Goal: Task Accomplishment & Management: Manage account settings

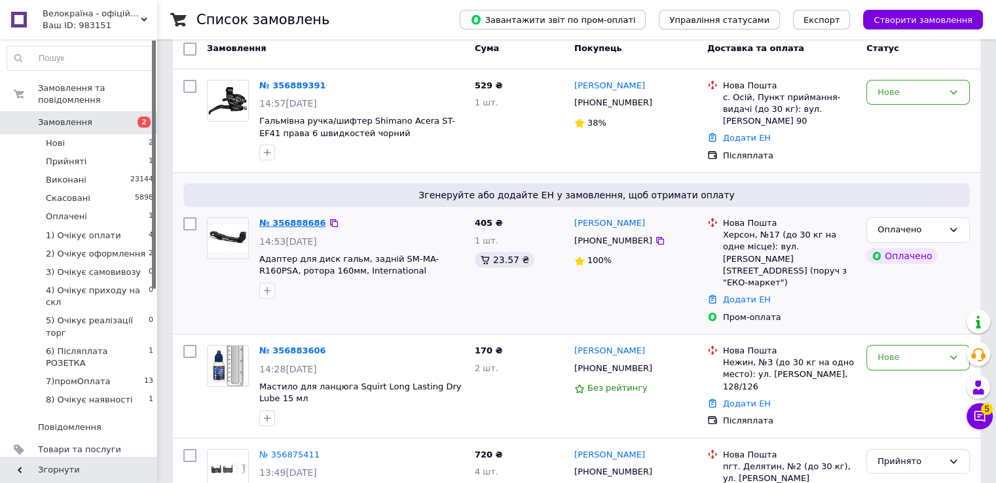
scroll to position [196, 0]
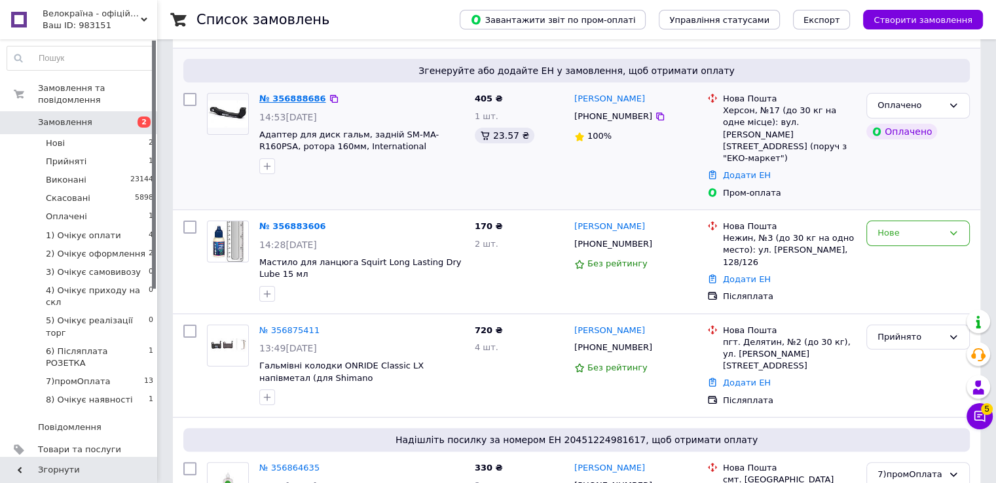
drag, startPoint x: 291, startPoint y: 103, endPoint x: 294, endPoint y: 94, distance: 10.4
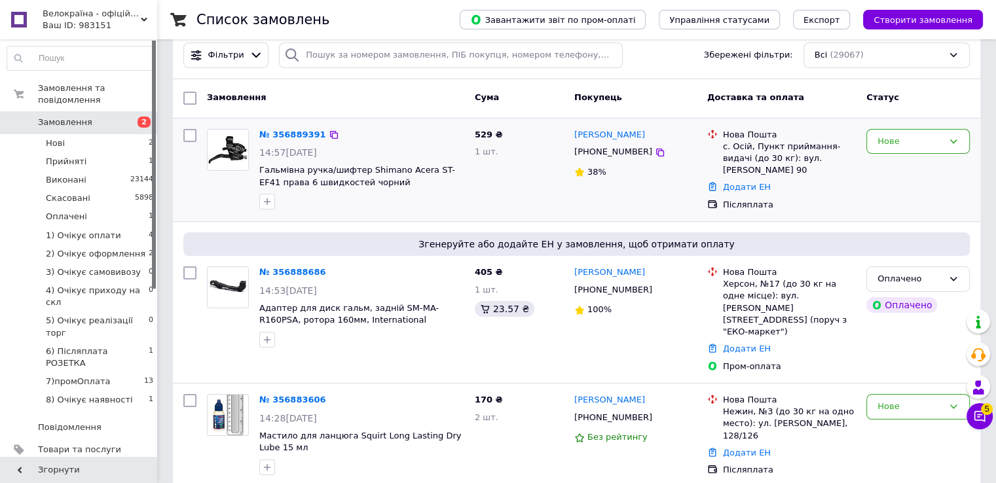
scroll to position [0, 0]
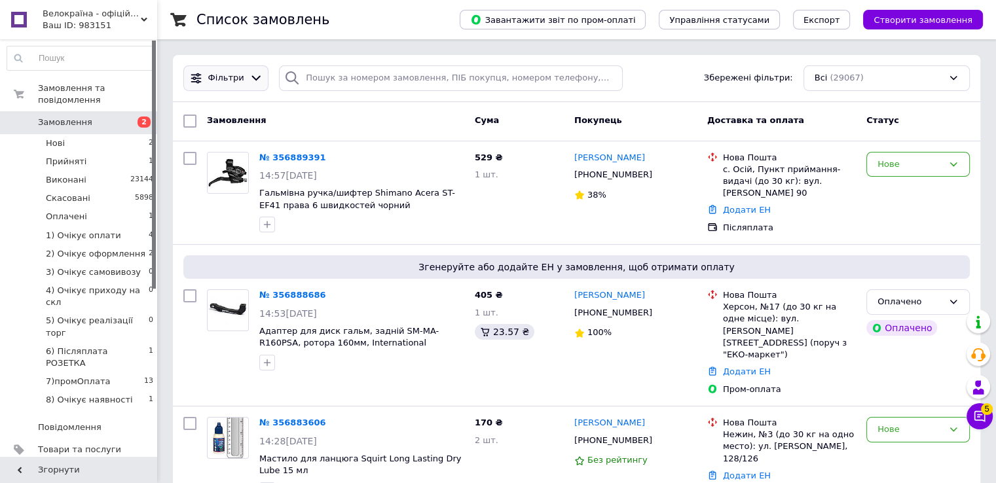
click at [252, 77] on icon at bounding box center [255, 78] width 9 height 5
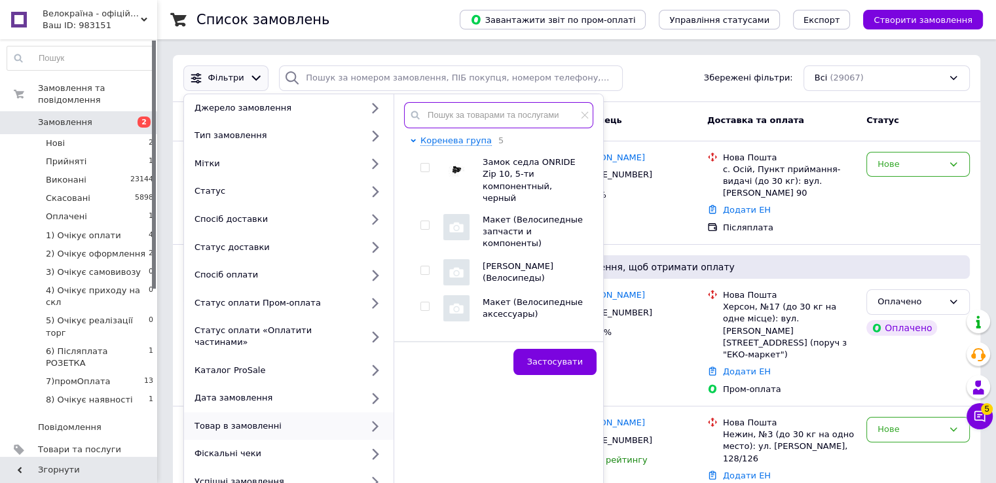
click at [472, 120] on input "text" at bounding box center [498, 115] width 189 height 26
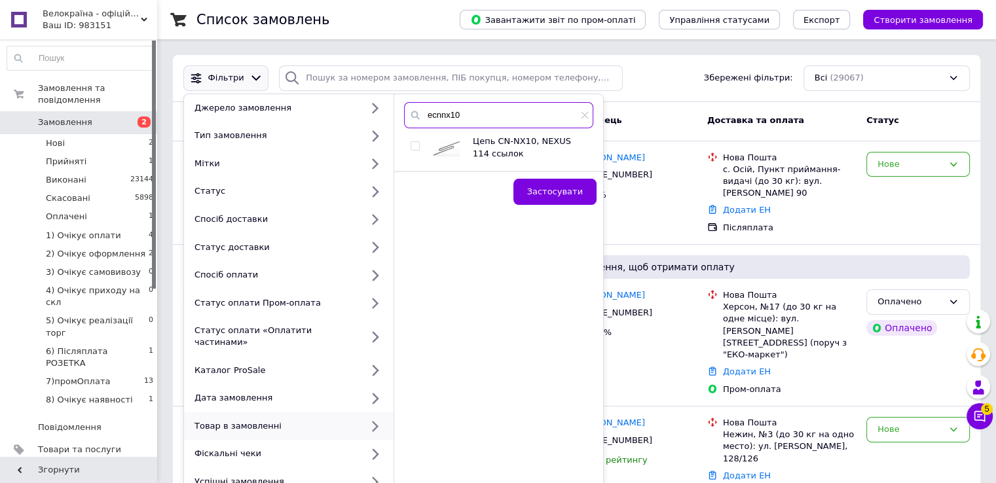
type input "ecnnx10"
click at [411, 148] on input "checkbox" at bounding box center [415, 146] width 9 height 9
checkbox input "true"
click at [561, 191] on span "Застосувати" at bounding box center [555, 192] width 56 height 10
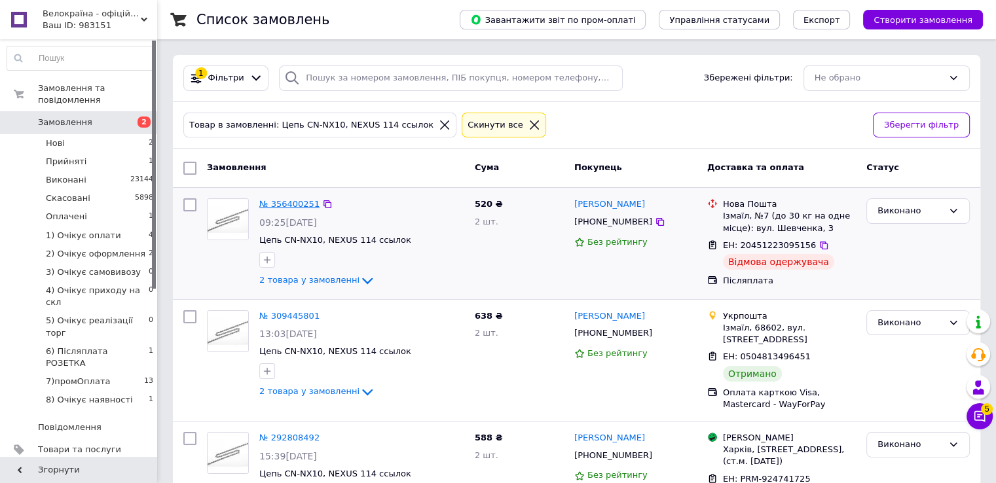
click at [283, 204] on link "№ 356400251" at bounding box center [289, 204] width 60 height 10
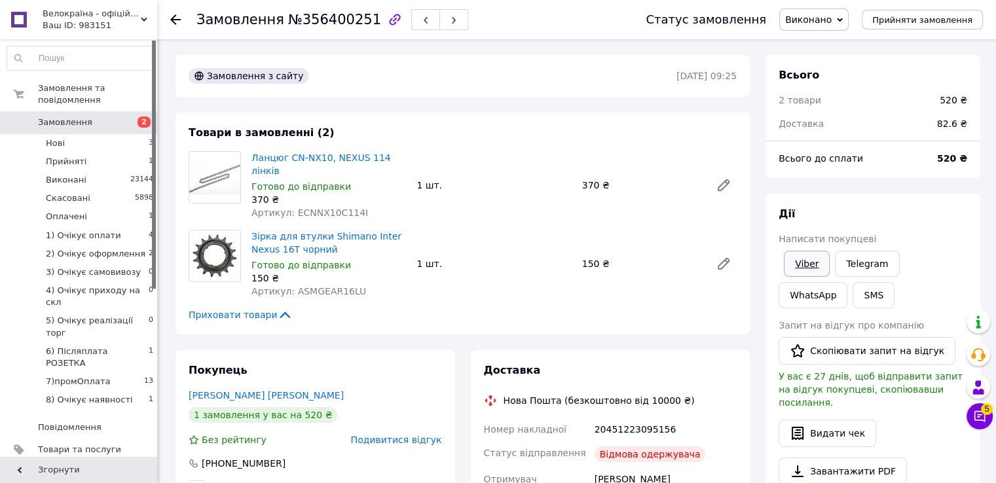
click at [817, 267] on link "Viber" at bounding box center [807, 264] width 46 height 26
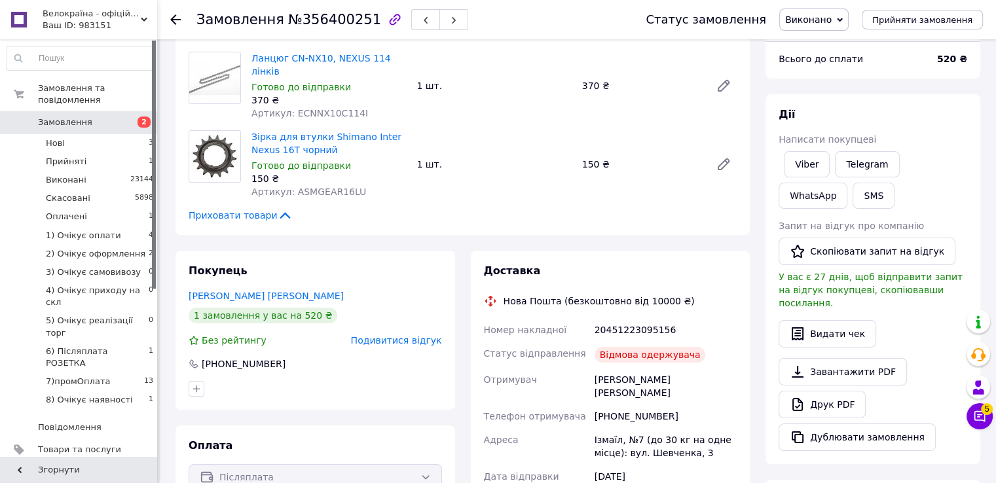
scroll to position [131, 0]
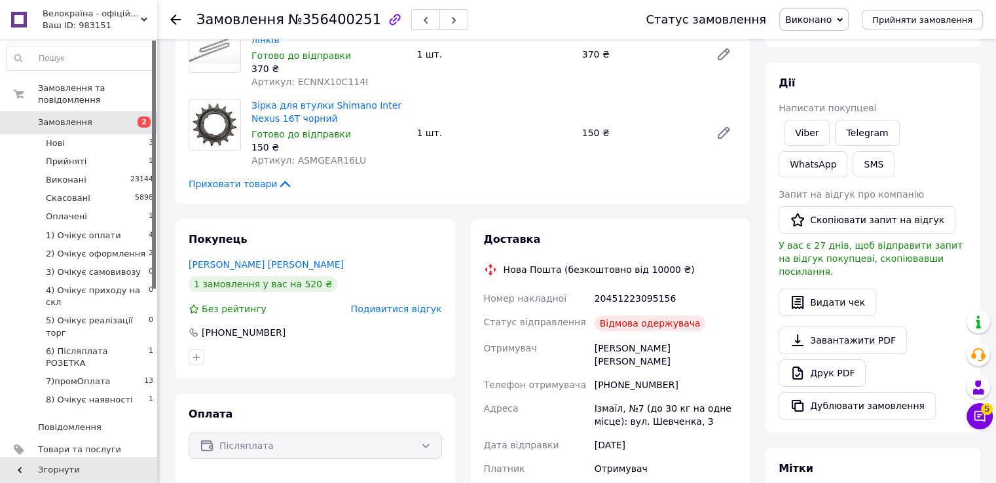
click at [678, 316] on div "Відмова одержувача" at bounding box center [650, 324] width 111 height 16
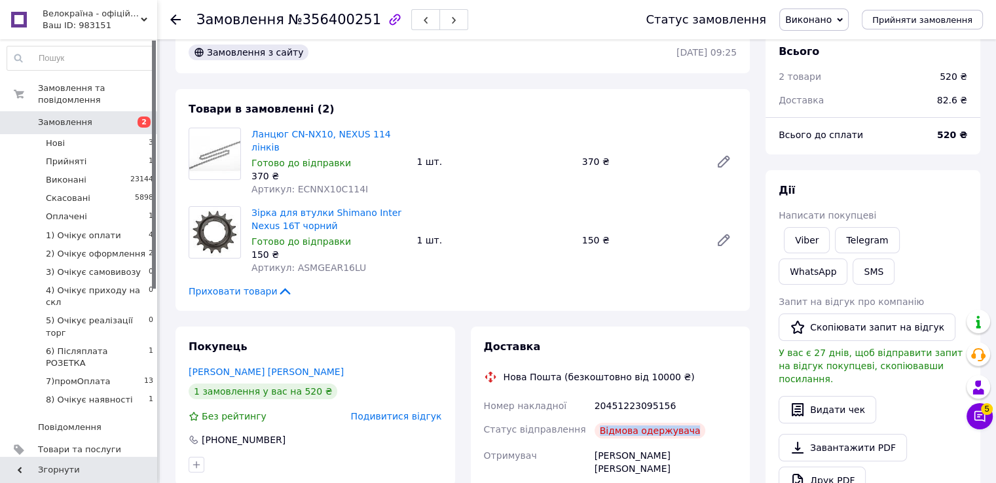
scroll to position [0, 0]
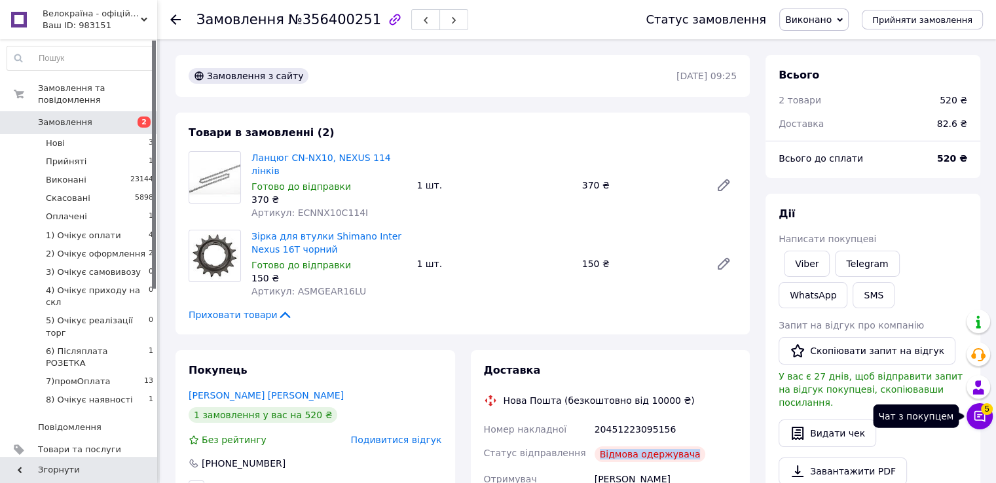
click at [980, 418] on icon at bounding box center [979, 416] width 13 height 13
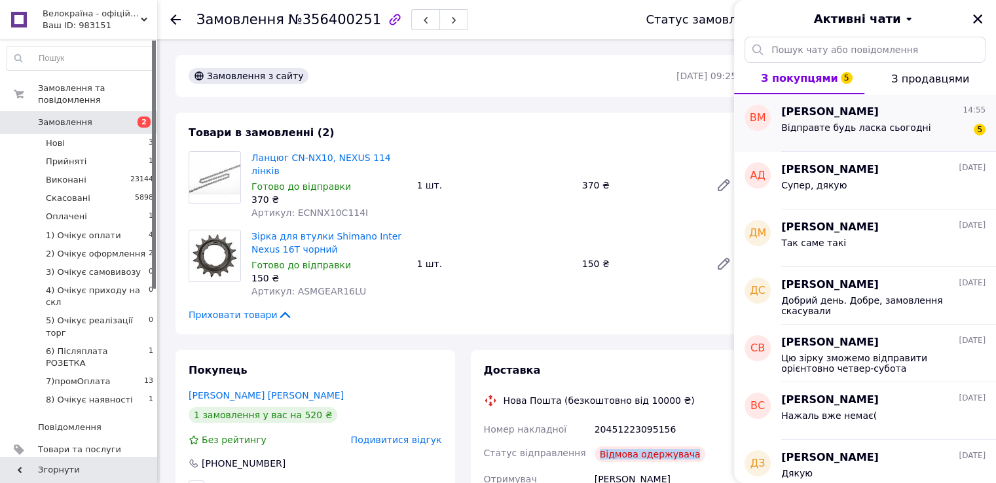
click at [874, 119] on div "Віталій Мармиш 14:55" at bounding box center [883, 112] width 204 height 15
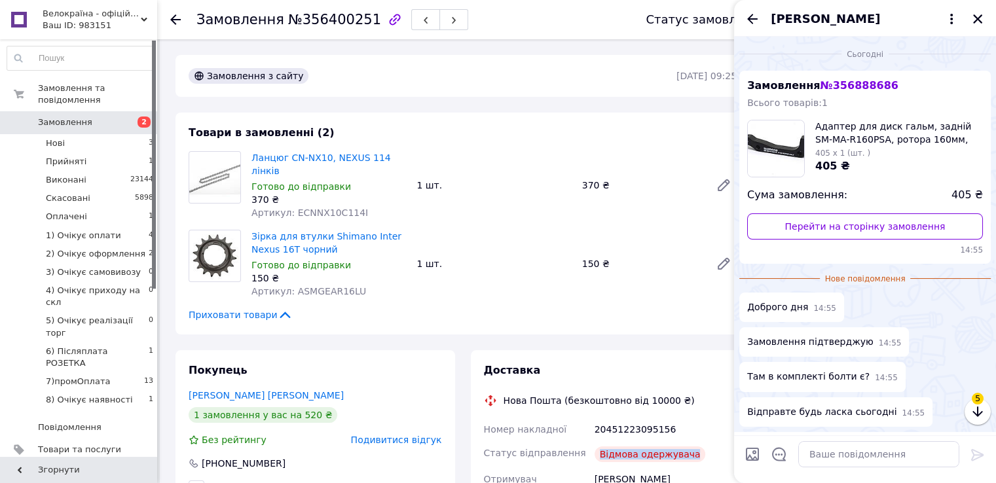
scroll to position [45, 0]
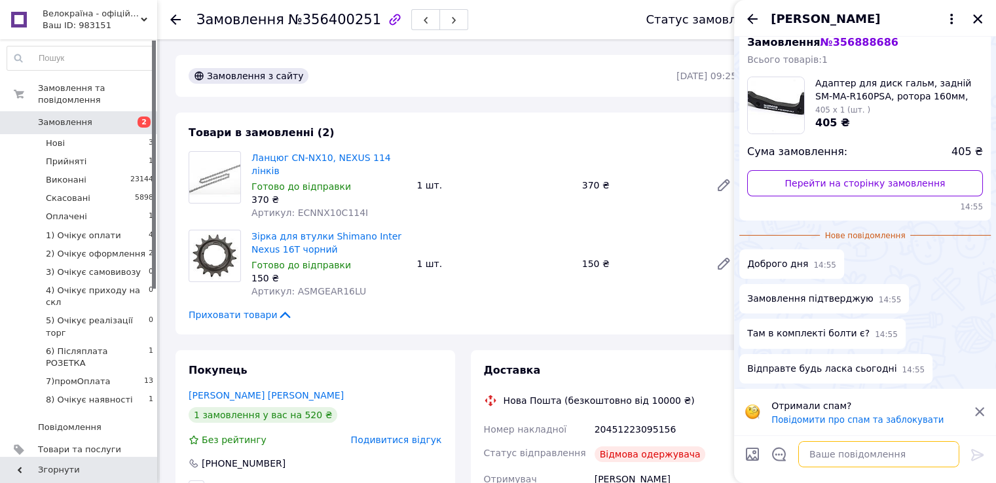
click at [857, 459] on textarea at bounding box center [878, 454] width 161 height 26
type textarea "L"
type textarea "Добрий день. Так, сьогодні відправимо"
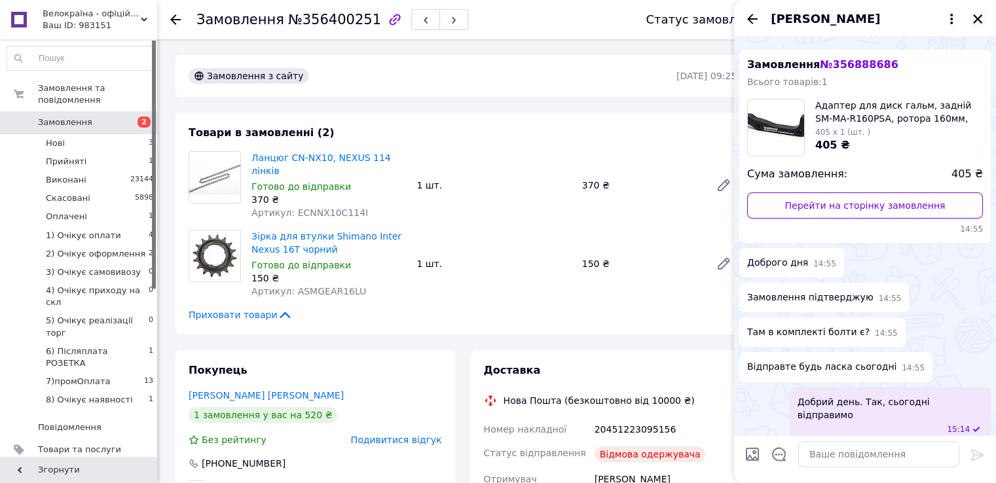
click at [980, 23] on icon "Закрити" at bounding box center [978, 19] width 12 height 12
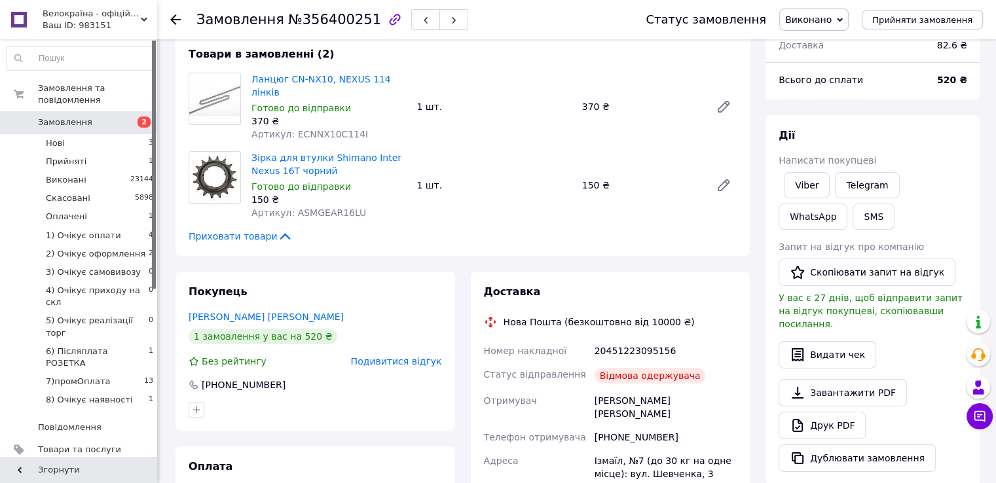
scroll to position [65, 0]
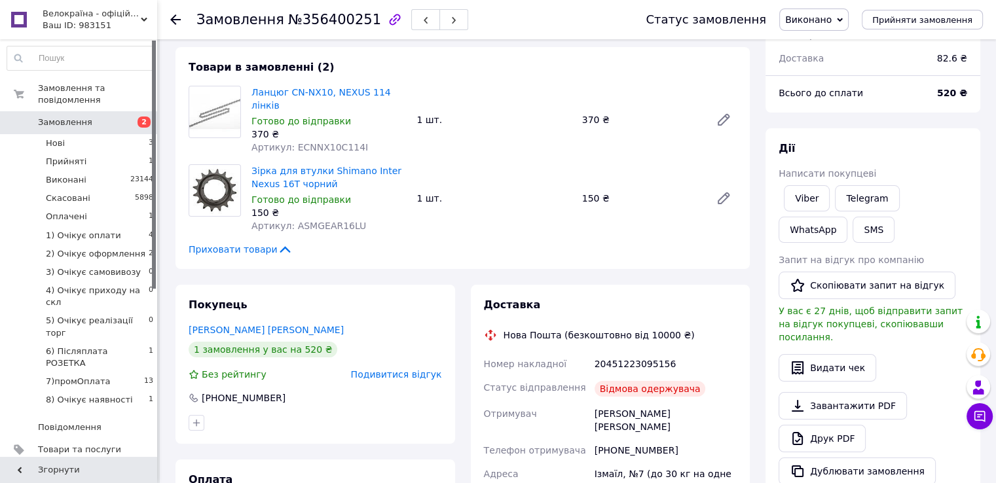
click at [386, 369] on span "Подивитися відгук" at bounding box center [396, 374] width 91 height 10
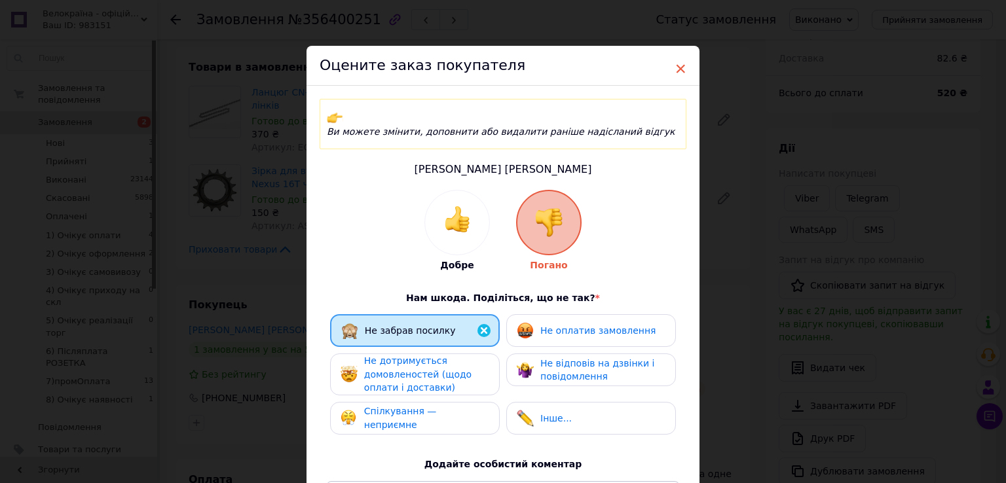
click at [681, 64] on span "×" at bounding box center [681, 69] width 12 height 22
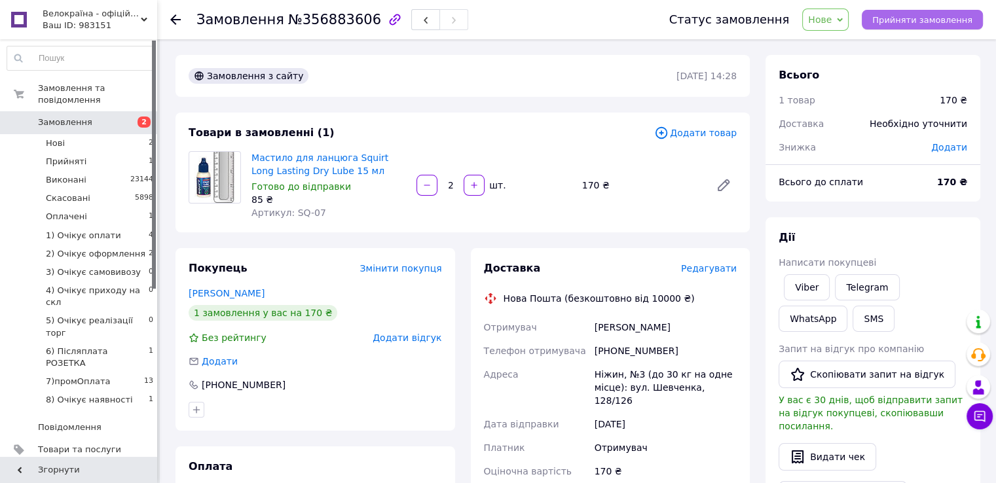
click at [924, 26] on button "Прийняти замовлення" at bounding box center [922, 20] width 121 height 20
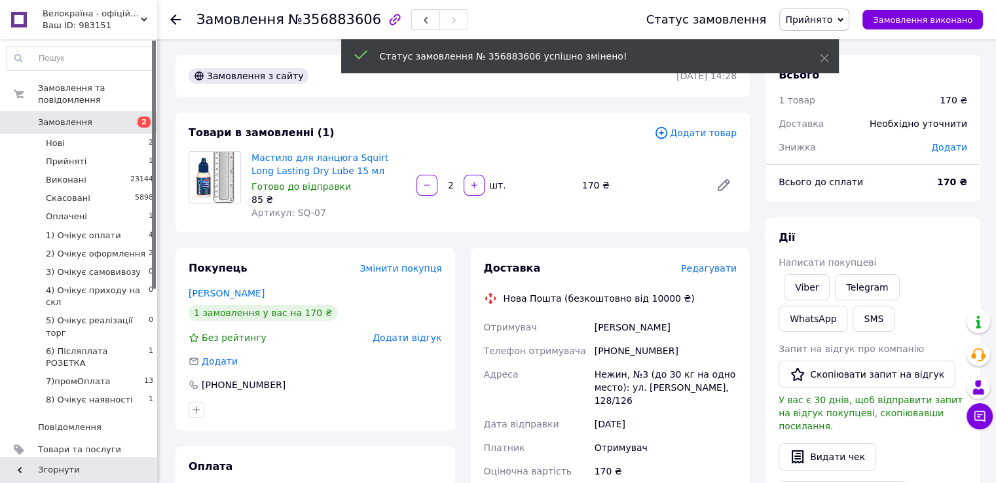
click at [816, 261] on span "Написати покупцеві" at bounding box center [828, 262] width 98 height 10
click at [806, 287] on link "Viber" at bounding box center [807, 287] width 46 height 26
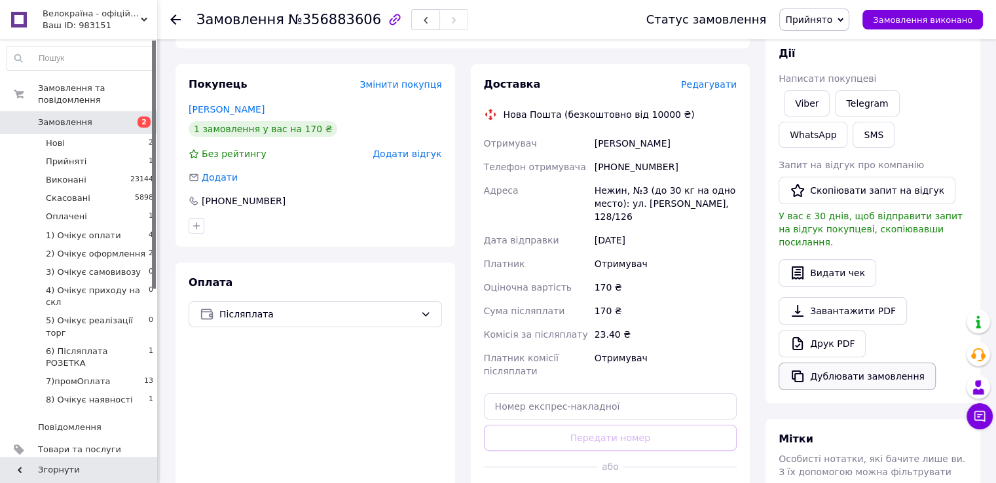
scroll to position [196, 0]
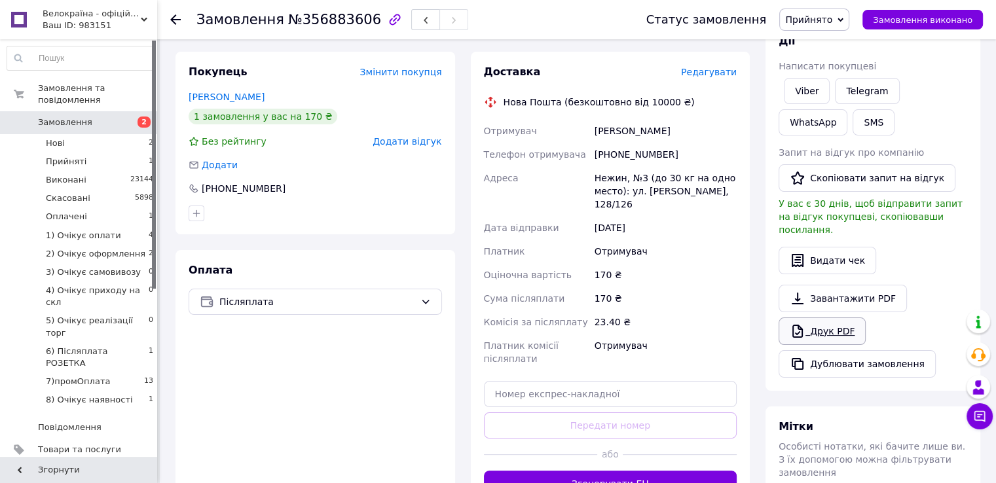
click at [836, 318] on link "Друк PDF" at bounding box center [822, 332] width 87 height 28
click at [853, 125] on button "SMS" at bounding box center [874, 122] width 42 height 26
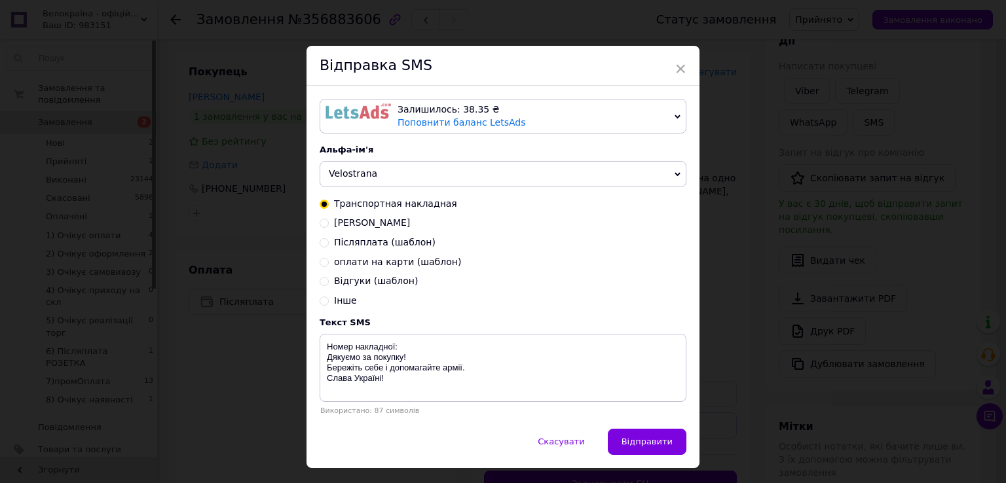
click at [353, 248] on span "Післяплата (шаблон)" at bounding box center [385, 242] width 102 height 10
click at [329, 246] on input "Післяплата (шаблон)" at bounding box center [324, 241] width 9 height 9
radio input "true"
radio input "false"
type textarea "Товар в наявності, але з післяплатою (наложкою) на таку маленьку суму не зможем…"
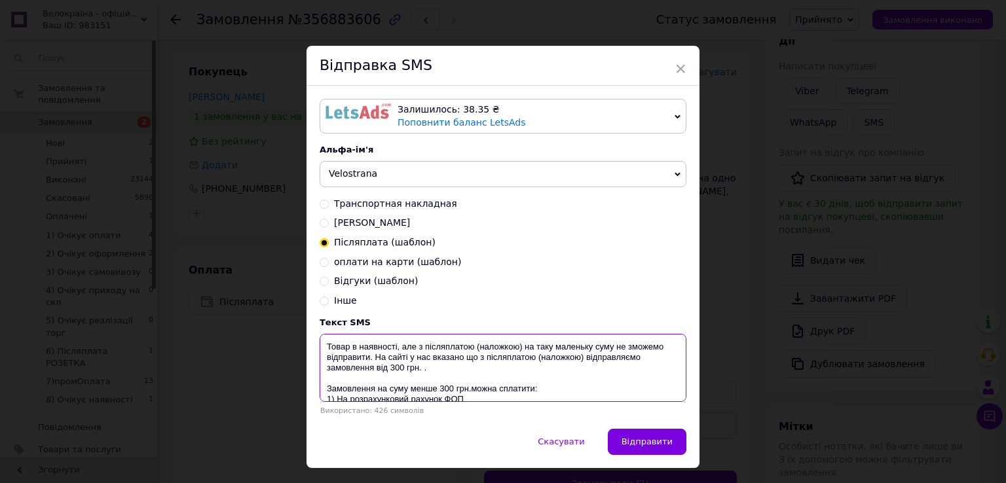
click at [377, 371] on textarea "Товар в наявності, але з післяплатою (наложкою) на таку маленьку суму не зможем…" at bounding box center [503, 368] width 367 height 68
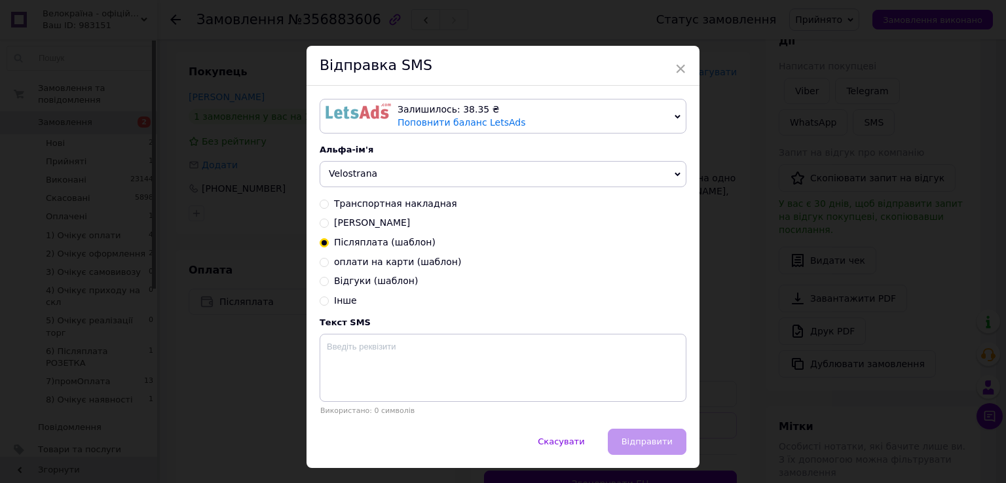
click at [800, 59] on div "× Відправка SMS Залишилось: 38.35 ₴ Поповнити баланс LetsAds Підключити SMSClub…" at bounding box center [503, 241] width 1006 height 483
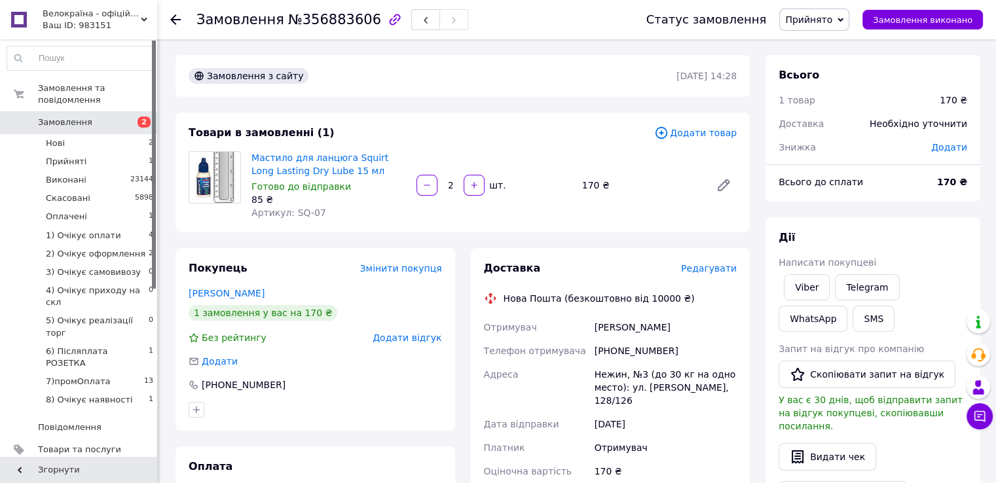
scroll to position [0, 0]
click at [807, 284] on link "Viber" at bounding box center [807, 287] width 46 height 26
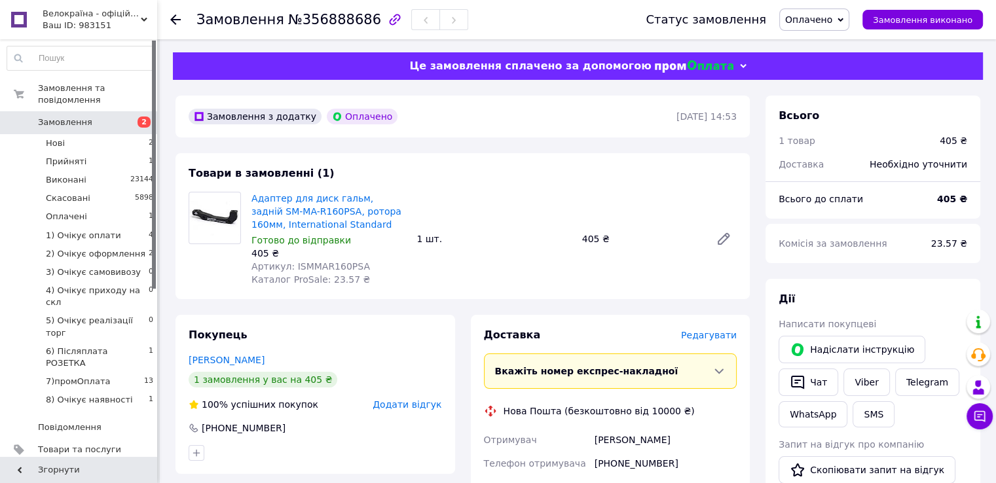
click at [346, 260] on div "405 ₴" at bounding box center [328, 253] width 155 height 13
click at [345, 260] on div "405 ₴" at bounding box center [328, 253] width 155 height 13
click at [343, 266] on span "Артикул: ISMMAR160PSA" at bounding box center [310, 266] width 119 height 10
click at [338, 274] on div "Адаптер для диск гальм, задній SM-MA-R160PSA, ротора 160мм, International Stand…" at bounding box center [328, 239] width 165 height 100
click at [342, 259] on div "405 ₴" at bounding box center [328, 253] width 155 height 13
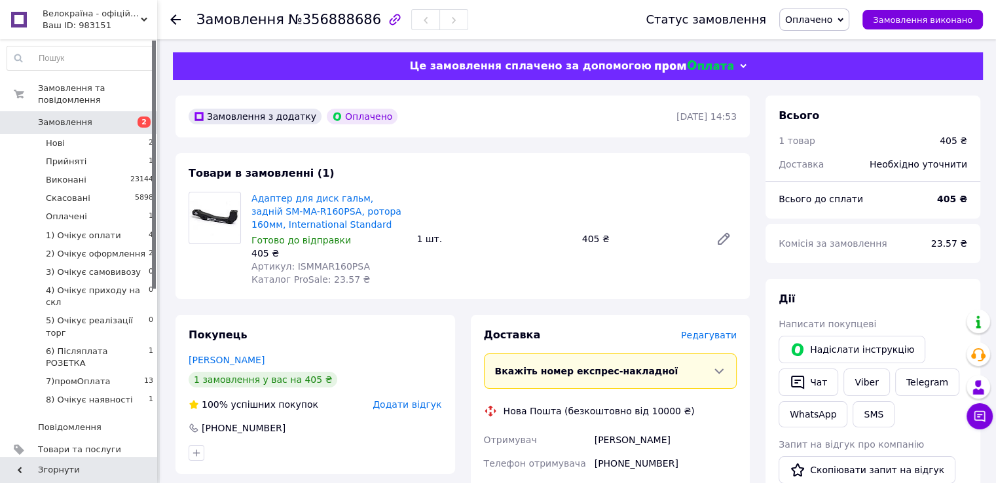
click at [339, 270] on span "Артикул: ISMMAR160PSA" at bounding box center [310, 266] width 119 height 10
copy span "ISMMAR160PSA"
click at [832, 24] on span "Оплачено" at bounding box center [808, 19] width 47 height 10
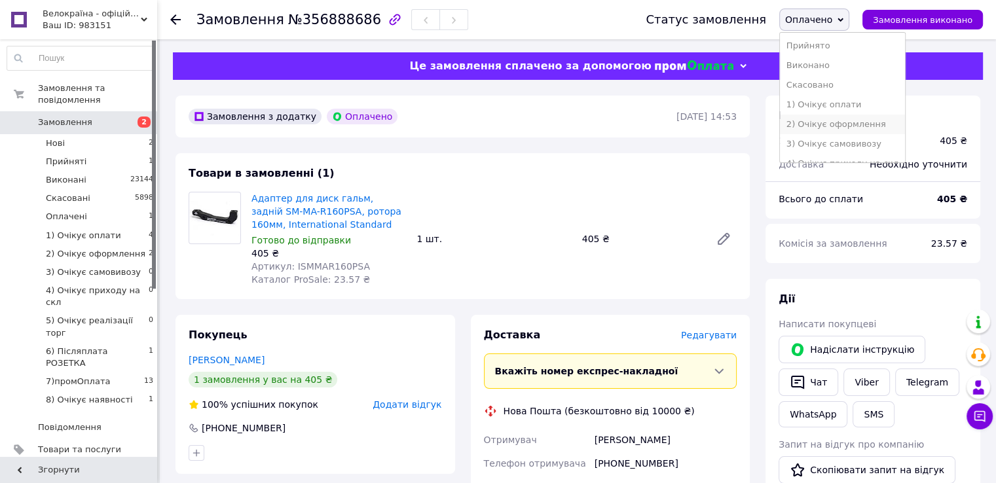
click at [857, 122] on li "2) Очікує оформлення" at bounding box center [842, 125] width 125 height 20
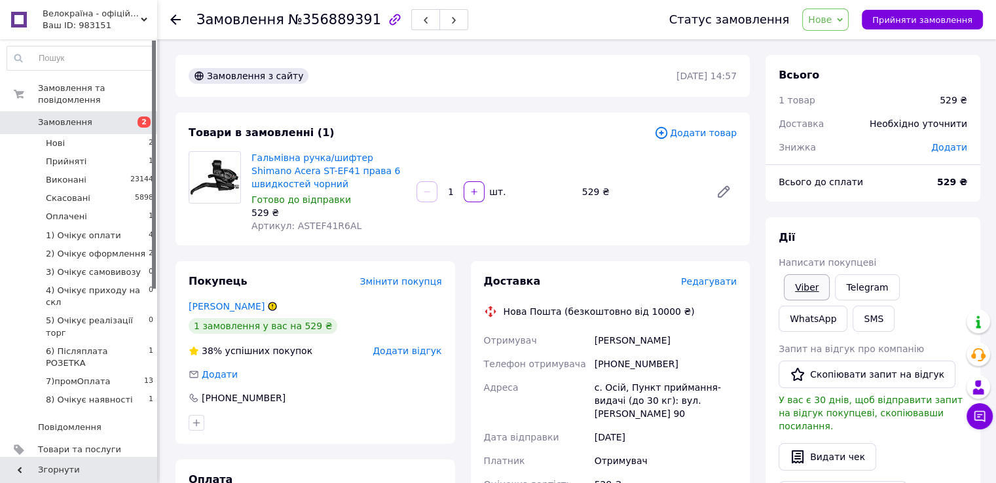
click at [819, 287] on link "Viber" at bounding box center [807, 287] width 46 height 26
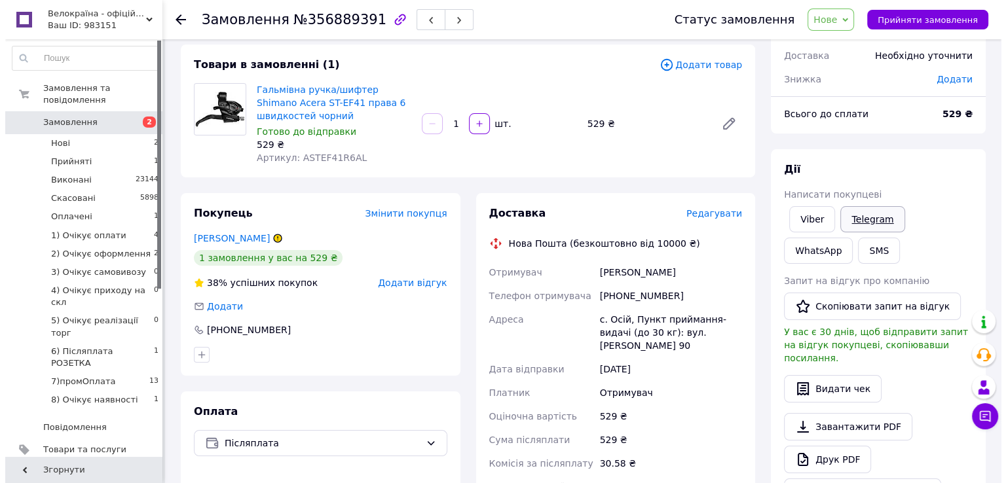
scroll to position [131, 0]
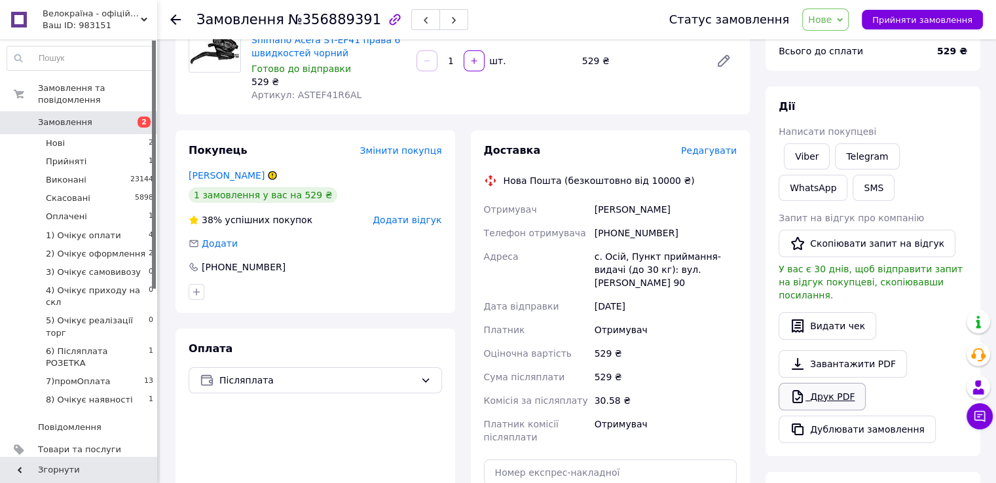
click at [836, 383] on link "Друк PDF" at bounding box center [822, 397] width 87 height 28
click at [853, 189] on button "SMS" at bounding box center [874, 188] width 42 height 26
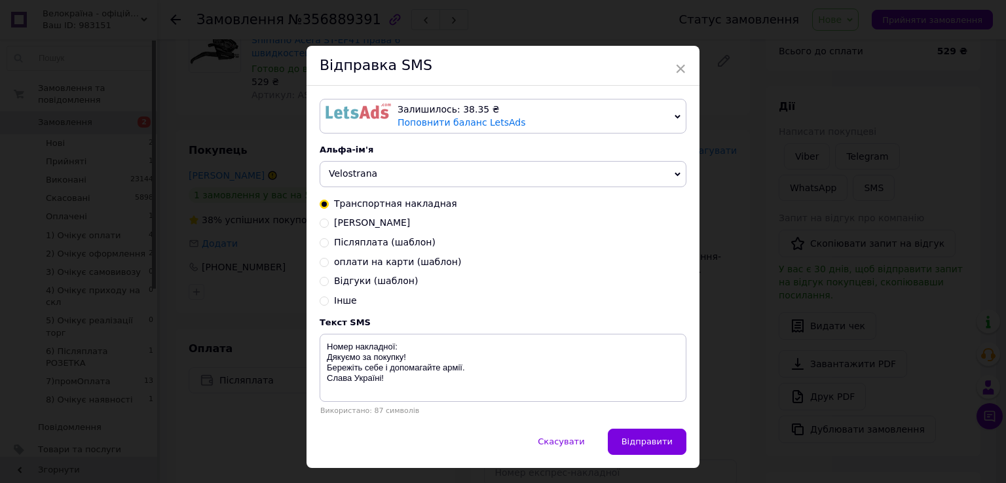
click at [710, 95] on div "× Відправка SMS Залишилось: 38.35 ₴ Поповнити баланс LetsAds Підключити SMSClub…" at bounding box center [503, 241] width 1006 height 483
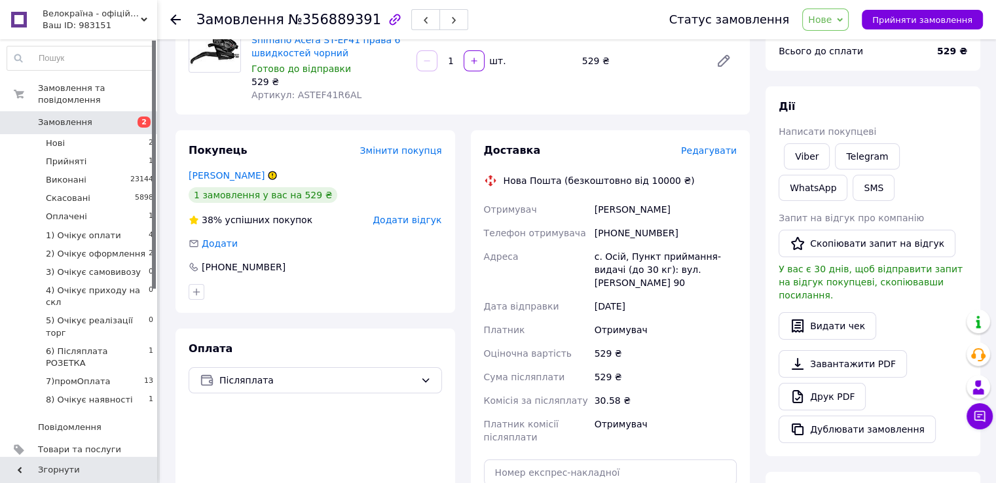
click at [305, 90] on span "Артикул: ASTEF41R6AL" at bounding box center [306, 95] width 110 height 10
copy span "ASTEF41R6AL"
click at [853, 195] on button "SMS" at bounding box center [874, 188] width 42 height 26
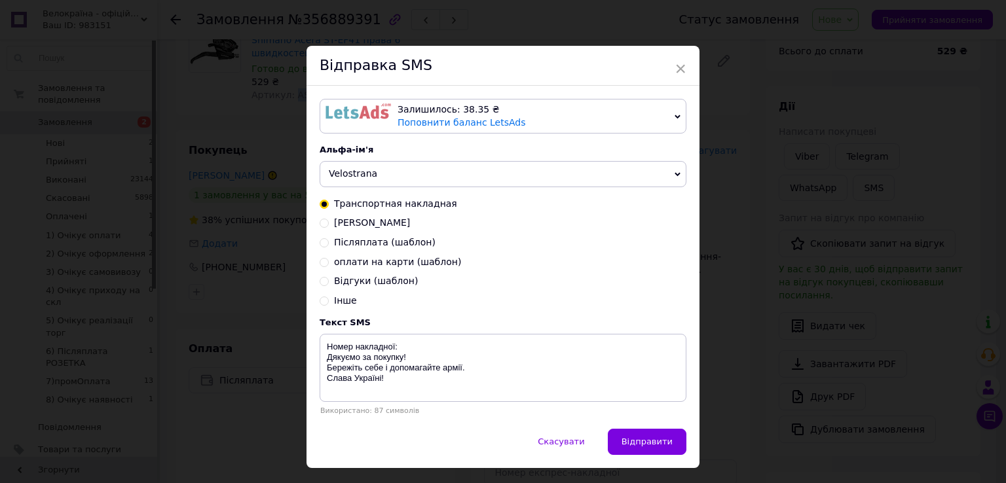
click at [362, 225] on span "[PERSON_NAME]" at bounding box center [372, 222] width 76 height 10
click at [329, 225] on input "[PERSON_NAME]" at bounding box center [324, 221] width 9 height 9
radio input "true"
radio input "false"
type textarea "ФОП Гриневич Ю.М. ЄДРПОУ 3200402450 IBAN UA863220010000026003330075086 Сума: гр…"
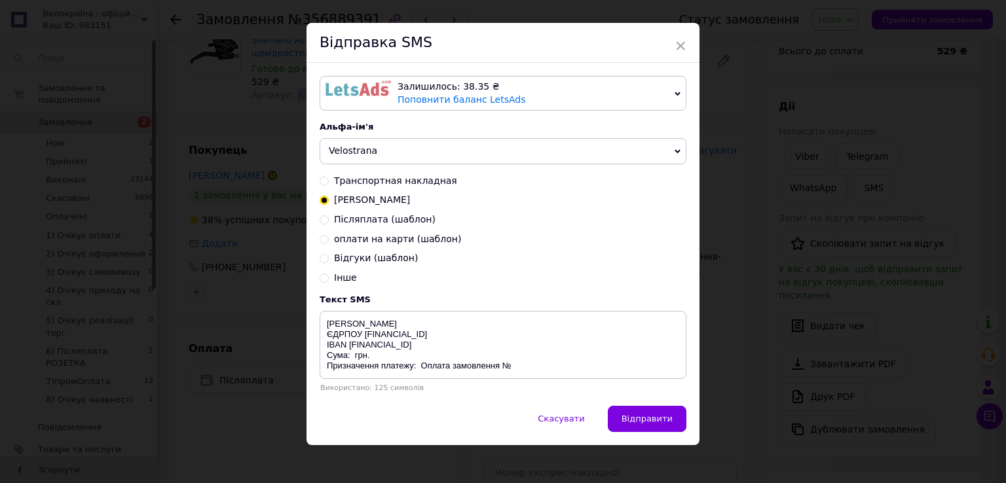
scroll to position [33, 0]
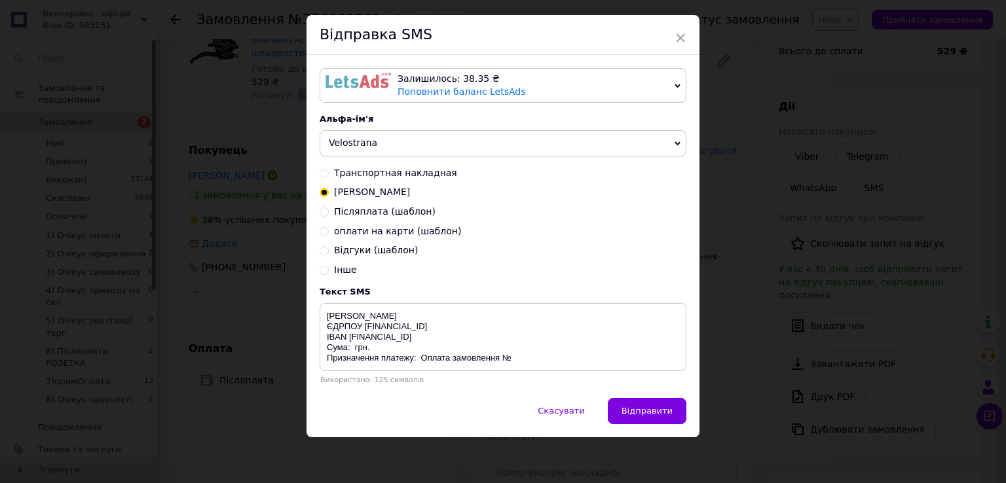
click at [372, 214] on span "Післяплата (шаблон)" at bounding box center [385, 211] width 102 height 10
click at [329, 214] on input "Післяплата (шаблон)" at bounding box center [324, 210] width 9 height 9
radio input "true"
radio input "false"
type textarea "Товар в наявності, але з післяплатою (наложкою) на таку маленьку суму не зможем…"
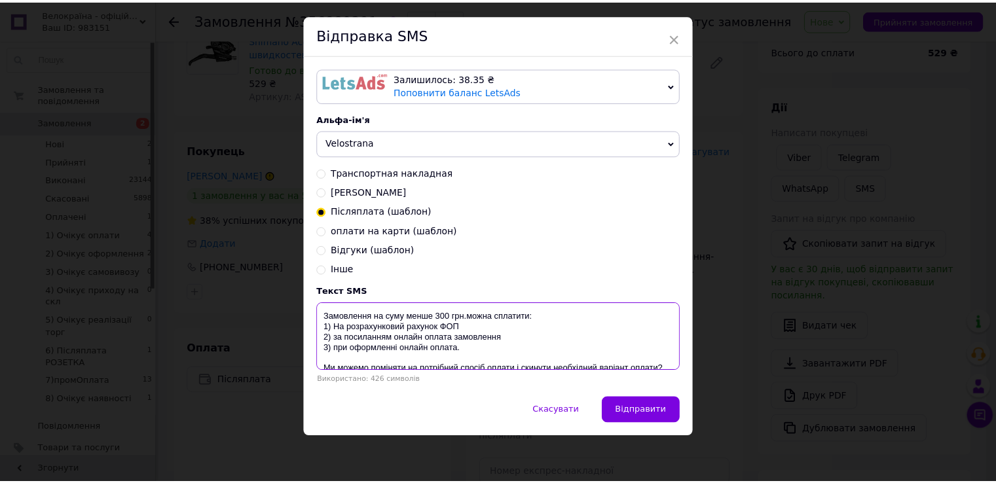
scroll to position [0, 0]
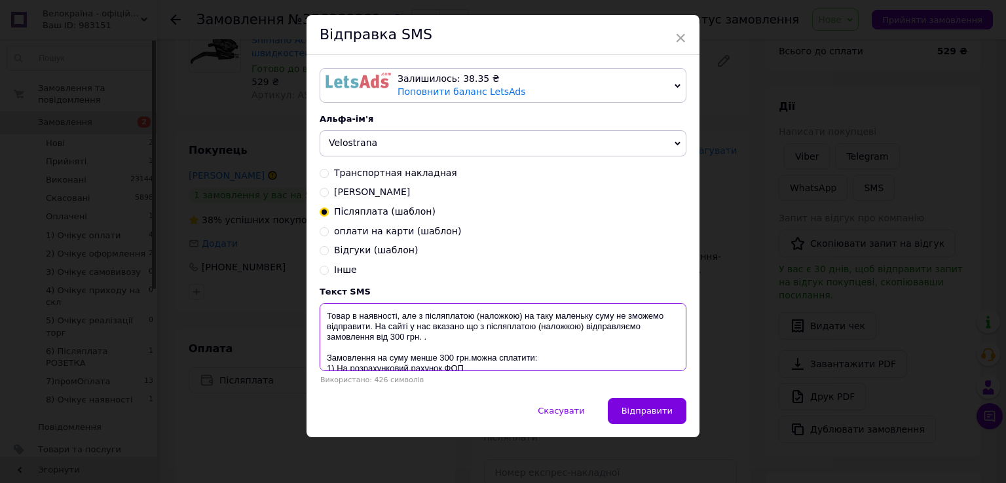
drag, startPoint x: 475, startPoint y: 328, endPoint x: 324, endPoint y: 355, distance: 154.3
click at [324, 355] on textarea "Товар в наявності, але з післяплатою (наложкою) на таку маленьку суму не зможем…" at bounding box center [503, 337] width 367 height 68
click at [685, 31] on div "Відправка SMS" at bounding box center [502, 35] width 393 height 40
click at [804, 102] on div "× Відправка SMS Залишилось: 38.35 ₴ Поповнити баланс LetsAds Підключити SMSClub…" at bounding box center [503, 241] width 1006 height 483
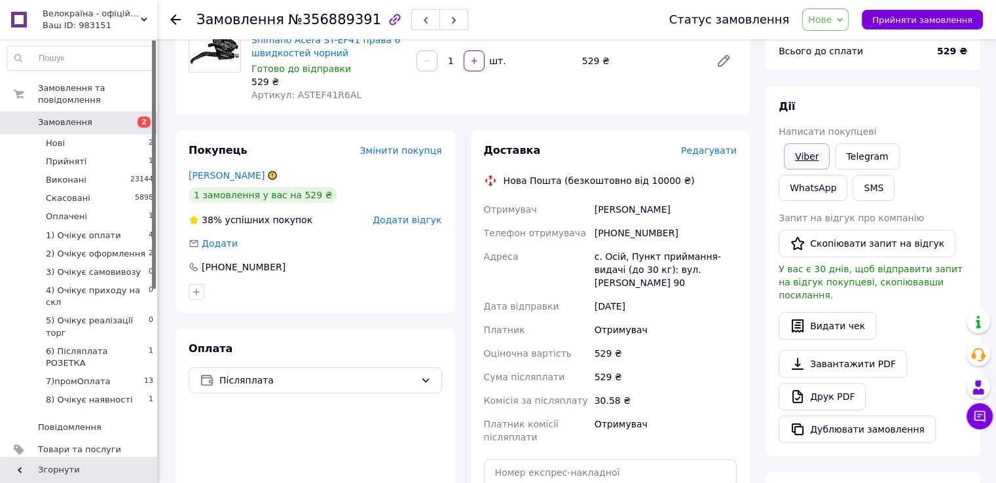
click at [817, 151] on link "Viber" at bounding box center [807, 156] width 46 height 26
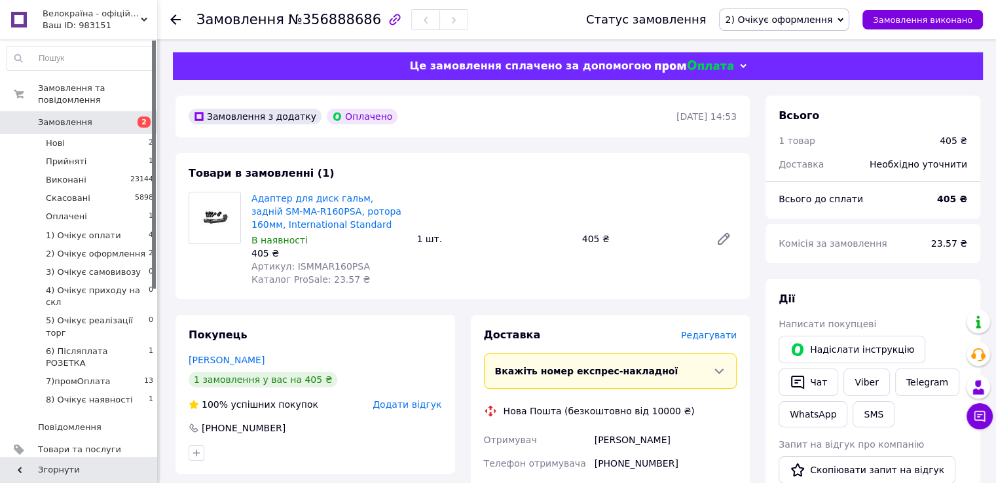
click at [325, 263] on span "Артикул: ISMMAR160PSA" at bounding box center [310, 266] width 119 height 10
copy span "ISMMAR160PSA"
click at [718, 336] on span "Редагувати" at bounding box center [709, 335] width 56 height 10
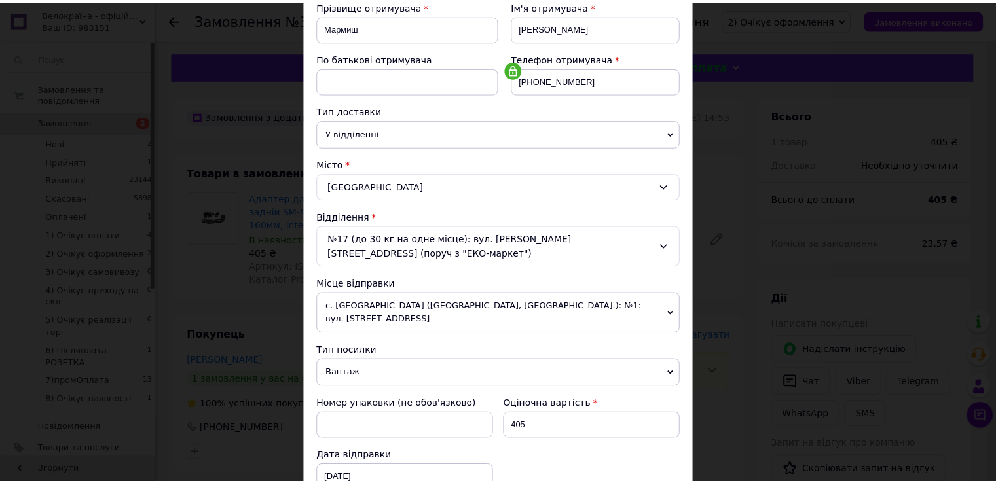
scroll to position [382, 0]
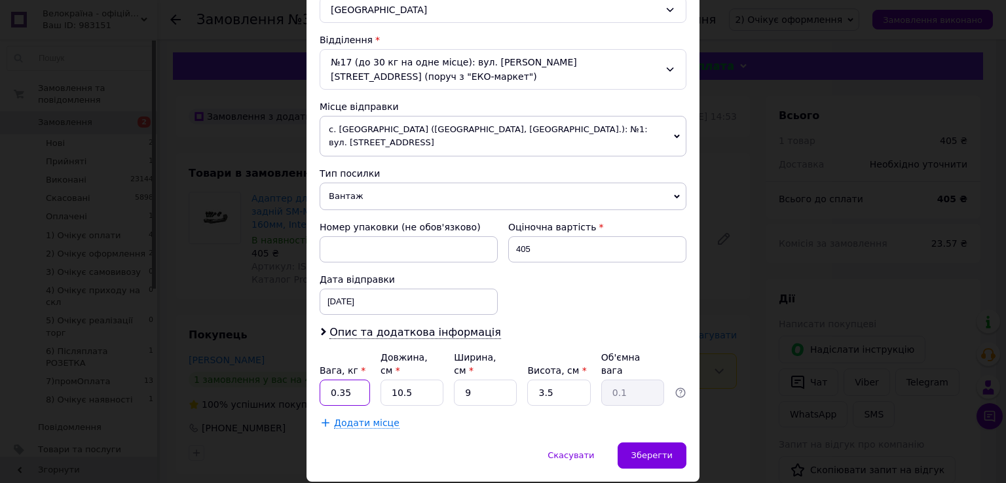
drag, startPoint x: 335, startPoint y: 344, endPoint x: 354, endPoint y: 356, distance: 22.2
click at [354, 380] on input "0.35" at bounding box center [345, 393] width 50 height 26
type input "0.1"
click at [407, 380] on input "10.5" at bounding box center [411, 393] width 63 height 26
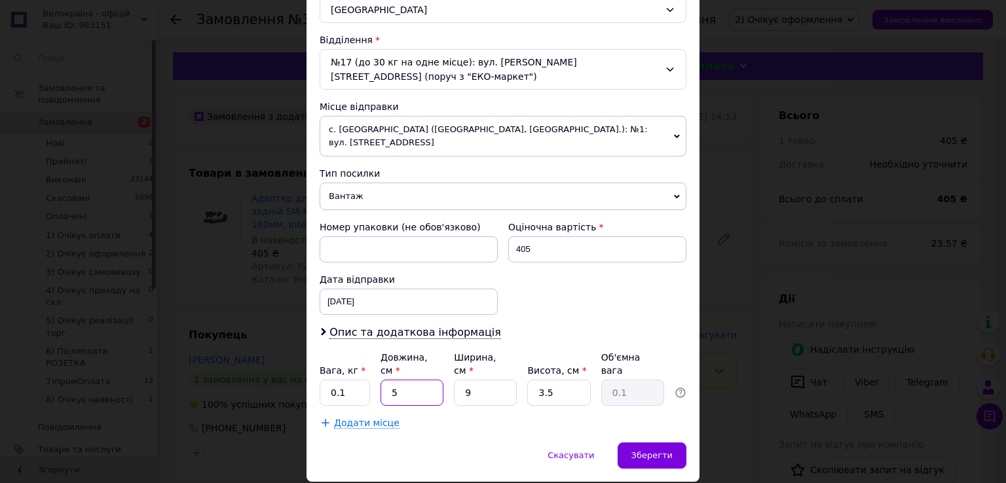
type input "5"
type input "1"
click at [652, 451] on span "Зберегти" at bounding box center [651, 456] width 41 height 10
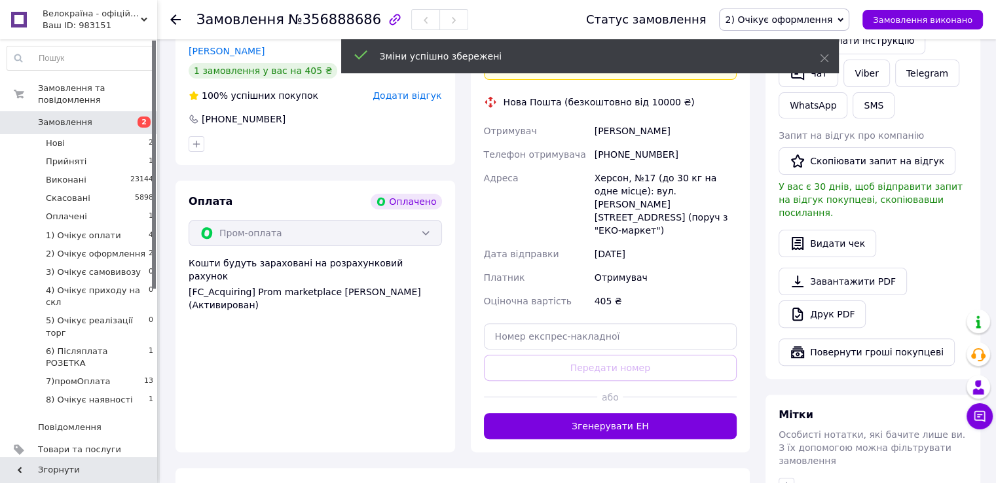
scroll to position [327, 0]
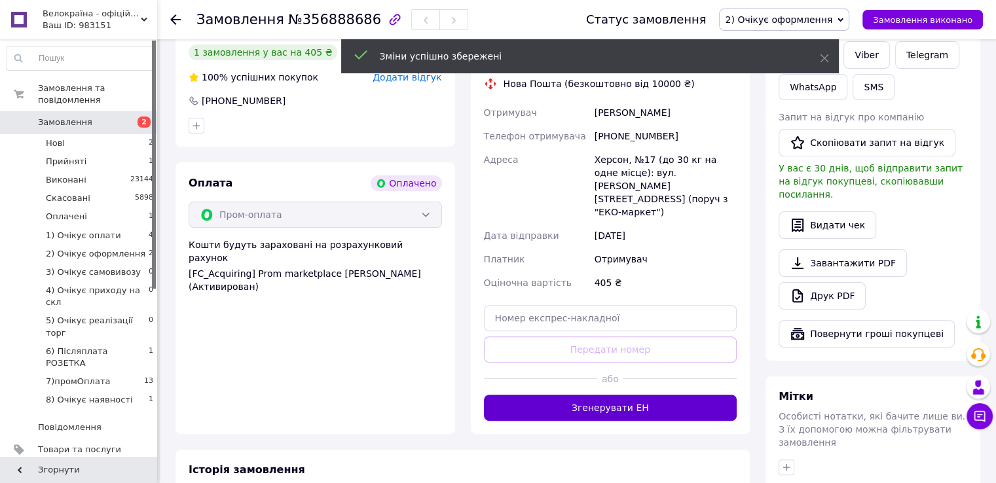
click at [658, 395] on button "Згенерувати ЕН" at bounding box center [610, 408] width 253 height 26
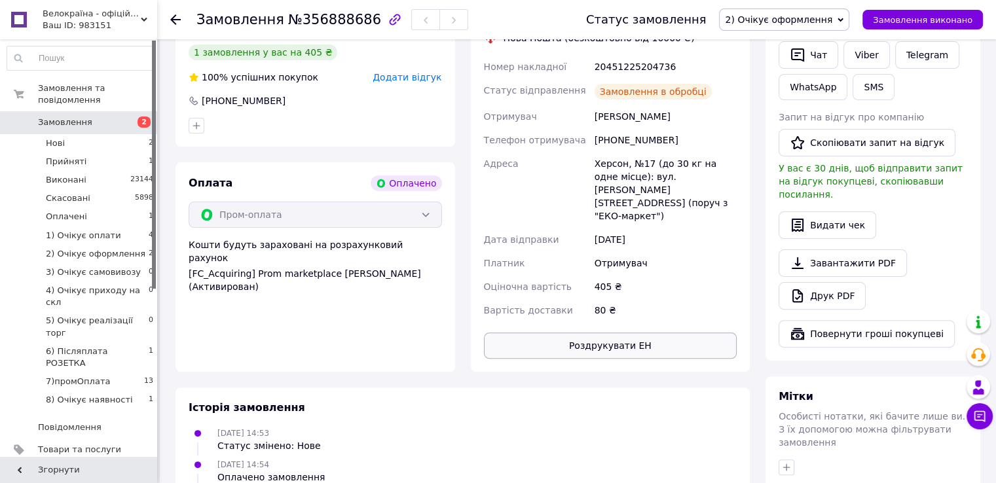
click at [634, 333] on button "Роздрукувати ЕН" at bounding box center [610, 346] width 253 height 26
click at [618, 71] on div "20451225204736" at bounding box center [665, 67] width 147 height 24
copy div "20451225204736"
click at [867, 84] on button "SMS" at bounding box center [874, 87] width 42 height 26
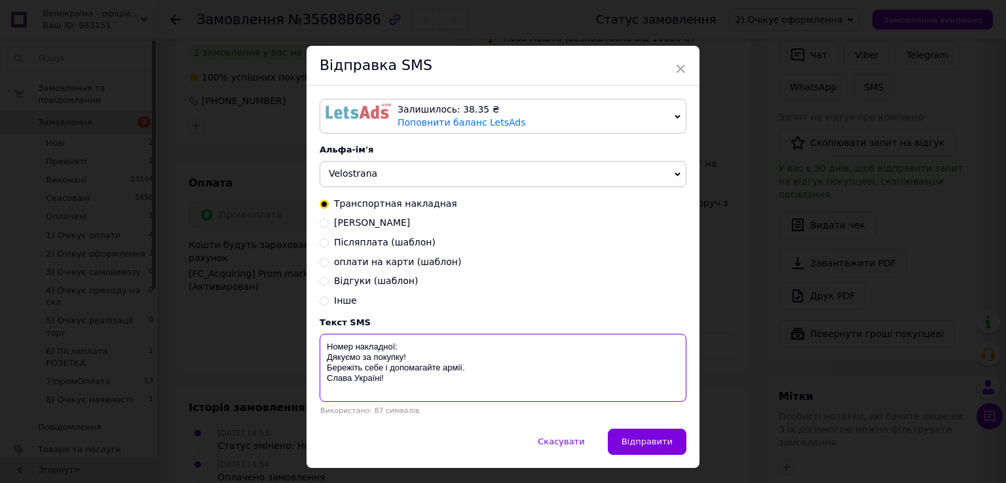
click at [453, 356] on textarea "Номер накладної: Дякуємо за покупку! Бережіть себе і допомагайте армії. Слава У…" at bounding box center [503, 368] width 367 height 68
click at [451, 348] on textarea "Номер накладної: Дякуємо за покупку! Бережіть себе і допомагайте армії. Слава У…" at bounding box center [503, 368] width 367 height 68
paste textarea "20451225204736"
type textarea "Номер накладної: 20451225204736 Дякуємо за покупку! Бережіть себе і допомагайте…"
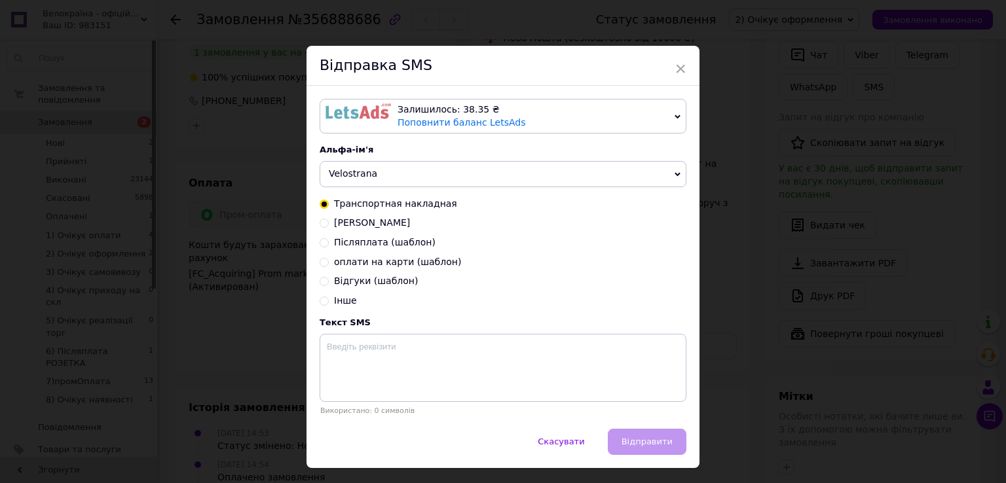
click at [852, 253] on div "× Відправка SMS Залишилось: 38.35 ₴ Поповнити баланс LetsAds Підключити SMSClub…" at bounding box center [503, 241] width 1006 height 483
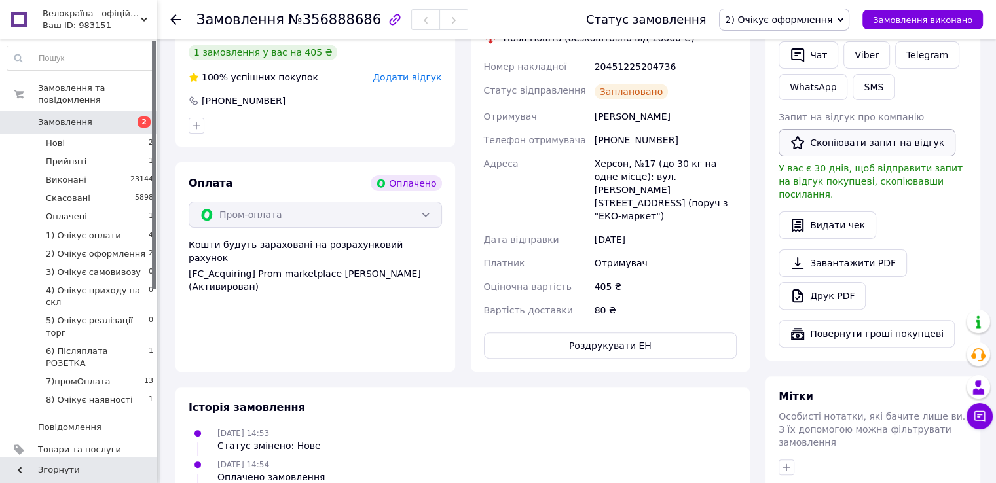
scroll to position [196, 0]
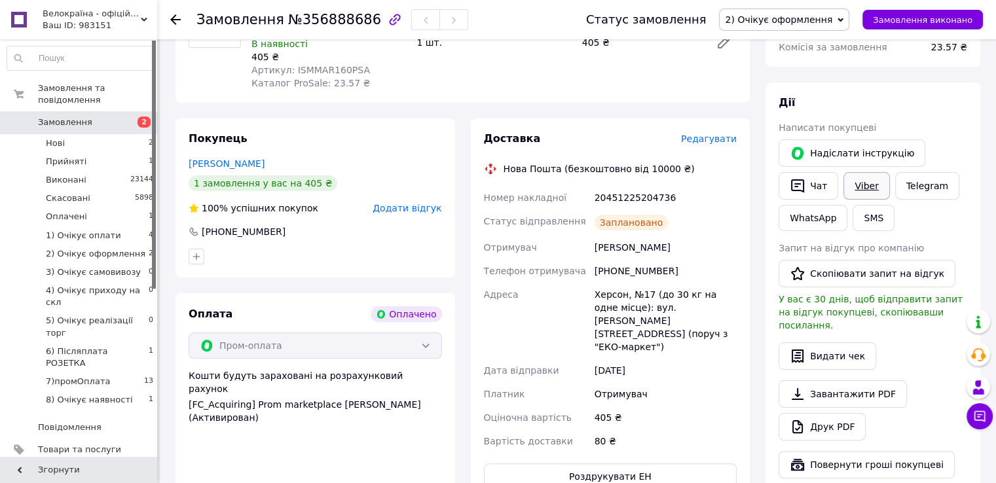
click at [859, 185] on link "Viber" at bounding box center [867, 186] width 46 height 28
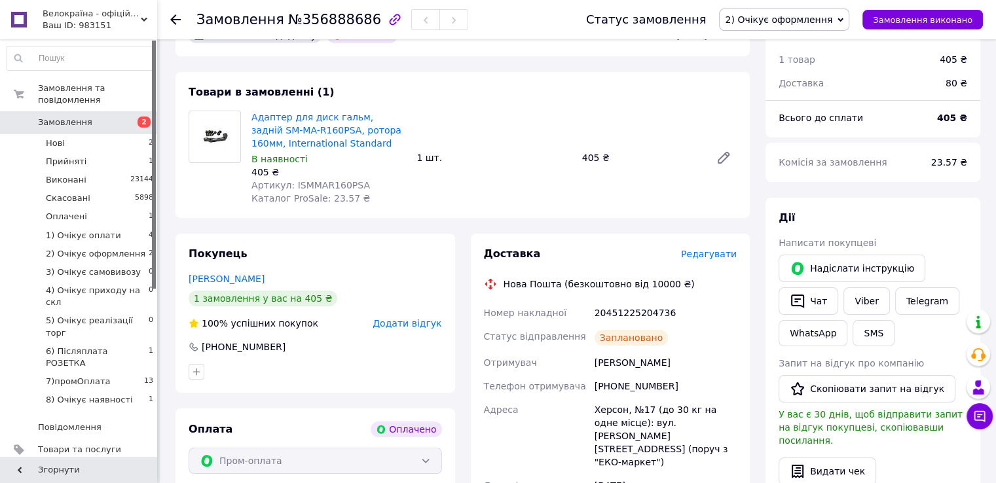
scroll to position [0, 0]
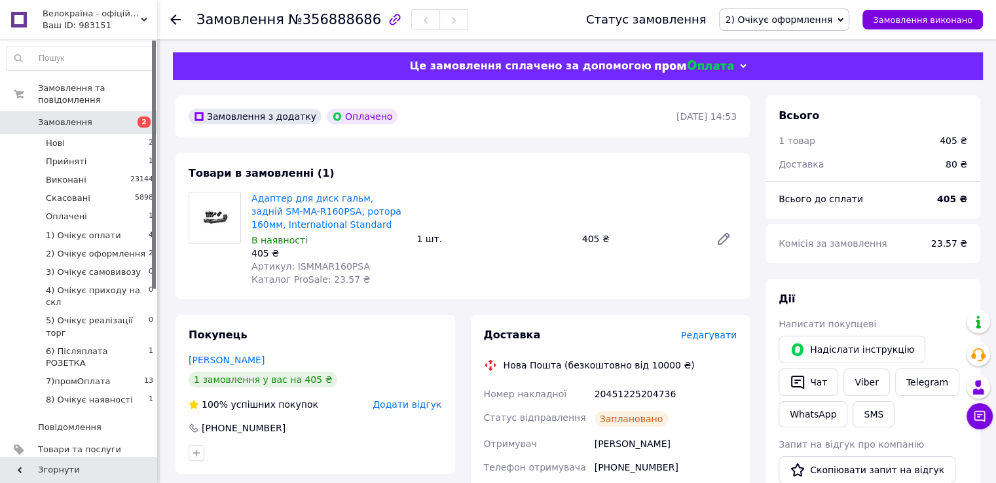
click at [823, 15] on span "2) Очікує оформлення" at bounding box center [778, 19] width 107 height 10
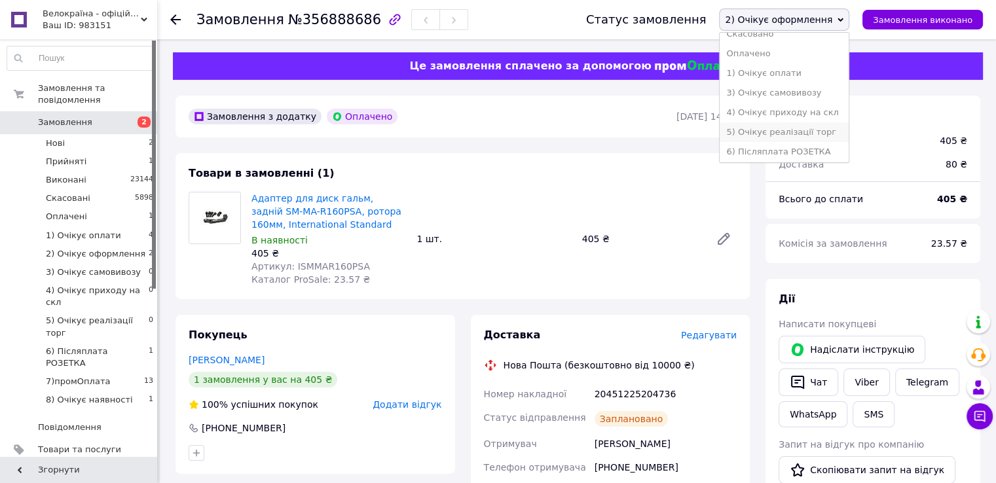
scroll to position [92, 0]
click at [813, 137] on li "7)промОплата" at bounding box center [784, 131] width 129 height 20
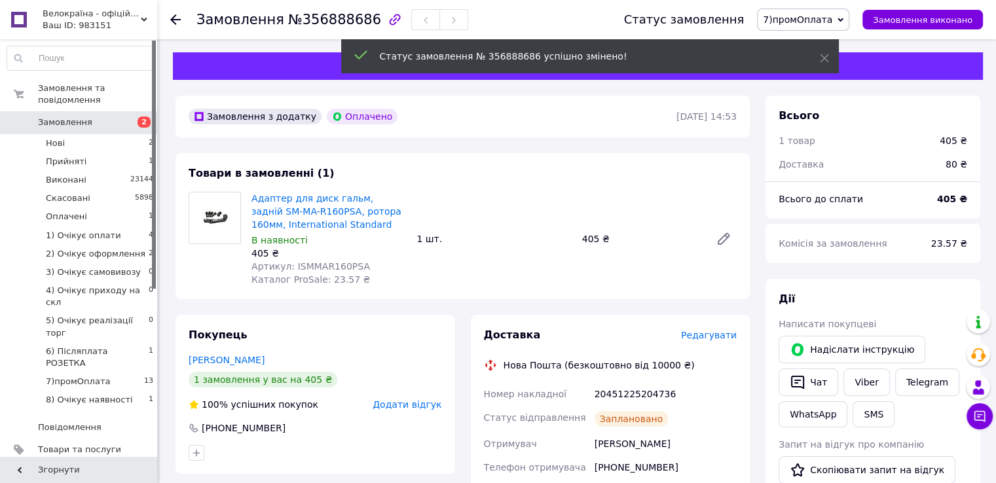
click at [39, 117] on span "Замовлення" at bounding box center [65, 123] width 54 height 12
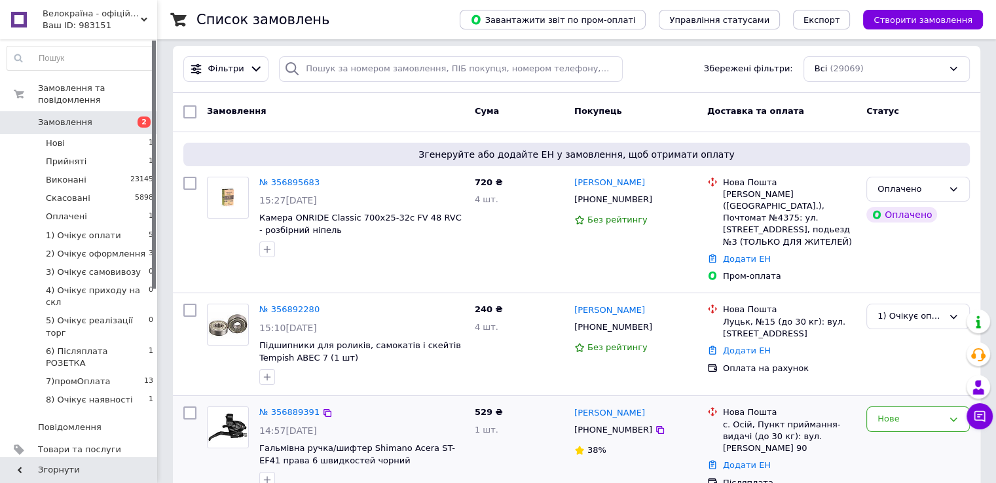
scroll to position [131, 0]
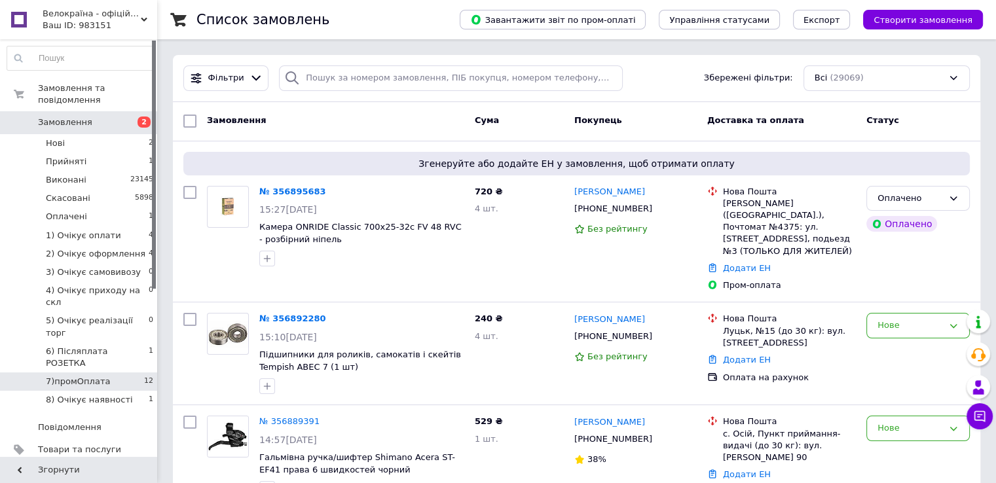
click at [123, 373] on li "7)промОплата 12" at bounding box center [80, 382] width 161 height 18
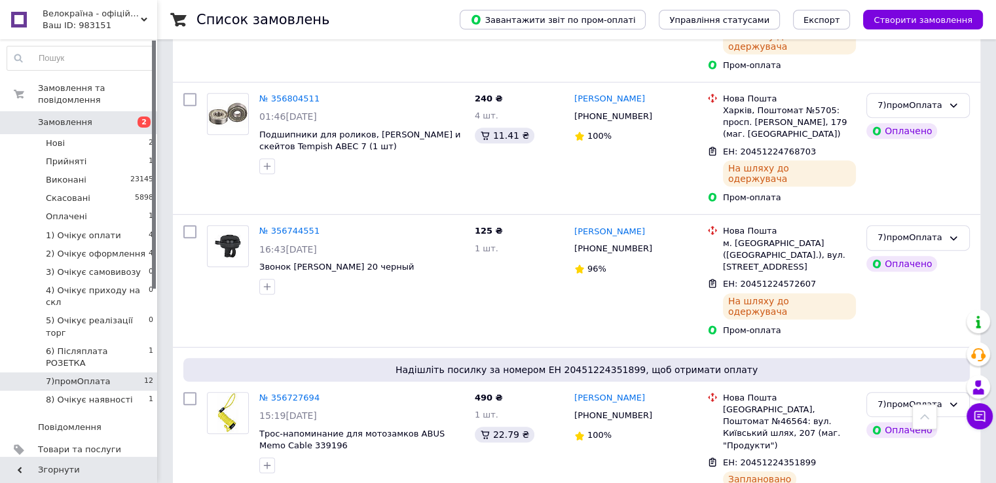
scroll to position [594, 0]
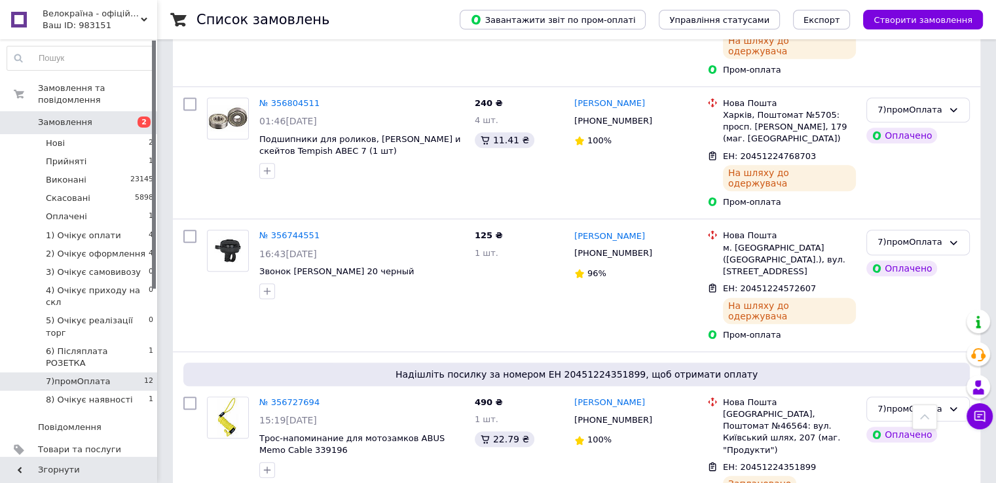
click at [139, 373] on li "7)промОплата 12" at bounding box center [80, 382] width 161 height 18
click at [135, 245] on li "2) Очікує оформлення 4" at bounding box center [80, 254] width 161 height 18
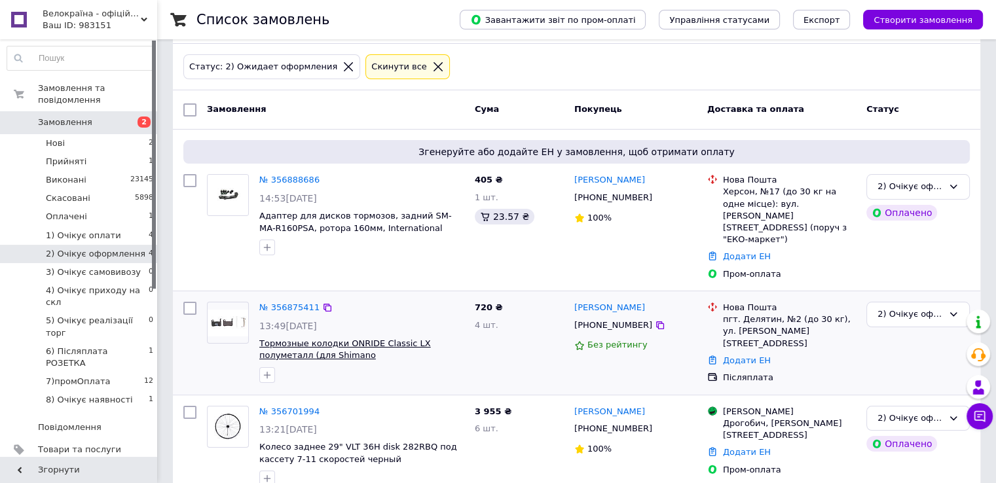
scroll to position [194, 0]
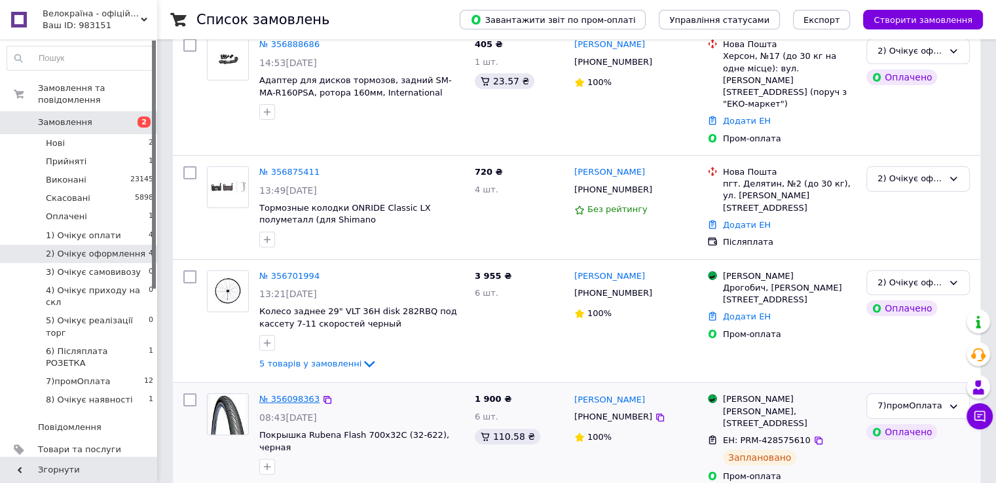
click at [296, 394] on link "№ 356098363" at bounding box center [289, 399] width 60 height 10
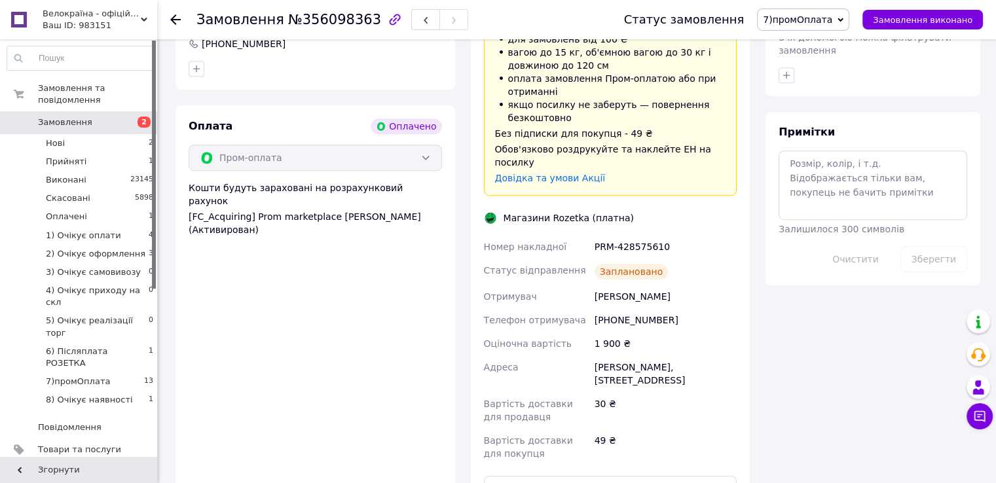
scroll to position [720, 0]
click at [622, 475] on button "Роздрукувати ЕН" at bounding box center [610, 488] width 253 height 26
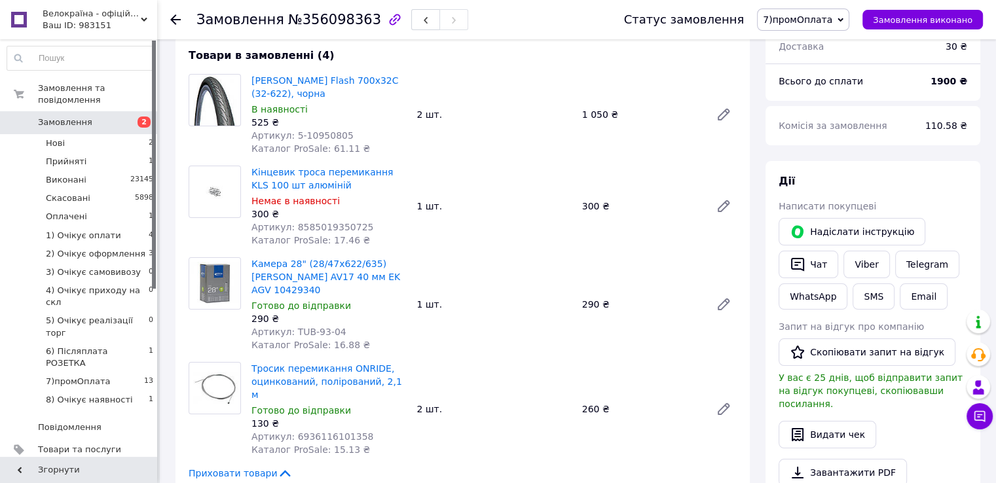
scroll to position [0, 0]
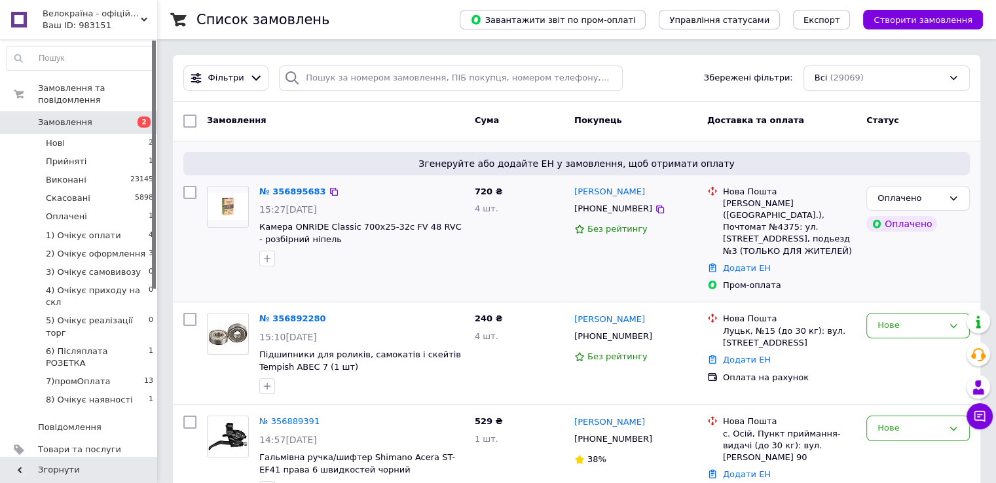
scroll to position [131, 0]
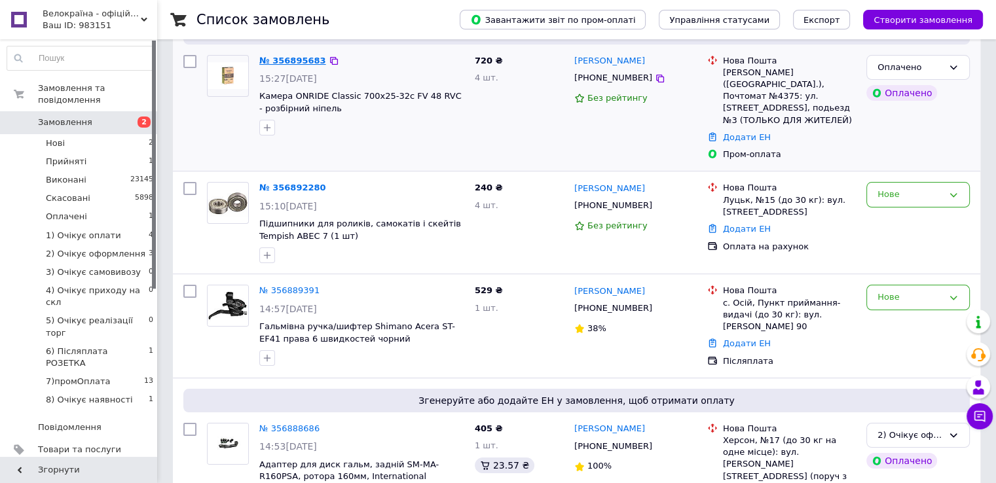
click at [290, 60] on link "№ 356895683" at bounding box center [292, 61] width 67 height 10
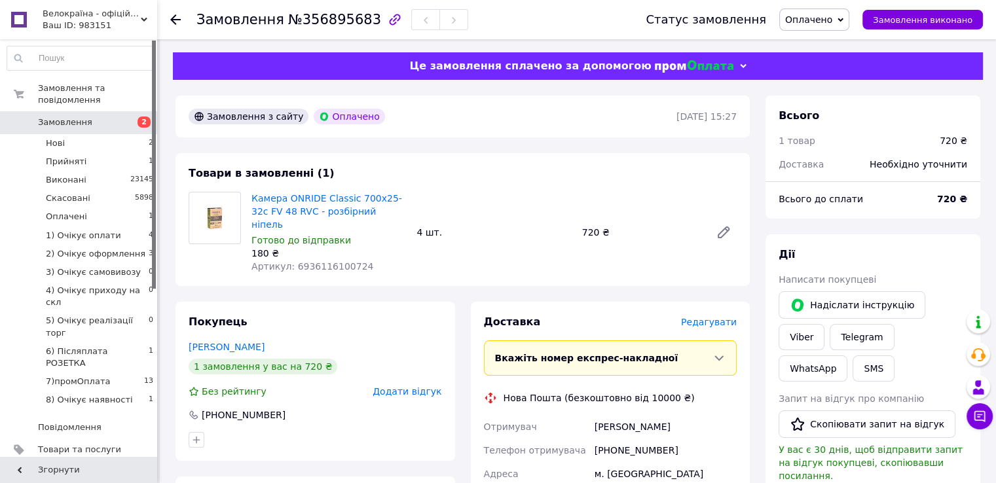
click at [321, 261] on span "Артикул: 6936116100724" at bounding box center [312, 266] width 122 height 10
copy span "6936116100724"
click at [642, 168] on div "Товари в замовленні (1) Камера ONRIDE Classic 700x25-32c FV 48 RVC - розбірний …" at bounding box center [463, 219] width 574 height 133
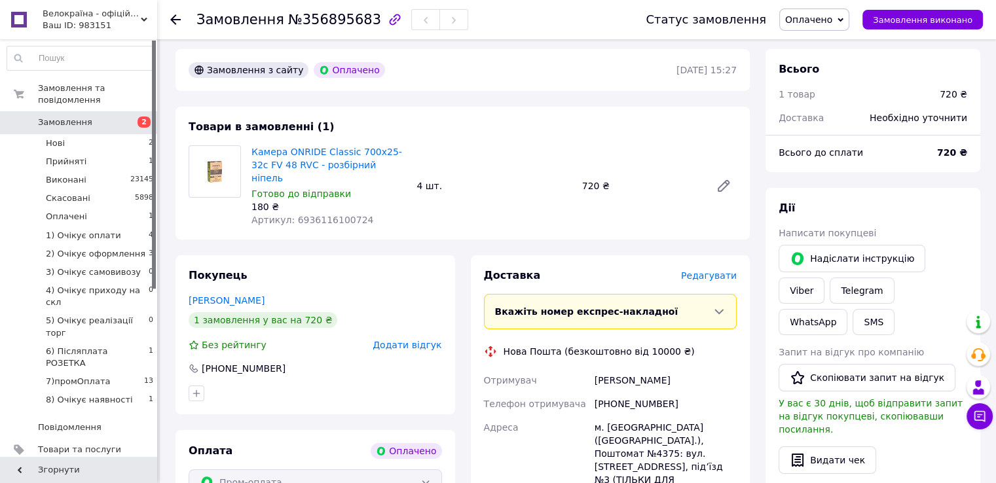
scroll to position [65, 0]
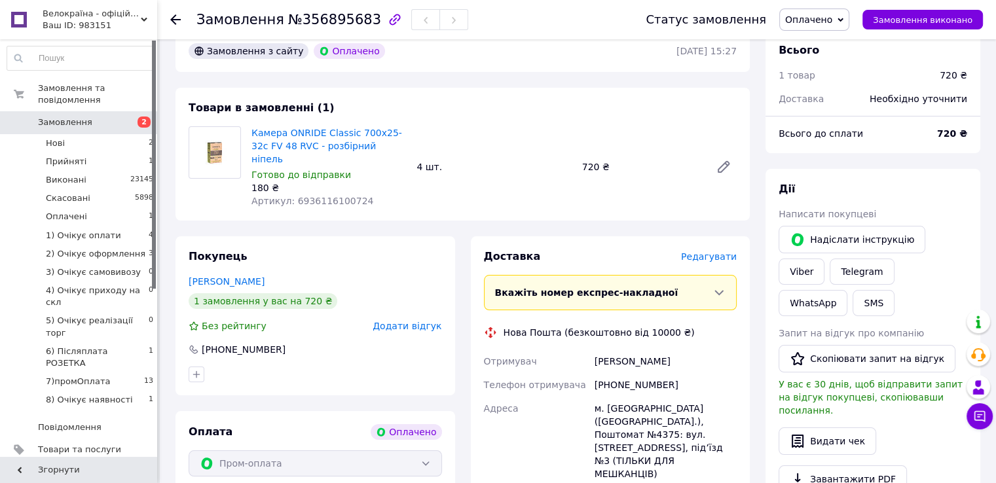
click at [317, 196] on span "Артикул: 6936116100724" at bounding box center [312, 201] width 122 height 10
copy span "6936116100724"
click at [615, 379] on div "[PHONE_NUMBER]" at bounding box center [665, 385] width 147 height 24
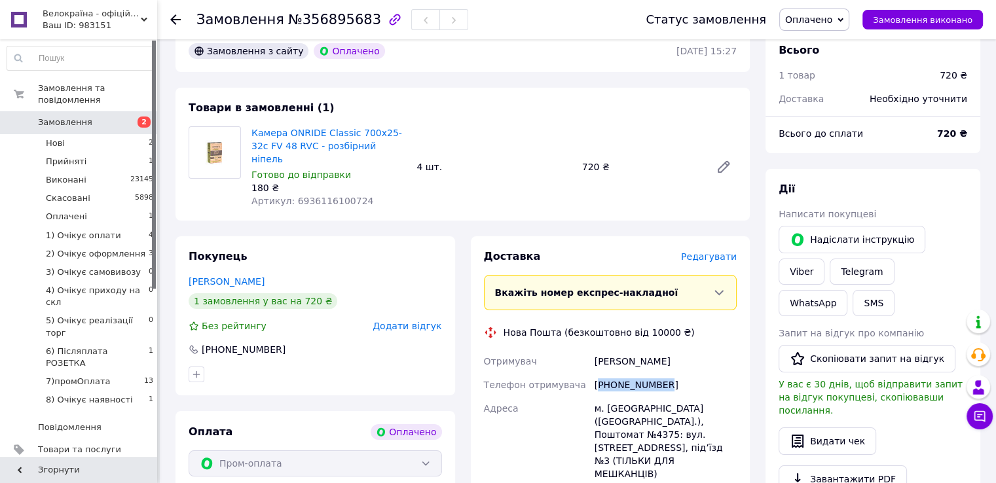
copy div "380666037197"
drag, startPoint x: 595, startPoint y: 346, endPoint x: 663, endPoint y: 356, distance: 69.4
click at [663, 356] on div "Плахтій Гліб" at bounding box center [665, 362] width 147 height 24
copy div "Плахтій Гліб"
click at [616, 399] on div "м. [GEOGRAPHIC_DATA] ([GEOGRAPHIC_DATA].), Поштомат №4375: вул. [STREET_ADDRESS…" at bounding box center [665, 441] width 147 height 89
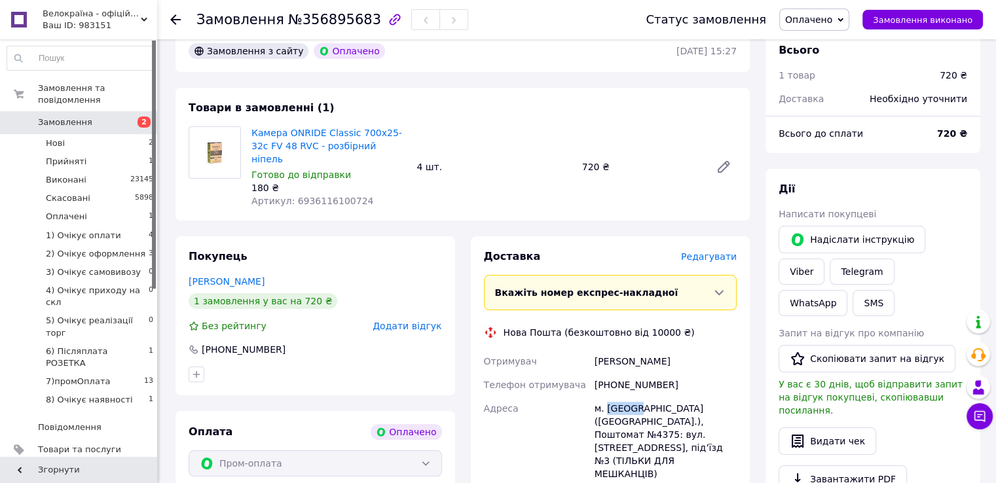
click at [616, 399] on div "м. [GEOGRAPHIC_DATA] ([GEOGRAPHIC_DATA].), Поштомат №4375: вул. [STREET_ADDRESS…" at bounding box center [665, 441] width 147 height 89
copy div "Львів"
click at [658, 409] on div "м. [GEOGRAPHIC_DATA] ([GEOGRAPHIC_DATA].), Поштомат №4375: вул. [STREET_ADDRESS…" at bounding box center [665, 441] width 147 height 89
copy div "4375"
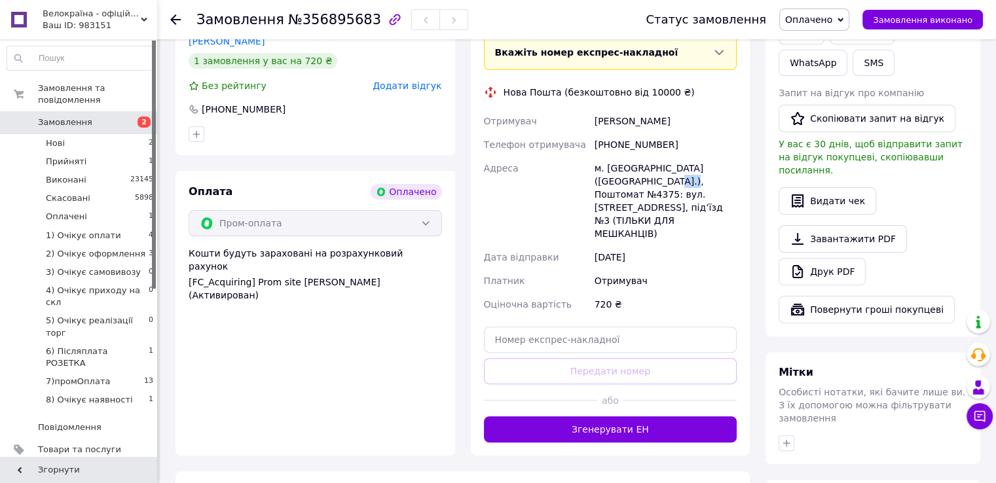
scroll to position [393, 0]
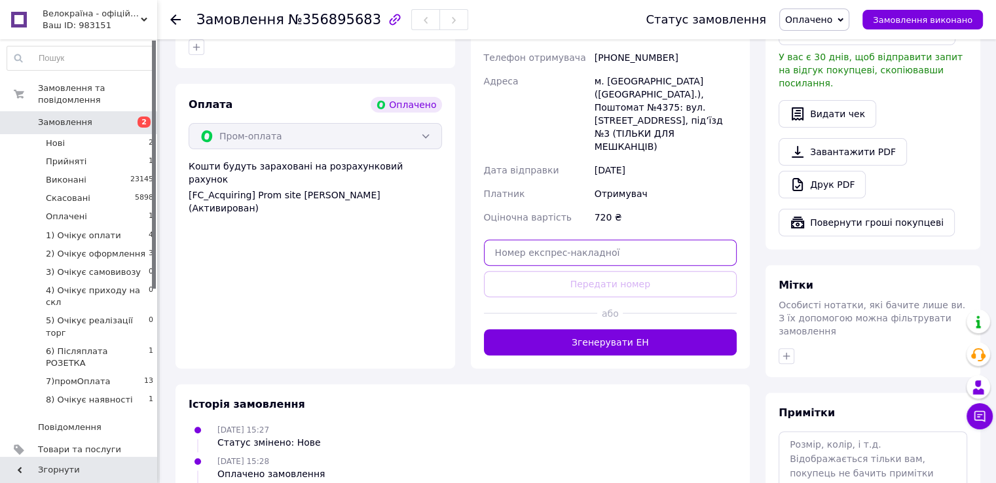
click at [584, 240] on input "text" at bounding box center [610, 253] width 253 height 26
paste input "20451225242157"
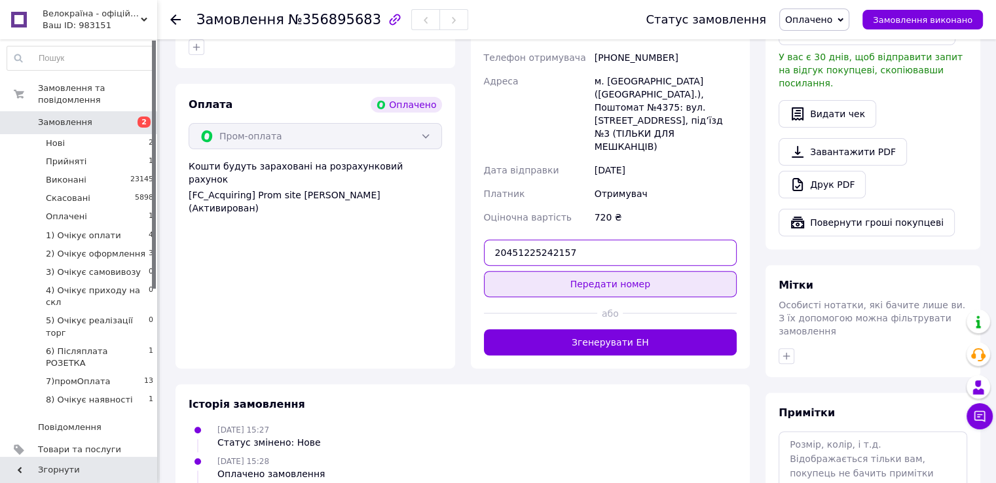
type input "20451225242157"
click at [584, 271] on button "Передати номер" at bounding box center [610, 284] width 253 height 26
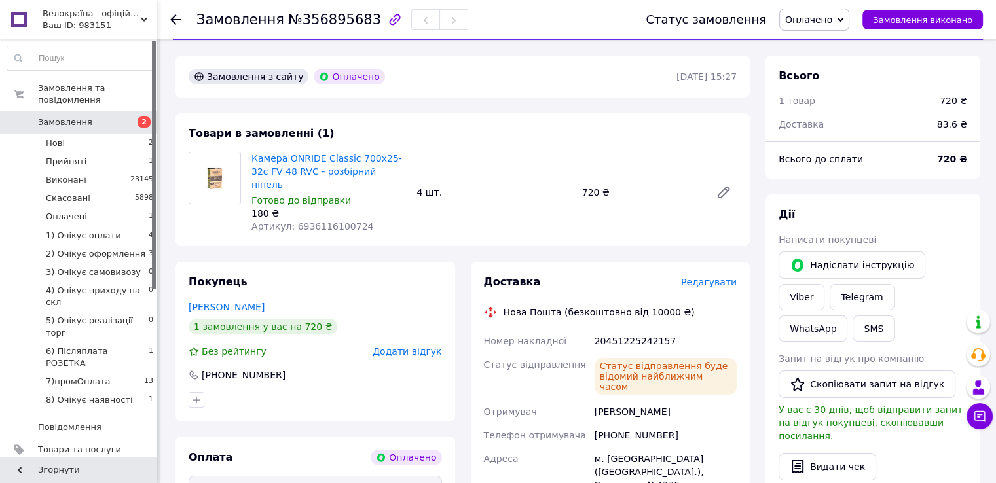
scroll to position [0, 0]
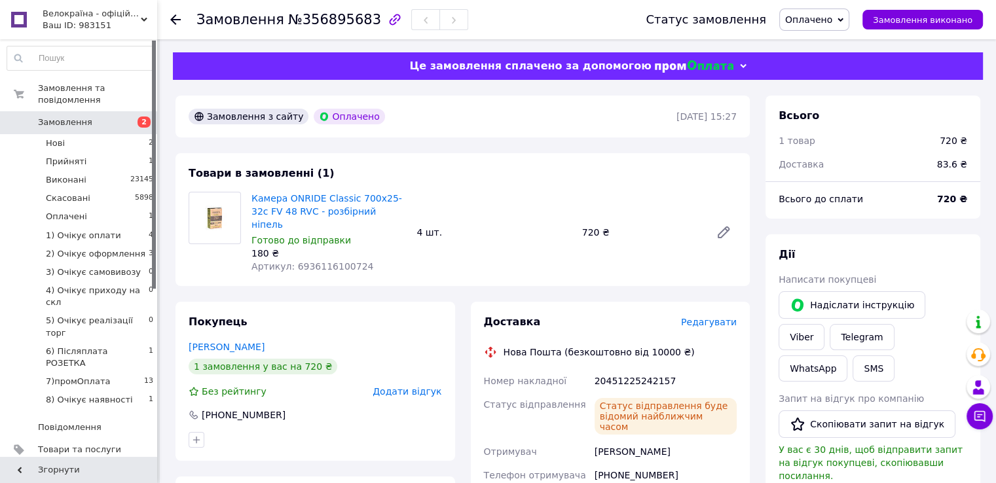
click at [832, 18] on span "Оплачено" at bounding box center [808, 19] width 47 height 10
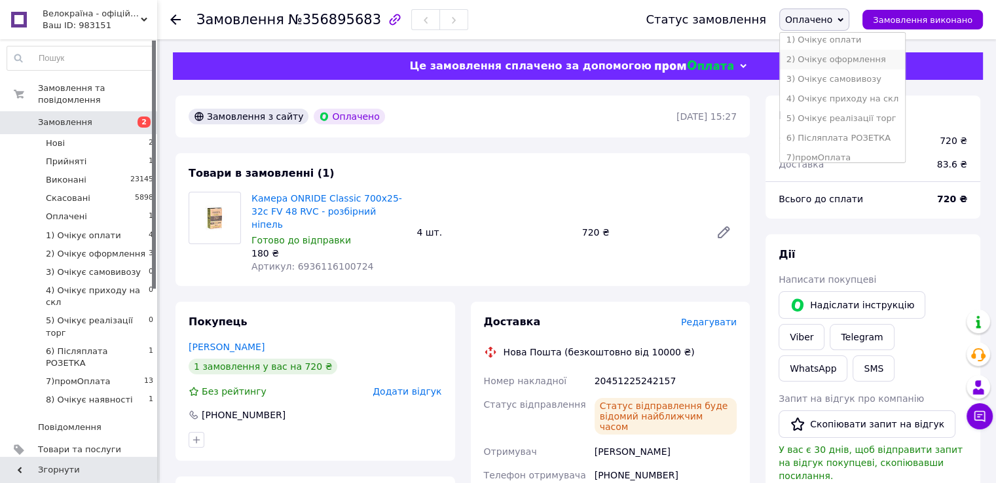
scroll to position [65, 0]
click at [858, 100] on li "4) Очікує приходу на скл" at bounding box center [842, 98] width 125 height 20
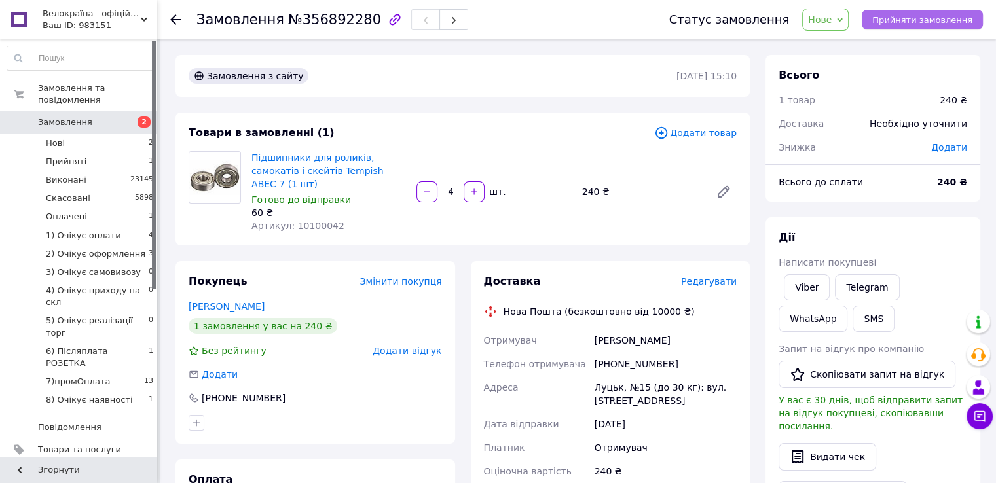
drag, startPoint x: 914, startPoint y: 26, endPoint x: 906, endPoint y: 20, distance: 9.3
click at [912, 24] on button "Прийняти замовлення" at bounding box center [922, 20] width 121 height 20
click at [815, 286] on link "Viber" at bounding box center [807, 287] width 46 height 26
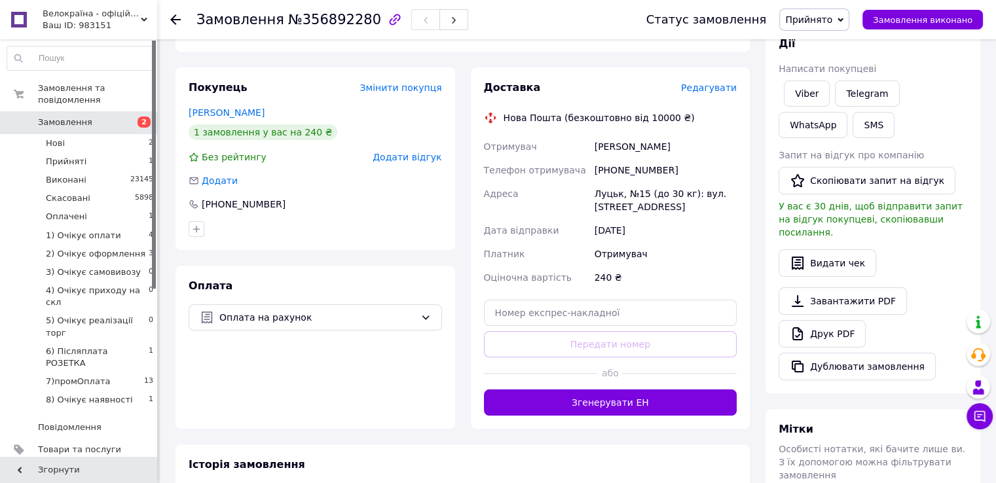
scroll to position [196, 0]
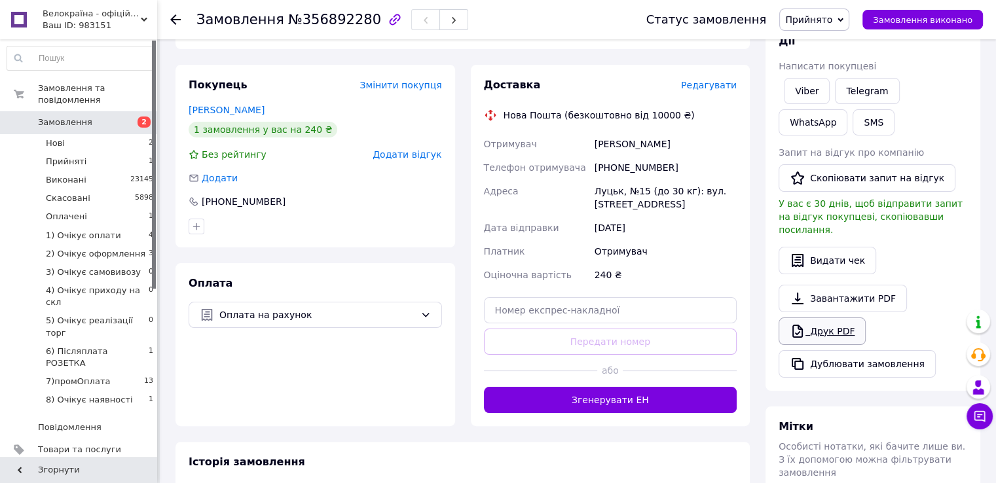
click at [820, 318] on link "Друк PDF" at bounding box center [822, 332] width 87 height 28
click at [296, 18] on span "№356892280" at bounding box center [334, 20] width 93 height 16
copy span "356892280"
click at [853, 122] on button "SMS" at bounding box center [874, 122] width 42 height 26
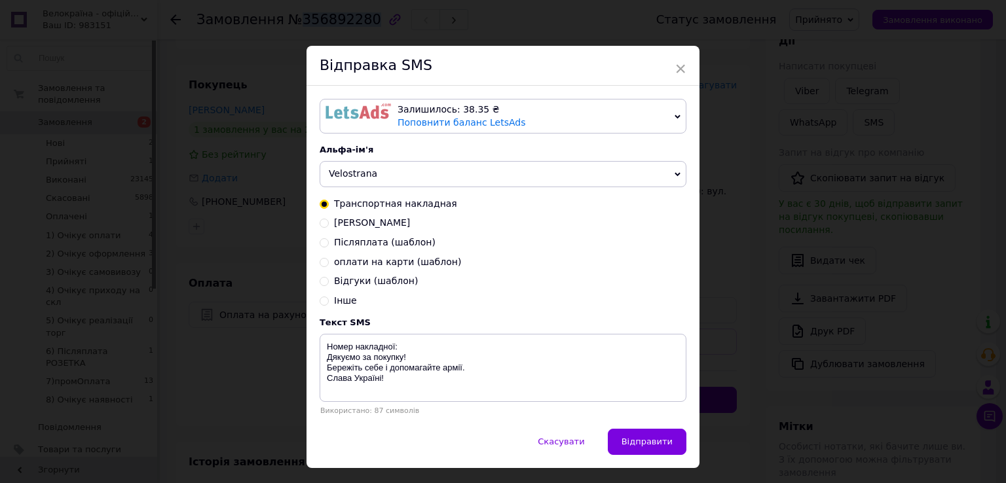
click at [382, 227] on span "IBAN Монобанк" at bounding box center [372, 222] width 76 height 10
click at [329, 227] on input "IBAN Монобанк" at bounding box center [324, 221] width 9 height 9
radio input "true"
radio input "false"
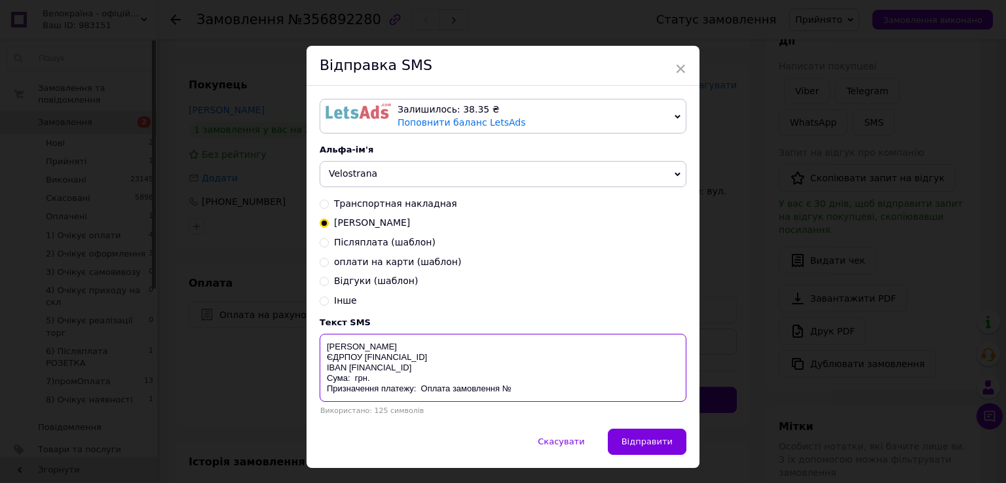
click at [350, 379] on textarea "ФОП Гриневич Ю.М. ЄДРПОУ 3200402450 IBAN UA863220010000026003330075086 Сума: гр…" at bounding box center [503, 368] width 367 height 68
click at [540, 399] on textarea "ФОП Гриневич Ю.М. ЄДРПОУ 3200402450 IBAN UA863220010000026003330075086 Сума: 24…" at bounding box center [503, 368] width 367 height 68
paste textarea "356892280"
type textarea "ФОП Гриневич Ю.М. ЄДРПОУ 3200402450 IBAN UA863220010000026003330075086 Сума: 24…"
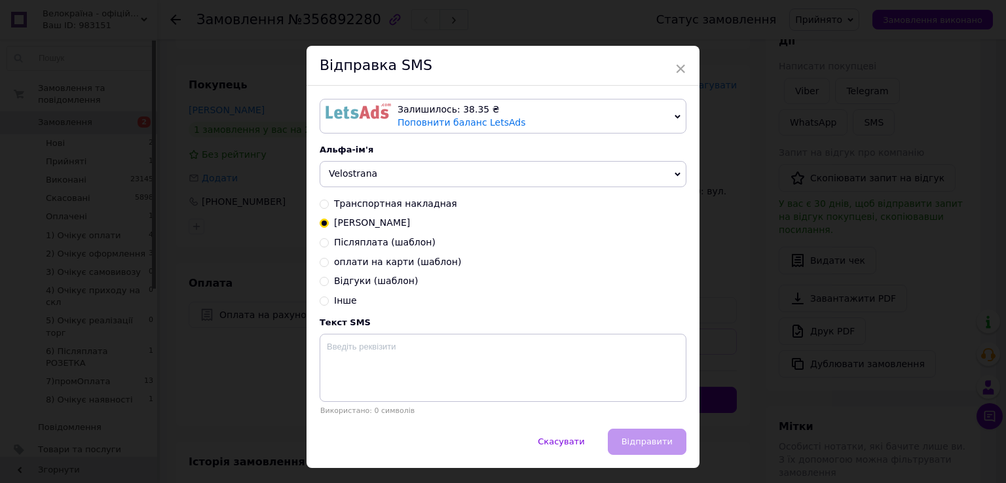
click at [844, 276] on div "× Відправка SMS Залишилось: 38.35 ₴ Поповнити баланс LetsAds Підключити SMSClub…" at bounding box center [503, 241] width 1006 height 483
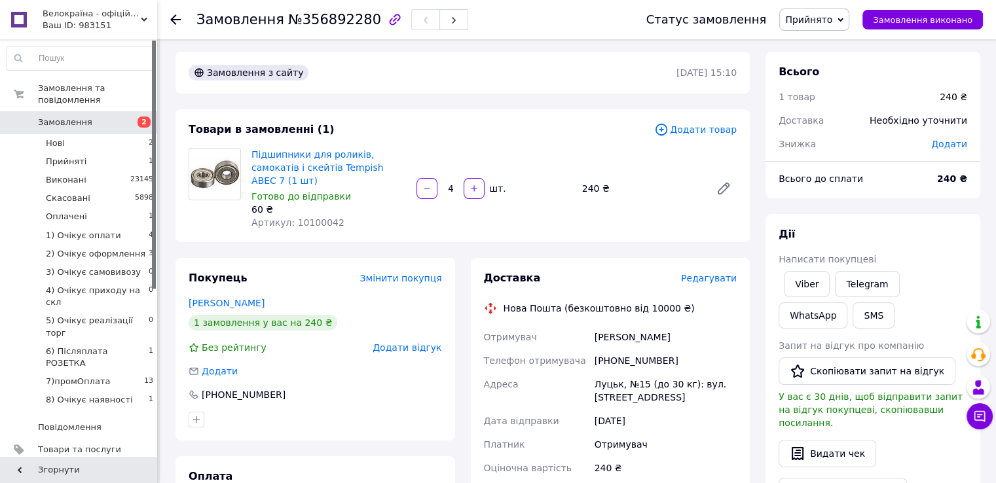
scroll to position [0, 0]
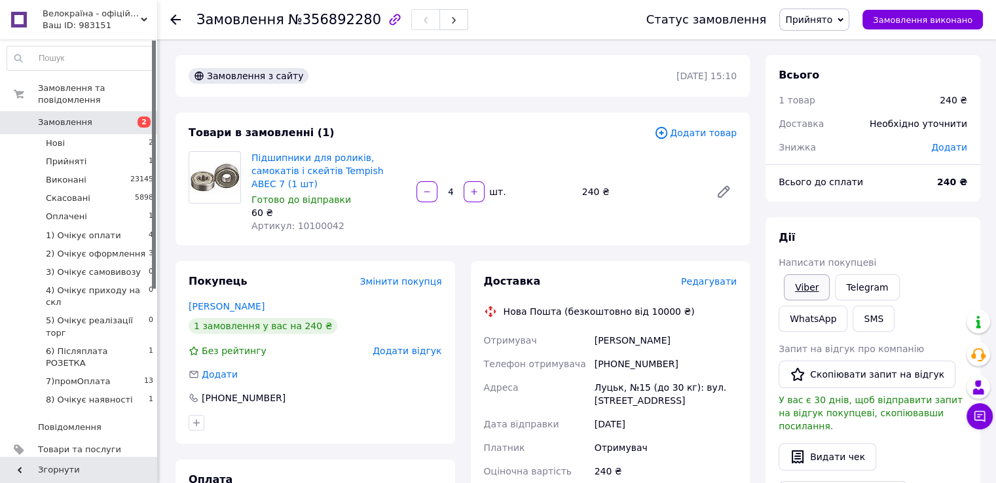
click at [807, 282] on link "Viber" at bounding box center [807, 287] width 46 height 26
click at [848, 28] on span "Прийнято" at bounding box center [814, 20] width 70 height 22
click at [856, 108] on li "1) Очікує оплати" at bounding box center [842, 105] width 125 height 20
click at [320, 162] on link "Підшипники для роликів, самокатів і скейтів Tempish ABEC 7 (1 шт)" at bounding box center [317, 171] width 132 height 37
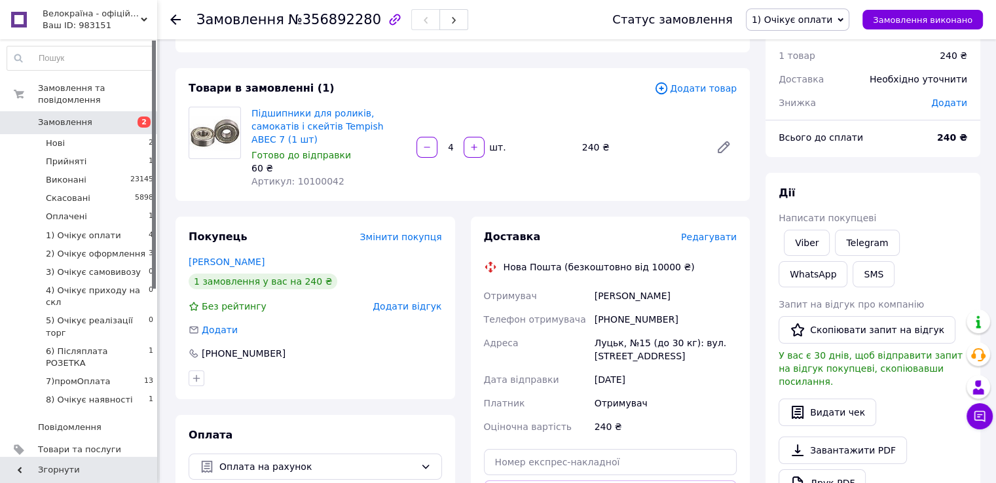
scroll to position [65, 0]
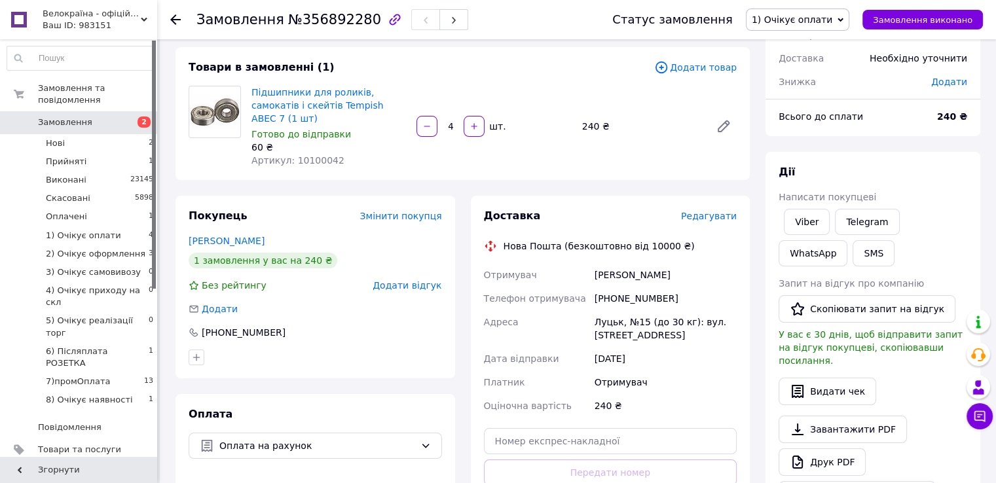
click at [823, 12] on span "1) Очікує оплати" at bounding box center [797, 20] width 103 height 22
click at [857, 122] on li "2) Очікує оформлення" at bounding box center [809, 125] width 125 height 20
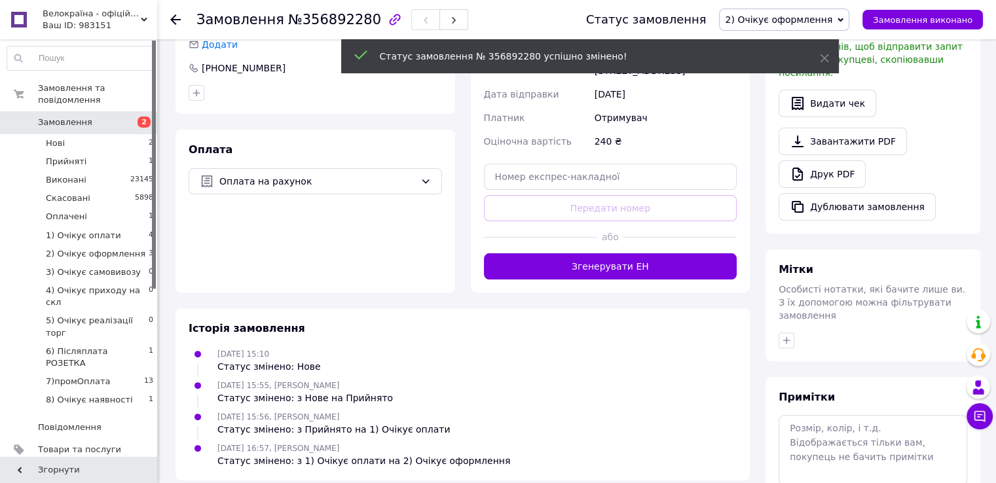
scroll to position [385, 0]
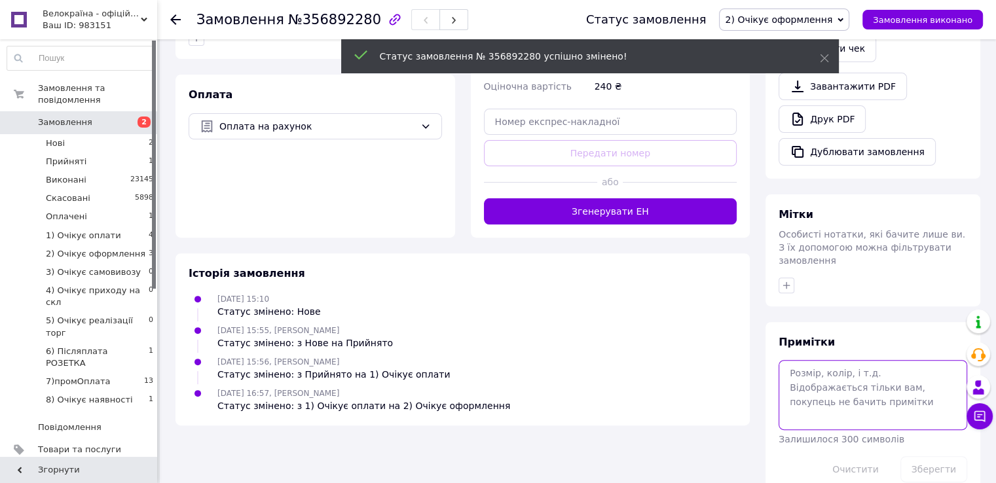
click at [867, 367] on textarea at bounding box center [873, 394] width 189 height 69
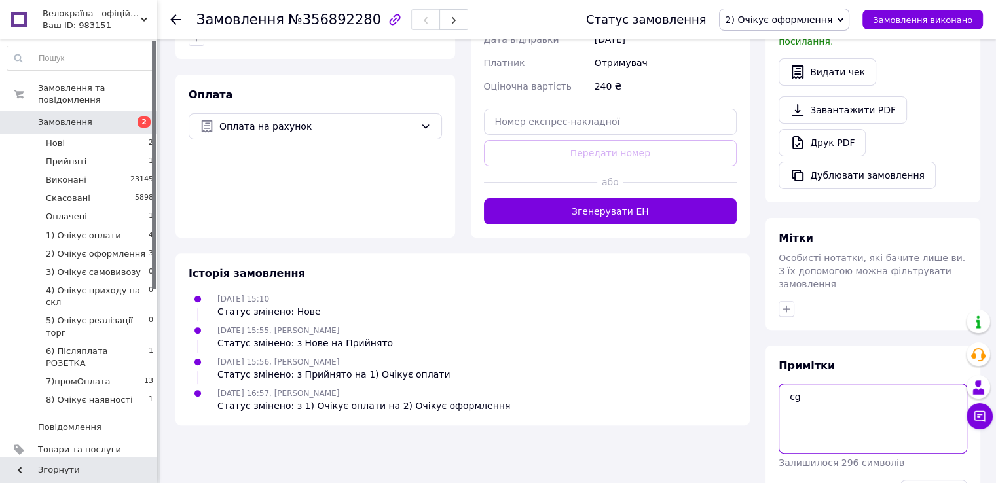
type textarea "c"
type textarea "сплачено"
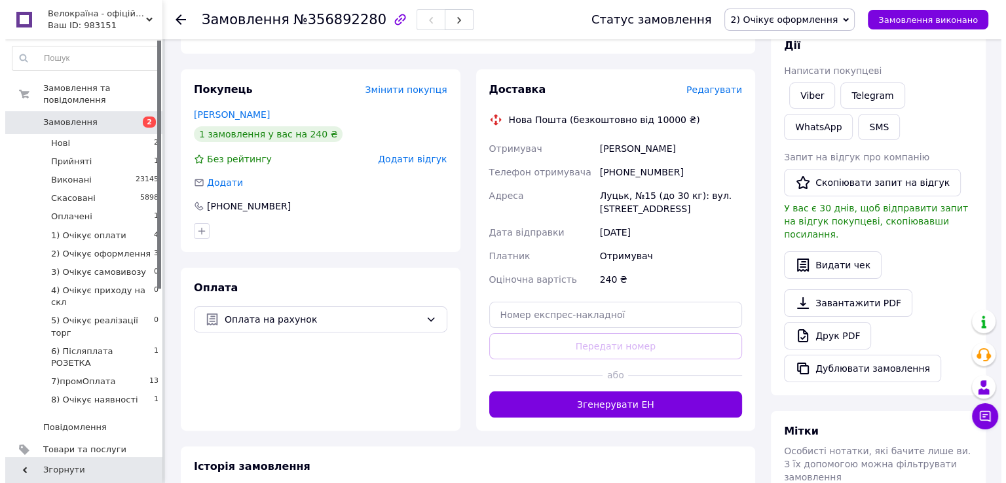
scroll to position [196, 0]
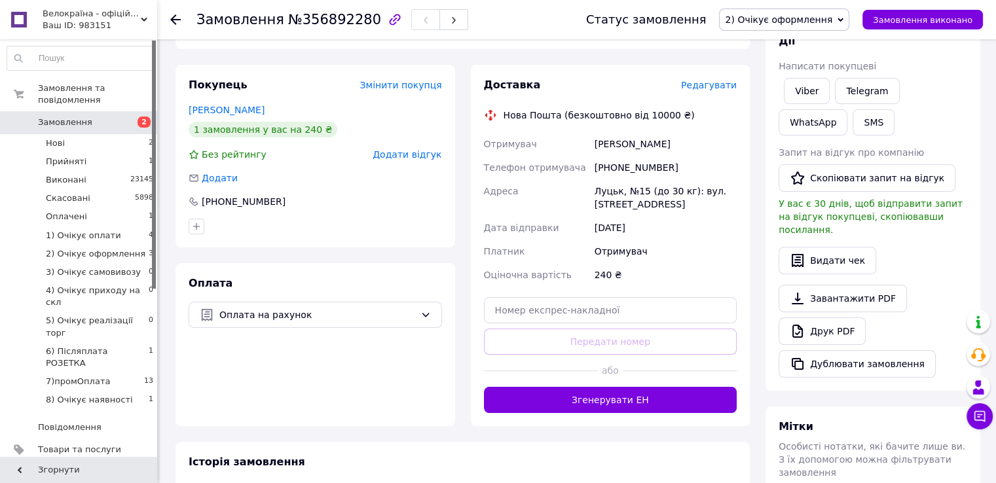
click at [727, 80] on span "Редагувати" at bounding box center [709, 85] width 56 height 10
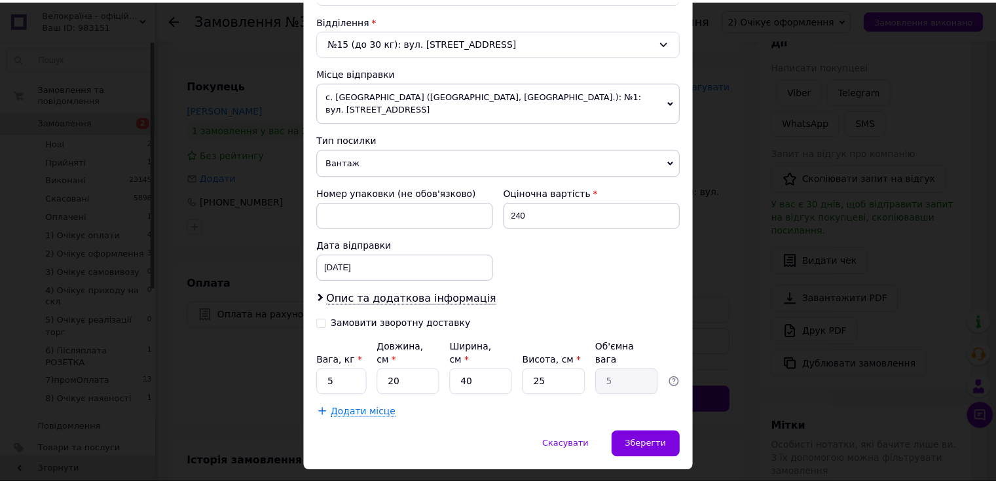
scroll to position [406, 0]
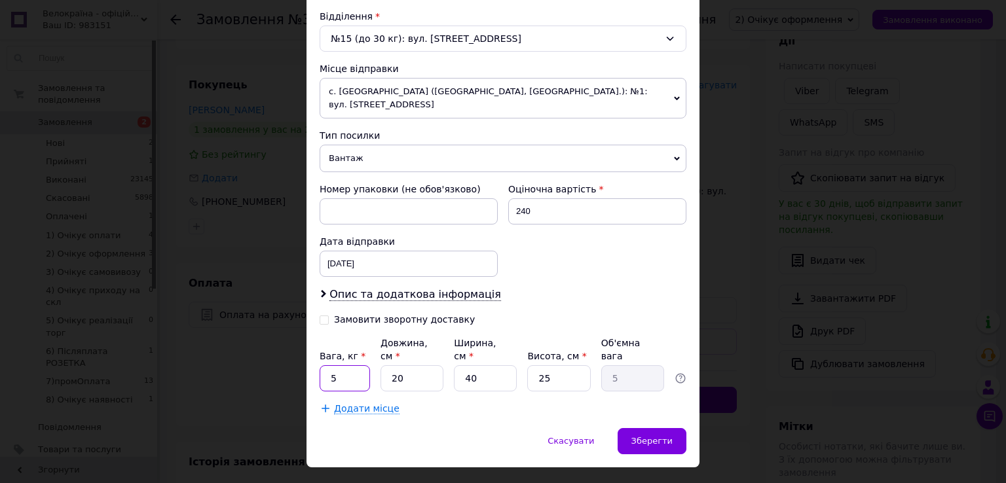
click at [341, 365] on input "5" at bounding box center [345, 378] width 50 height 26
click at [333, 365] on input "01" at bounding box center [345, 378] width 50 height 26
type input "0.1"
type input "1"
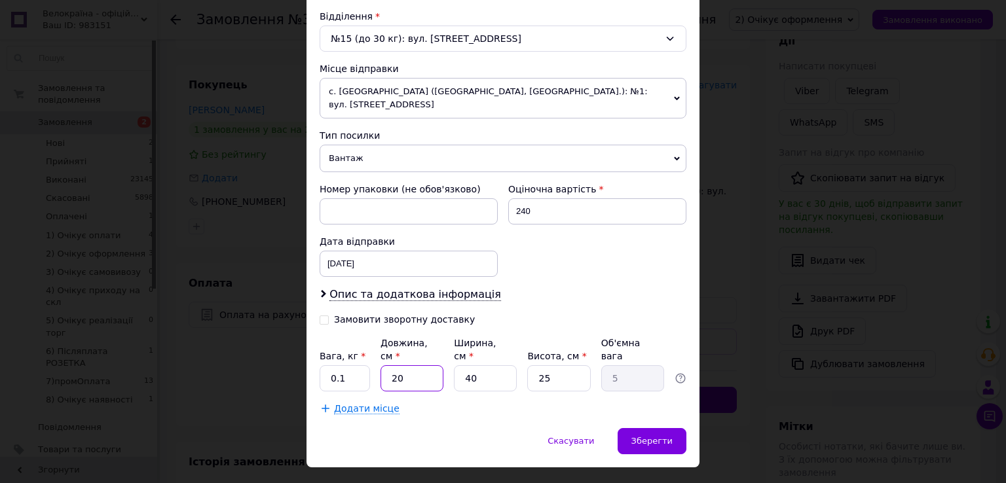
type input "0.25"
type input "10"
type input "2.5"
type input "10"
type input "5"
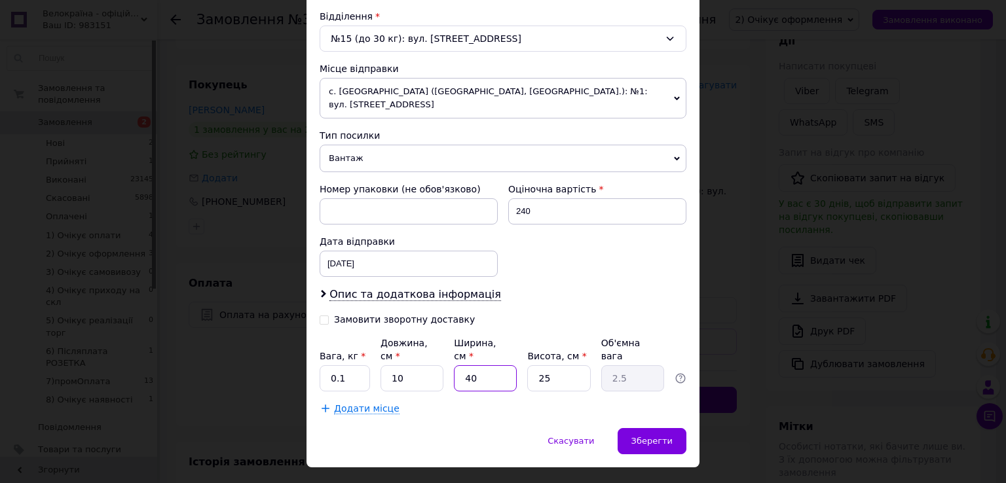
type input "0.31"
type input "5"
type input "0.1"
type input "5"
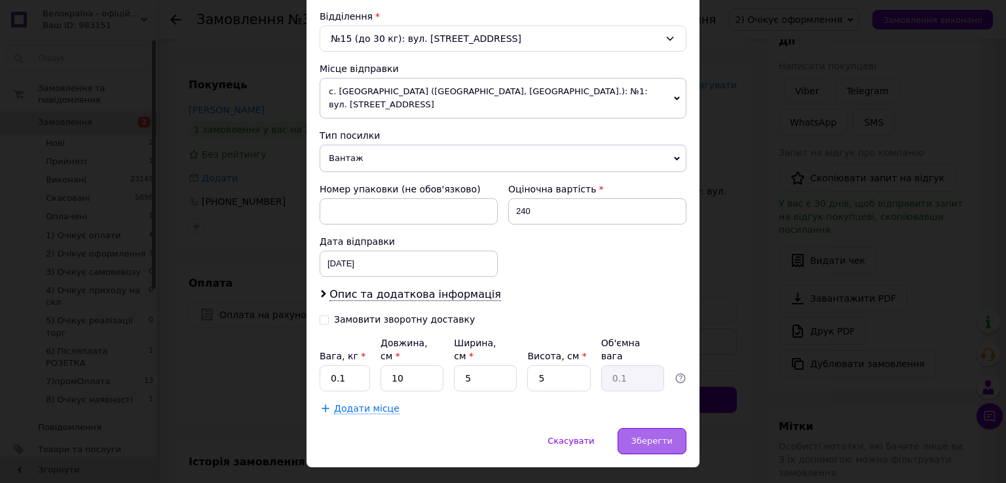
click at [663, 436] on span "Зберегти" at bounding box center [651, 441] width 41 height 10
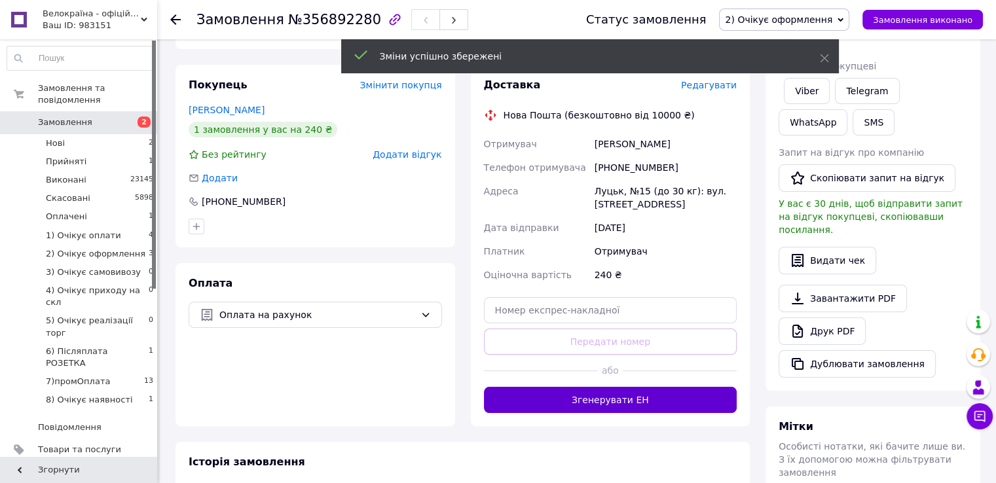
click at [632, 390] on button "Згенерувати ЕН" at bounding box center [610, 400] width 253 height 26
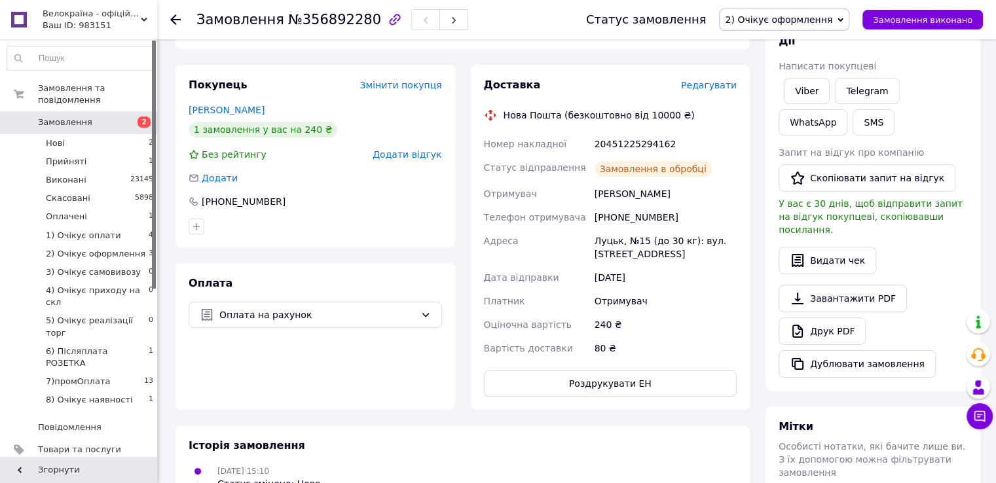
click at [627, 372] on button "Роздрукувати ЕН" at bounding box center [610, 384] width 253 height 26
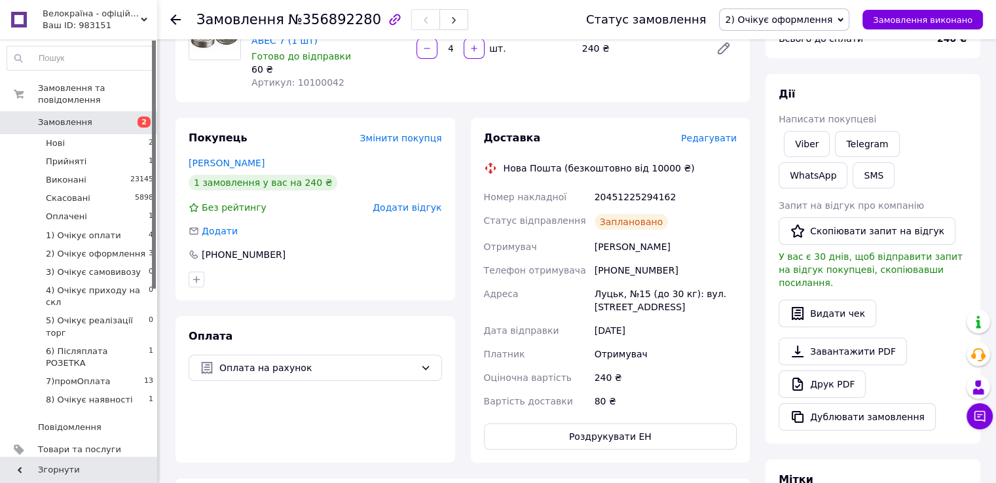
scroll to position [65, 0]
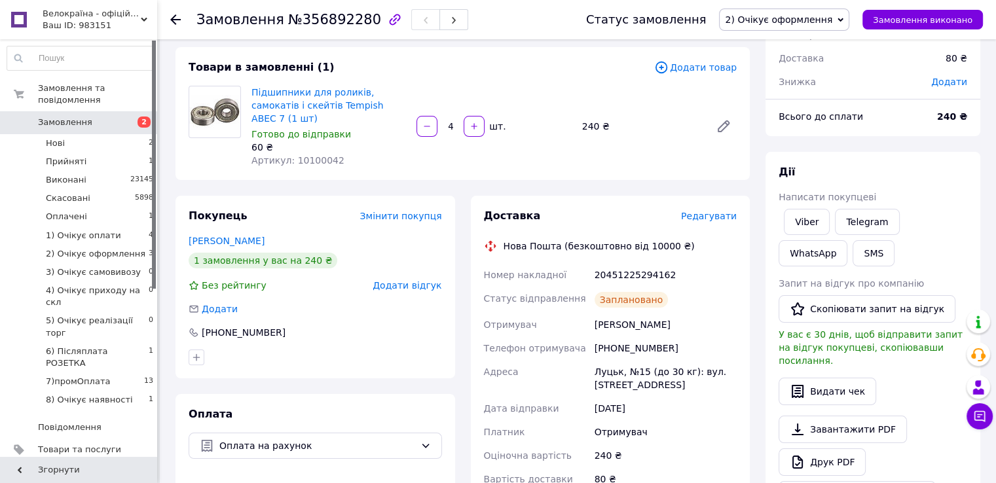
click at [623, 263] on div "20451225294162" at bounding box center [665, 275] width 147 height 24
copy div "20451225294162"
click at [853, 255] on button "SMS" at bounding box center [874, 253] width 42 height 26
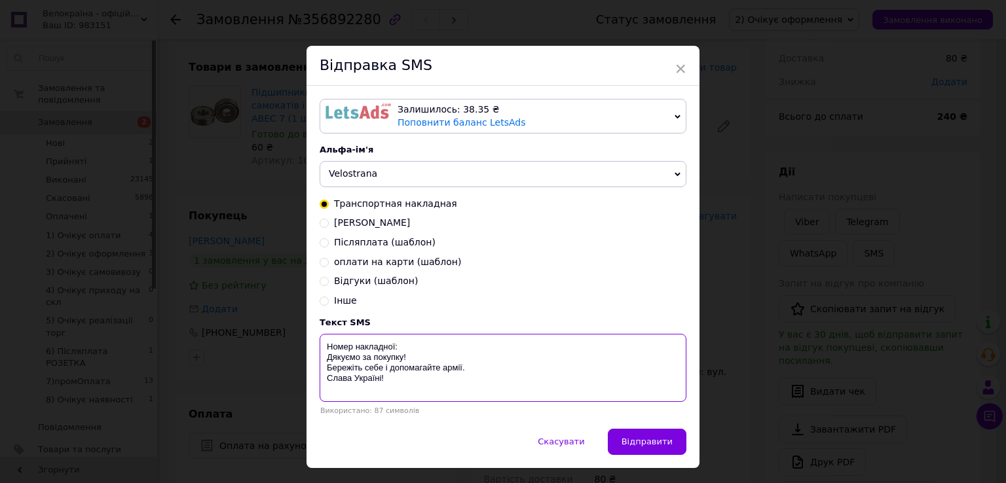
click at [436, 350] on textarea "Номер накладної: Дякуємо за покупку! Бережіть себе і допомагайте армії. Слава У…" at bounding box center [503, 368] width 367 height 68
paste textarea "20451225294162"
type textarea "Номер накладної: 20451225294162 Дякуємо за покупку! Бережіть себе і допомагайте…"
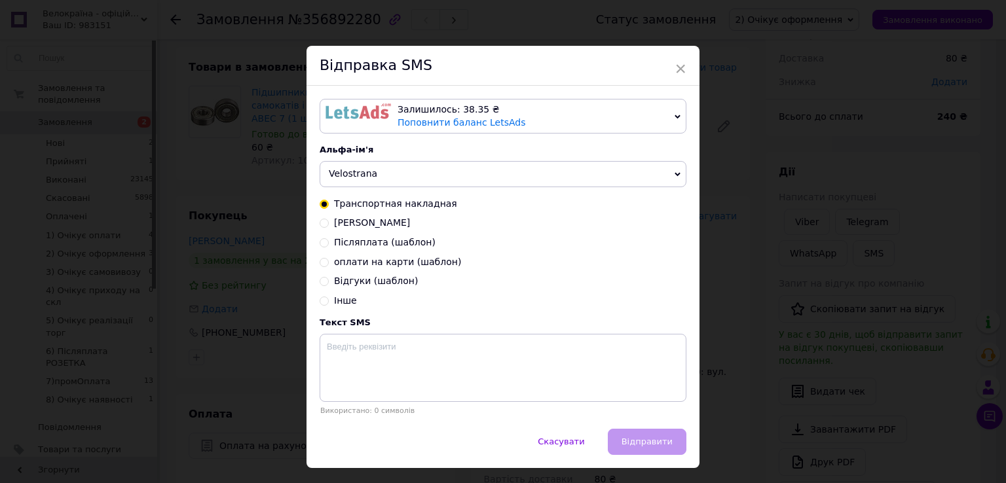
click at [836, 231] on div "× Відправка SMS Залишилось: 38.35 ₴ Поповнити баланс LetsAds Підключити SMSClub…" at bounding box center [503, 241] width 1006 height 483
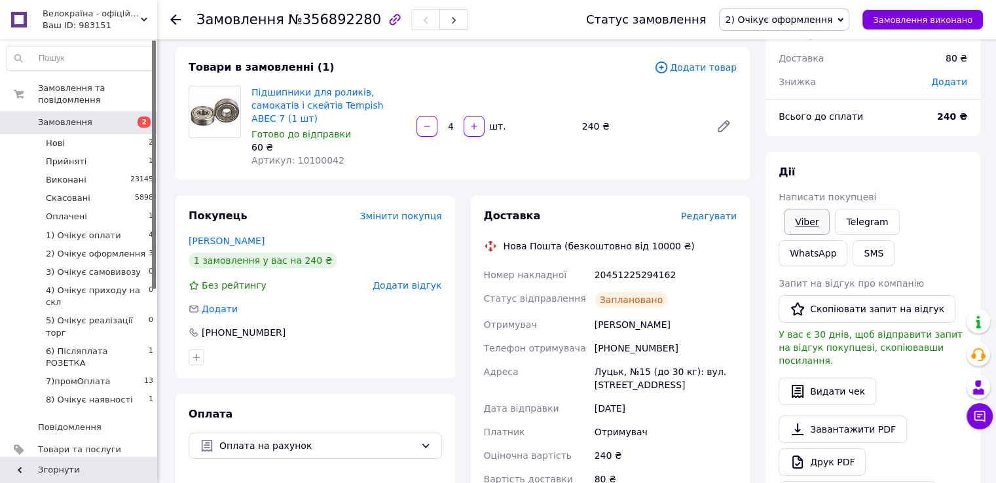
click at [798, 218] on link "Viber" at bounding box center [807, 222] width 46 height 26
click at [921, 32] on div "Статус замовлення 2) Очікує оформлення Прийнято Виконано Скасовано Оплачено 1) …" at bounding box center [771, 19] width 423 height 39
click at [814, 222] on link "Viber" at bounding box center [807, 222] width 46 height 26
click at [917, 12] on button "Замовлення виконано" at bounding box center [923, 20] width 121 height 20
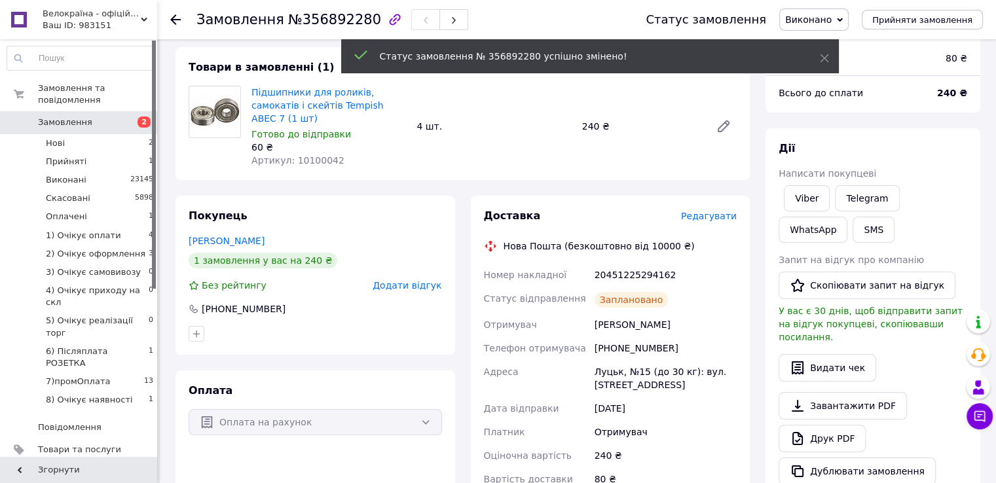
click at [89, 119] on link "Замовлення 2" at bounding box center [80, 122] width 161 height 22
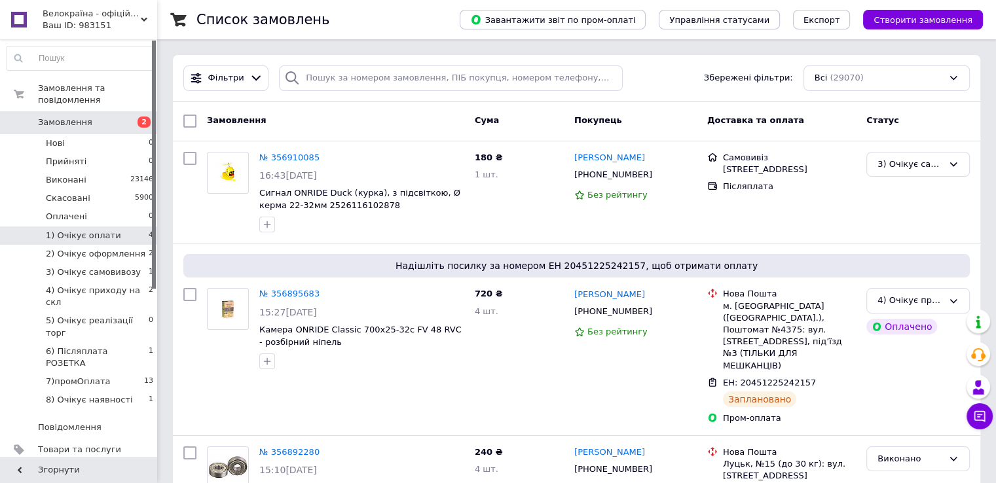
click at [124, 227] on li "1) Очікує оплати 4" at bounding box center [80, 236] width 161 height 18
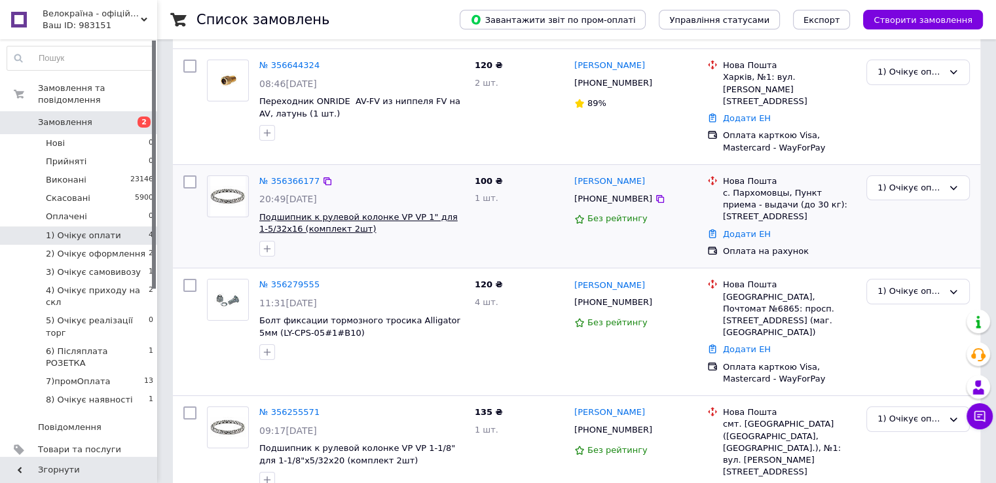
scroll to position [145, 0]
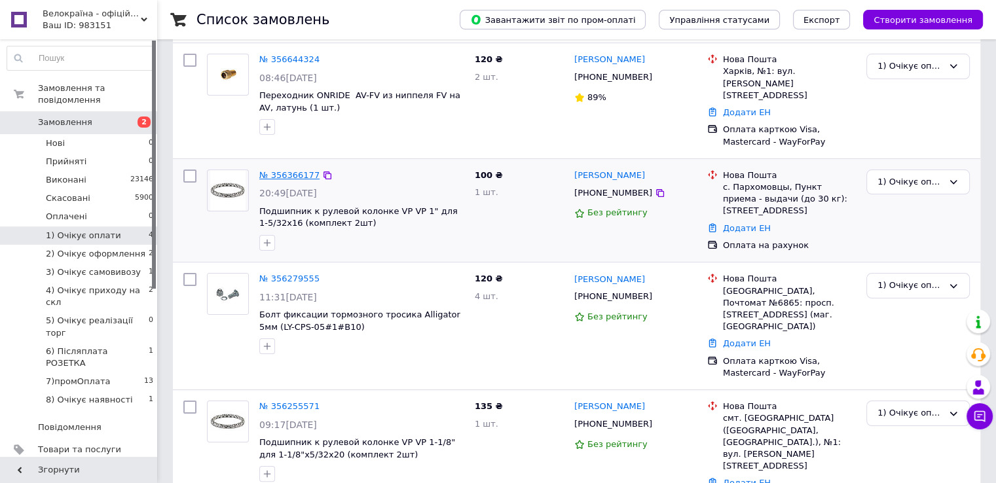
click at [280, 170] on link "№ 356366177" at bounding box center [289, 175] width 60 height 10
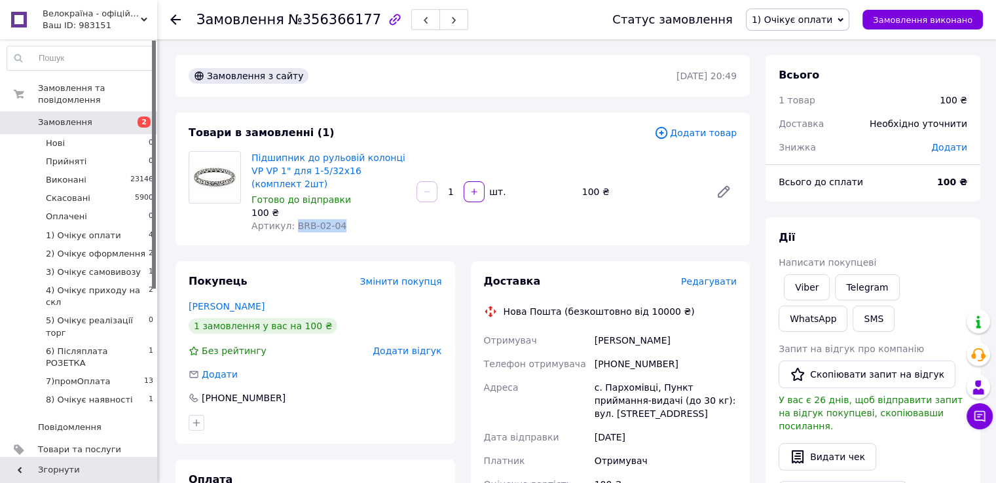
drag, startPoint x: 342, startPoint y: 211, endPoint x: 291, endPoint y: 213, distance: 50.5
click at [291, 219] on div "Артикул: BRB-02-04" at bounding box center [328, 225] width 155 height 13
copy span "BRB-02-04"
click at [815, 291] on link "Viber" at bounding box center [807, 287] width 46 height 26
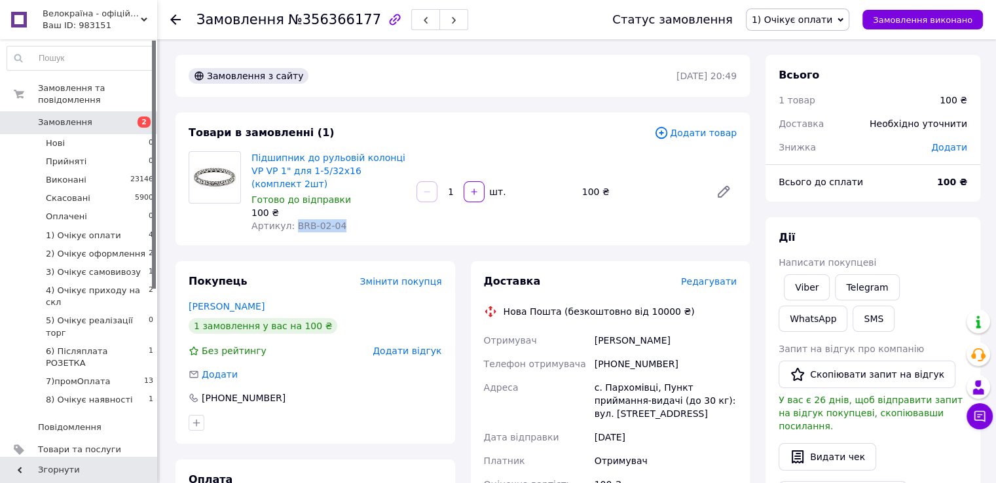
copy span "BRB-02-04"
click at [713, 276] on span "Редагувати" at bounding box center [709, 281] width 56 height 10
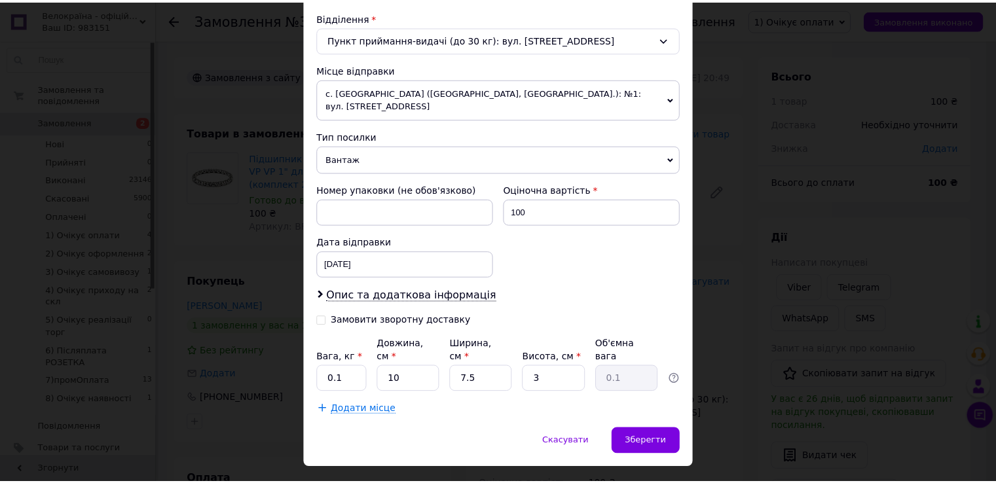
scroll to position [406, 0]
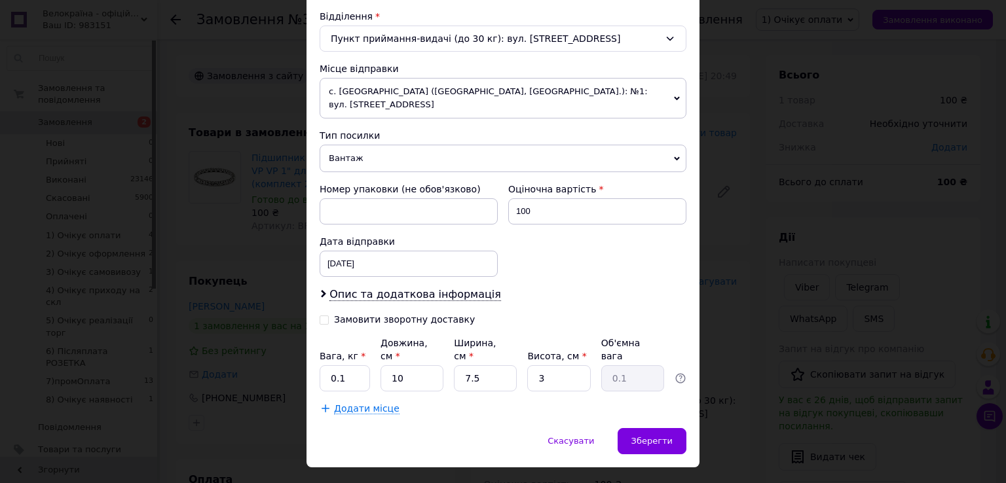
click at [451, 145] on span "Вантаж" at bounding box center [503, 159] width 367 height 28
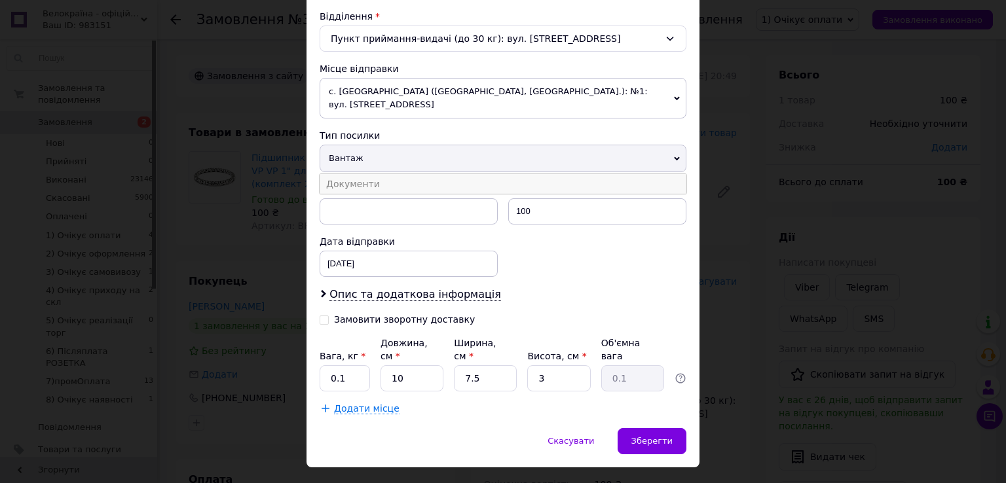
click at [427, 174] on li "Документи" at bounding box center [503, 184] width 367 height 20
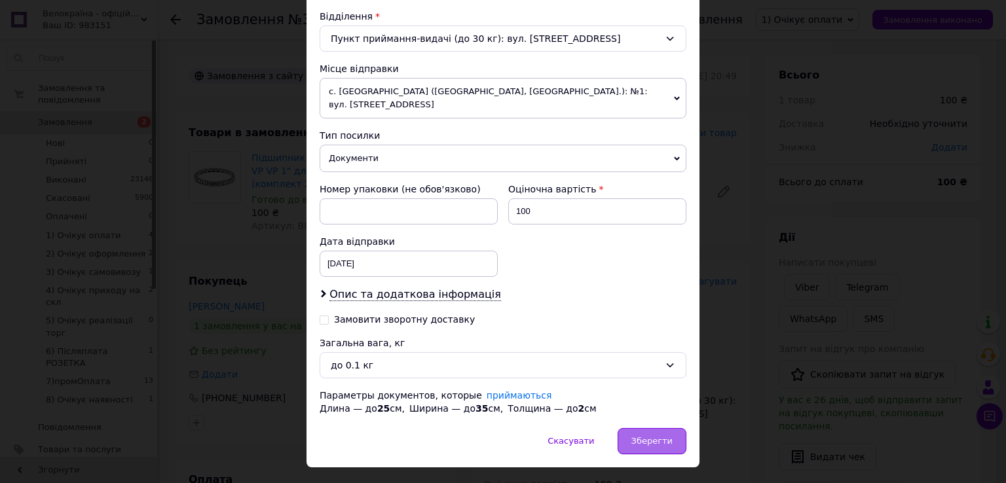
click at [650, 436] on span "Зберегти" at bounding box center [651, 441] width 41 height 10
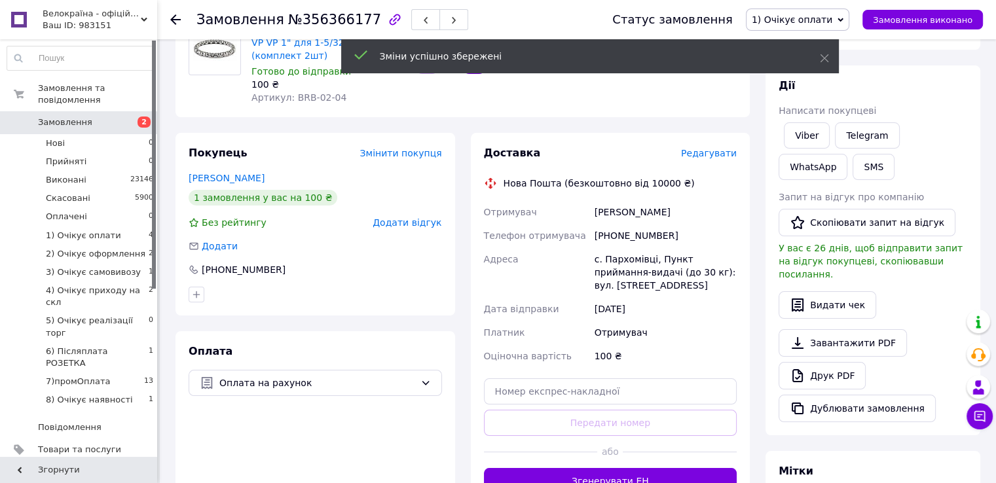
scroll to position [131, 0]
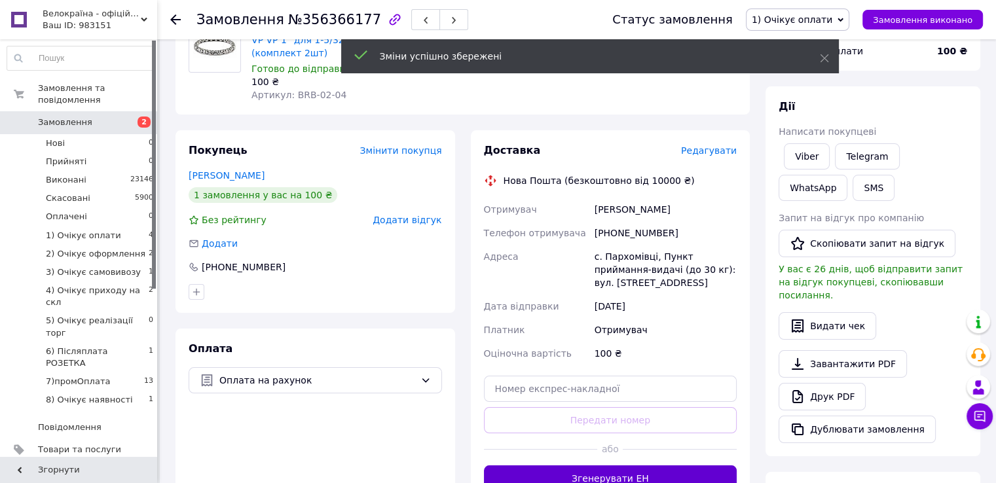
click at [610, 466] on button "Згенерувати ЕН" at bounding box center [610, 479] width 253 height 26
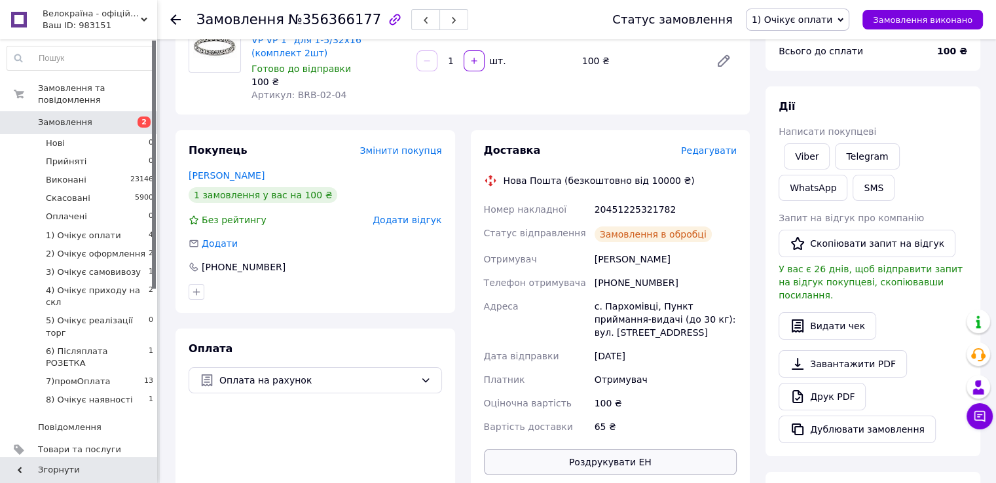
click at [607, 454] on button "Роздрукувати ЕН" at bounding box center [610, 462] width 253 height 26
click at [651, 198] on div "20451225321782" at bounding box center [665, 210] width 147 height 24
copy div "20451225321782"
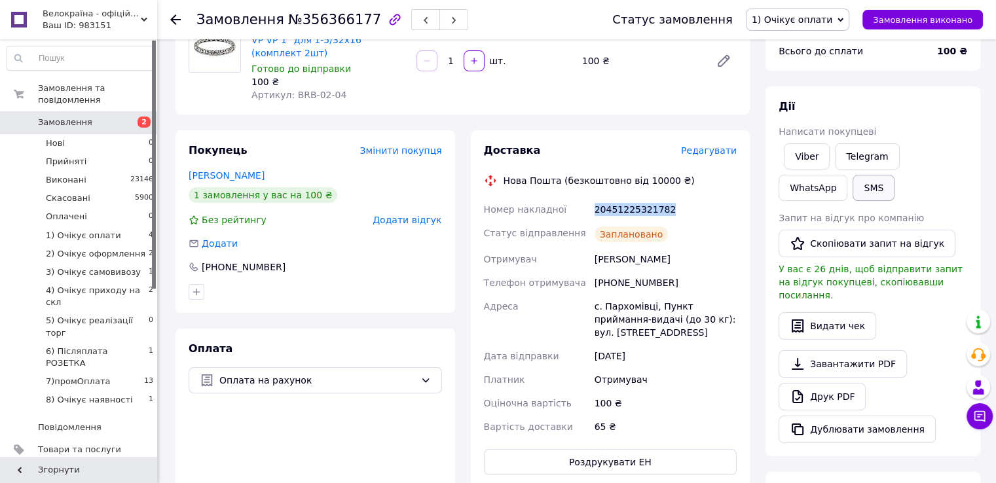
click at [853, 187] on button "SMS" at bounding box center [874, 188] width 42 height 26
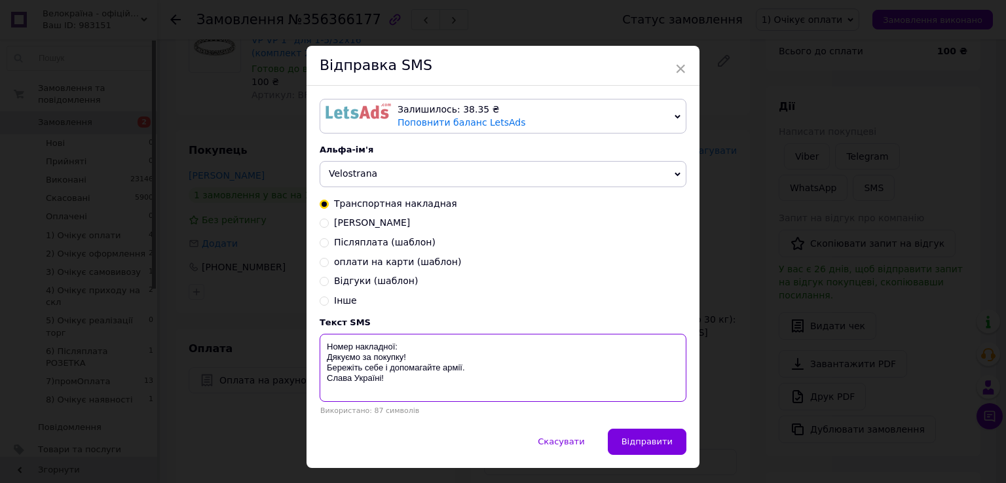
click at [439, 347] on textarea "Номер накладної: Дякуємо за покупку! Бережіть себе і допомагайте армії. Слава У…" at bounding box center [503, 368] width 367 height 68
paste textarea "20451225321782"
type textarea "Номер накладної: 20451225321782 Дякуємо за покупку! Бережіть себе і допомагайте…"
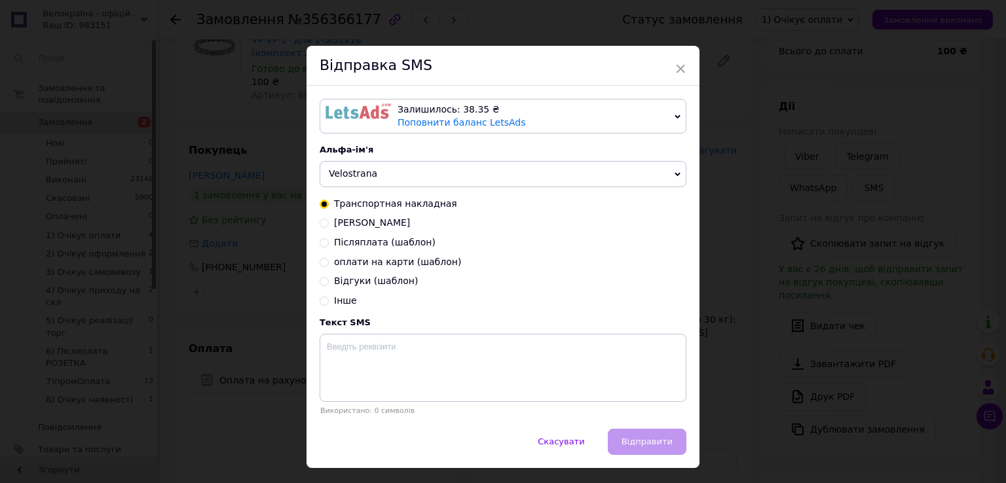
click at [841, 238] on div "× Відправка SMS Залишилось: 38.35 ₴ Поповнити баланс LetsAds Підключити SMSClub…" at bounding box center [503, 241] width 1006 height 483
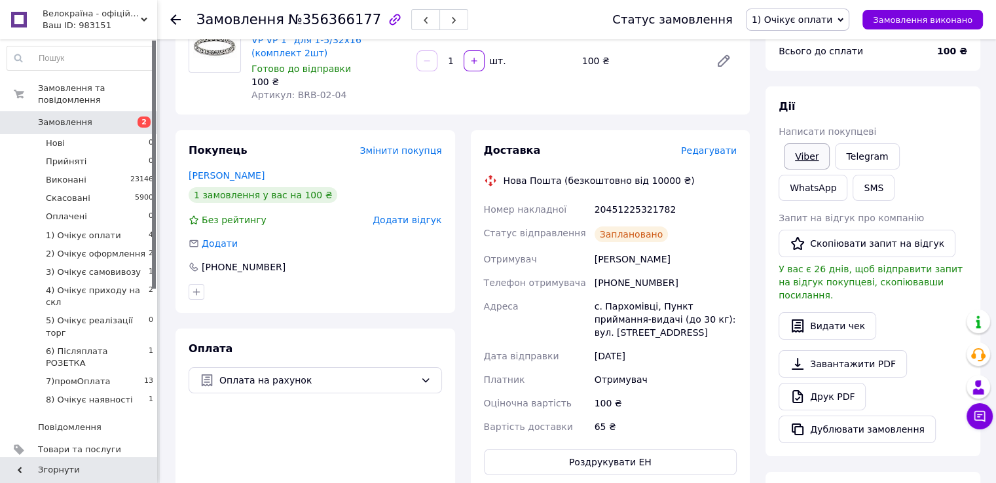
click at [799, 151] on link "Viber" at bounding box center [807, 156] width 46 height 26
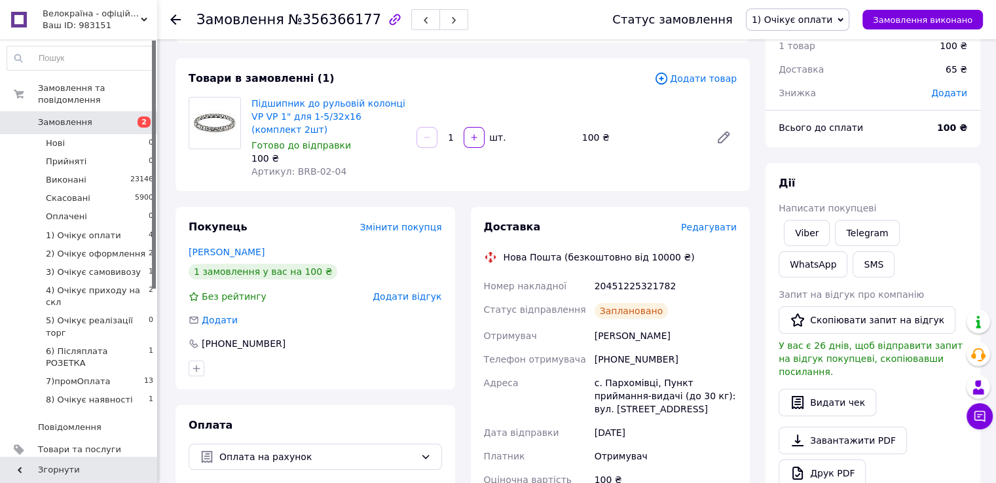
scroll to position [0, 0]
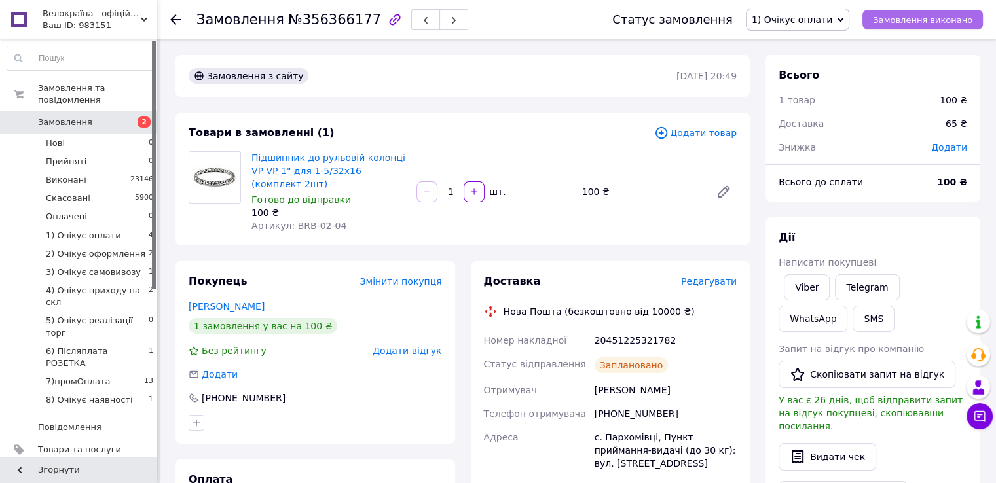
click at [907, 26] on button "Замовлення виконано" at bounding box center [923, 20] width 121 height 20
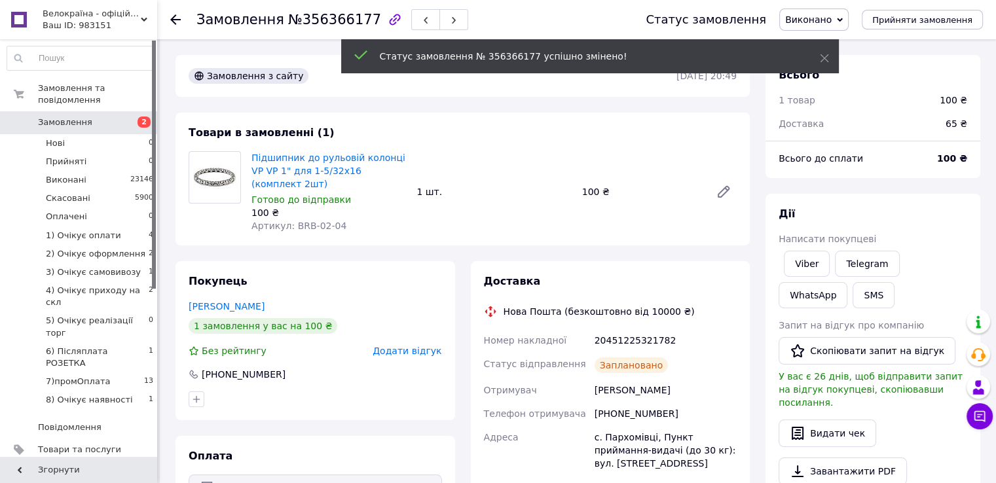
click at [89, 117] on span "Замовлення" at bounding box center [79, 123] width 83 height 12
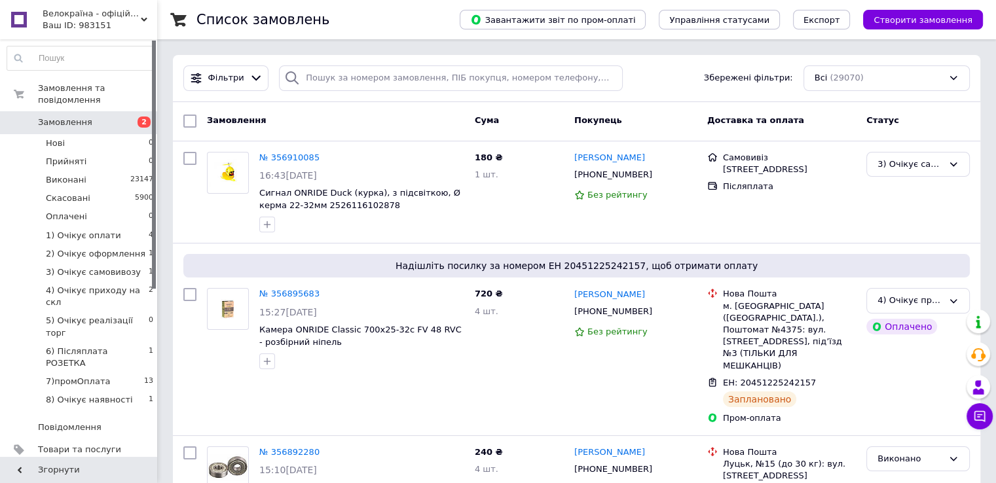
click at [89, 117] on span "Замовлення" at bounding box center [79, 123] width 83 height 12
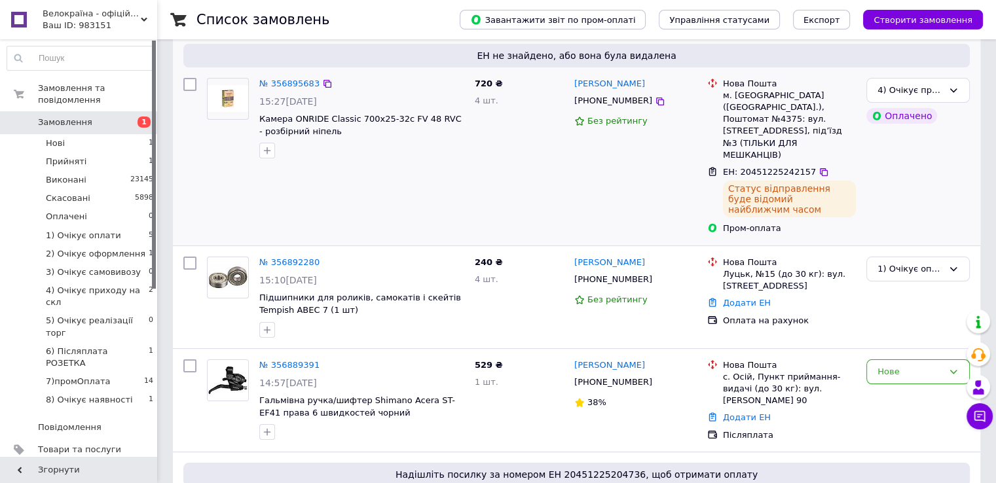
scroll to position [131, 0]
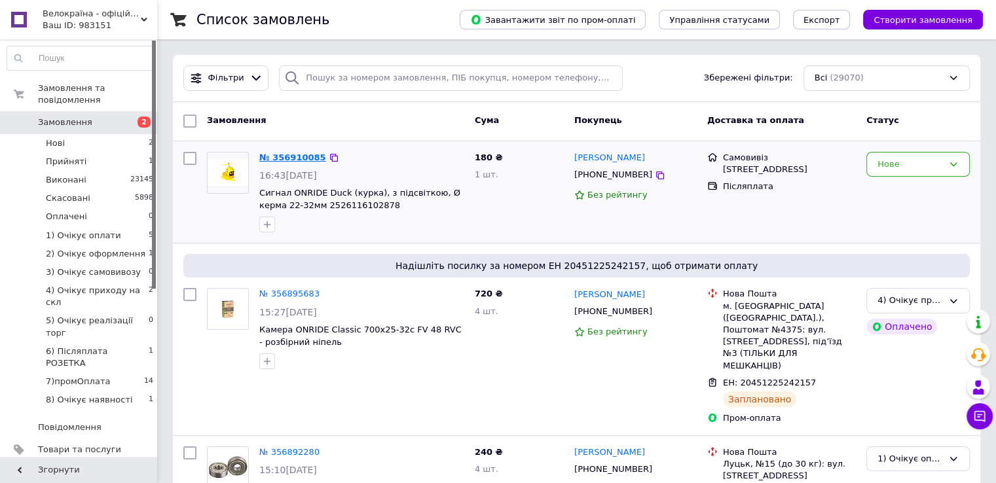
click at [285, 154] on link "№ 356910085" at bounding box center [292, 158] width 67 height 10
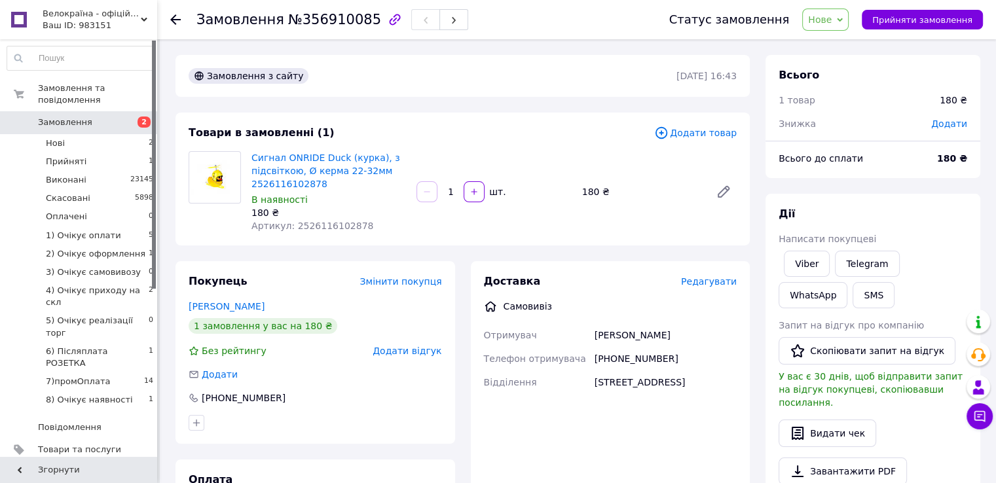
click at [323, 226] on span "Артикул: 2526116102878" at bounding box center [312, 226] width 122 height 10
copy span "2526116102878"
click at [280, 173] on link "Сигнал ONRIDE Duck (курка), з підсвіткою, Ø керма 22-32мм 2526116102878" at bounding box center [325, 171] width 149 height 37
click at [817, 260] on link "Viber" at bounding box center [807, 264] width 46 height 26
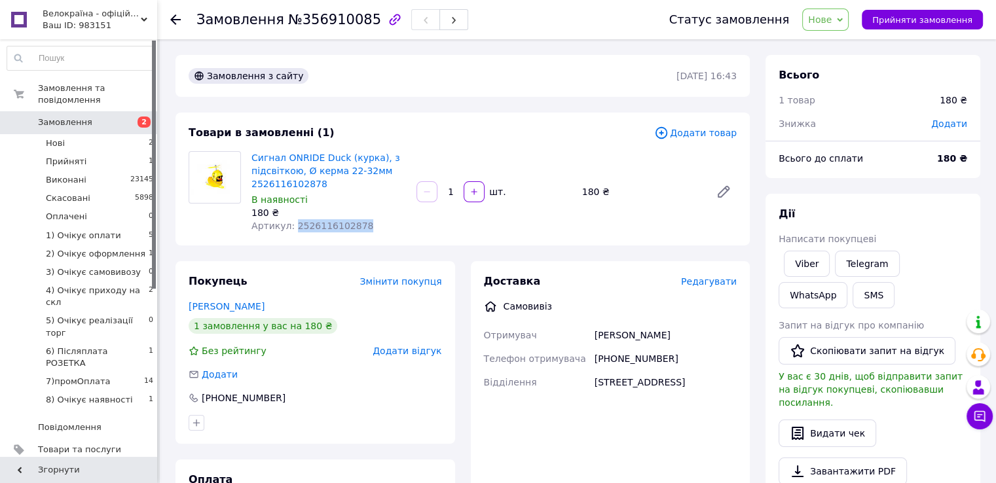
drag, startPoint x: 675, startPoint y: 415, endPoint x: 475, endPoint y: 270, distance: 246.8
click at [475, 270] on div "Доставка Редагувати Самовивіз Отримувач Ілля Телефон отримувача +380986769827 В…" at bounding box center [611, 399] width 280 height 276
click at [498, 276] on span "Доставка" at bounding box center [512, 281] width 57 height 12
click at [265, 185] on link "Сигнал ONRIDE Duck (курка), з підсвіткою, Ø керма 22-32мм 2526116102878" at bounding box center [325, 171] width 149 height 37
click at [832, 23] on span "Нове" at bounding box center [820, 19] width 24 height 10
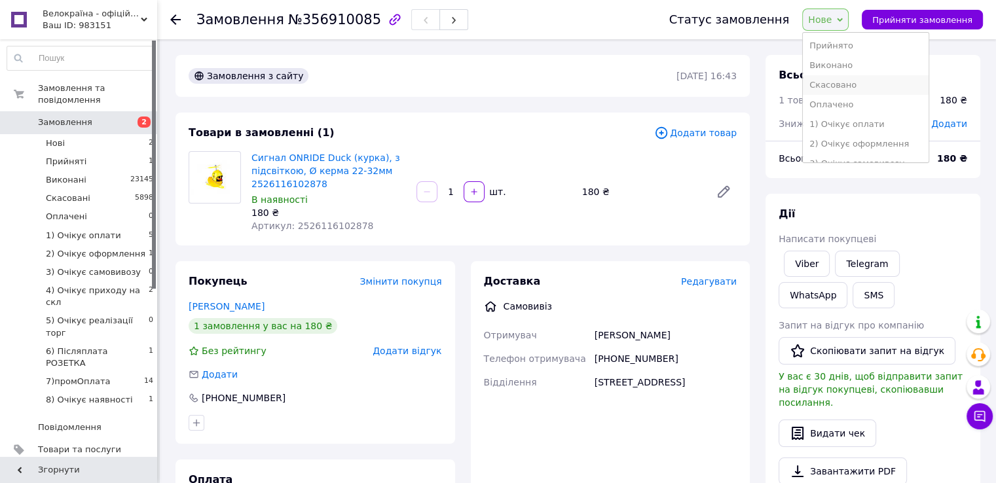
scroll to position [65, 0]
click at [874, 105] on li "3) Очікує самовивозу" at bounding box center [865, 98] width 125 height 20
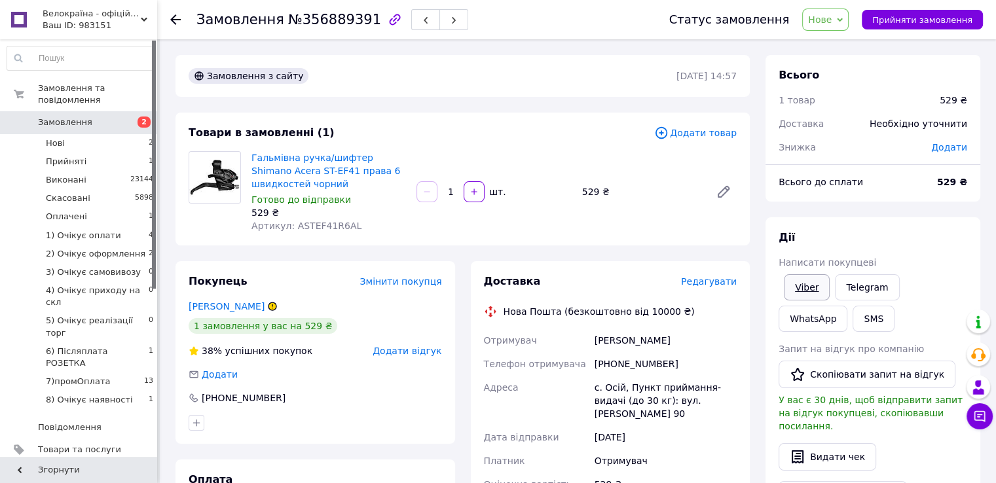
click at [812, 291] on link "Viber" at bounding box center [807, 287] width 46 height 26
click at [832, 18] on span "Нове" at bounding box center [820, 19] width 24 height 10
click at [858, 84] on li "Скасовано" at bounding box center [865, 85] width 125 height 20
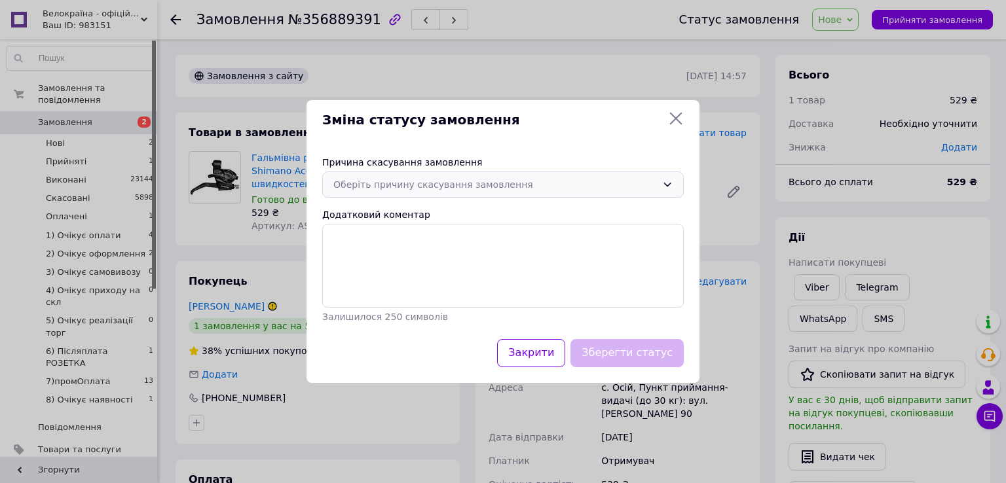
click at [436, 174] on div "Оберіть причину скасування замовлення" at bounding box center [503, 185] width 362 height 26
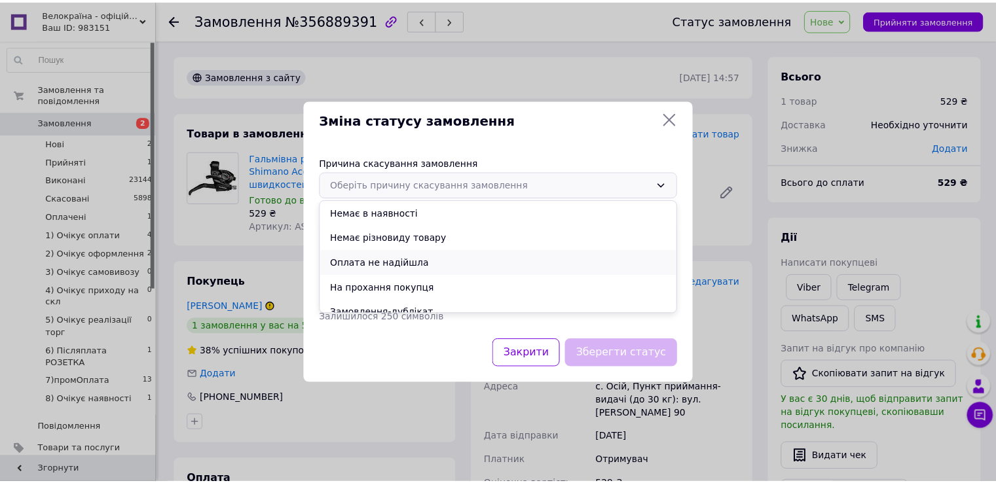
scroll to position [61, 0]
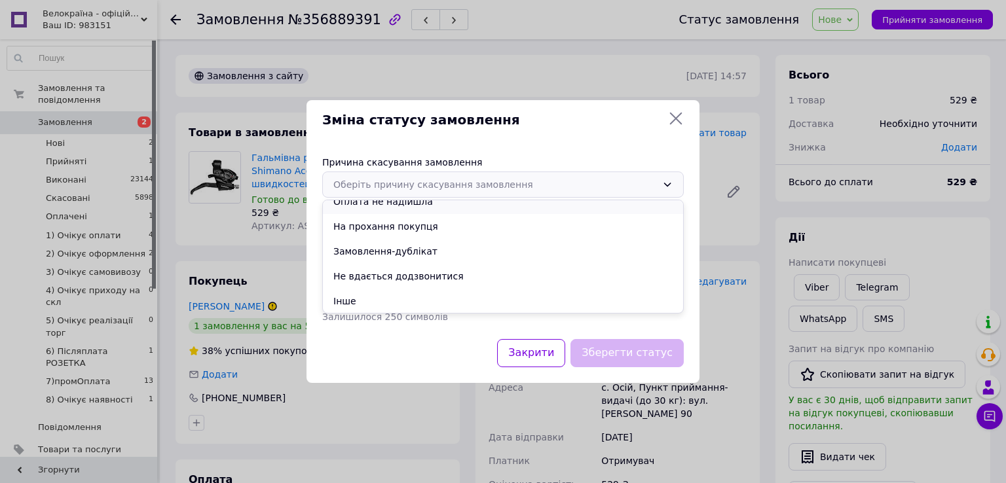
click at [411, 274] on li "Не вдається додзвонитися" at bounding box center [503, 276] width 360 height 25
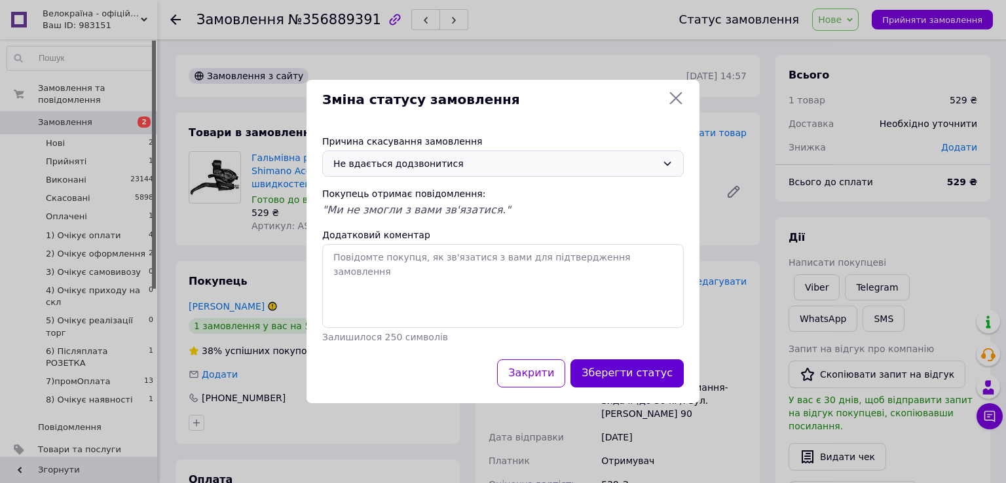
click at [650, 382] on button "Зберегти статус" at bounding box center [626, 374] width 113 height 28
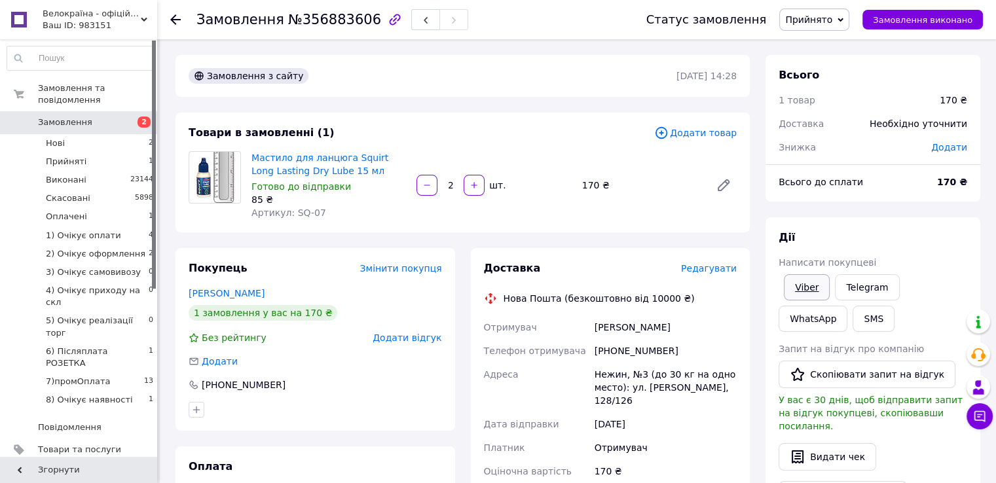
click at [787, 286] on link "Viber" at bounding box center [807, 287] width 46 height 26
click at [832, 18] on span "Прийнято" at bounding box center [808, 19] width 47 height 10
click at [833, 67] on li "Скасовано" at bounding box center [842, 66] width 125 height 20
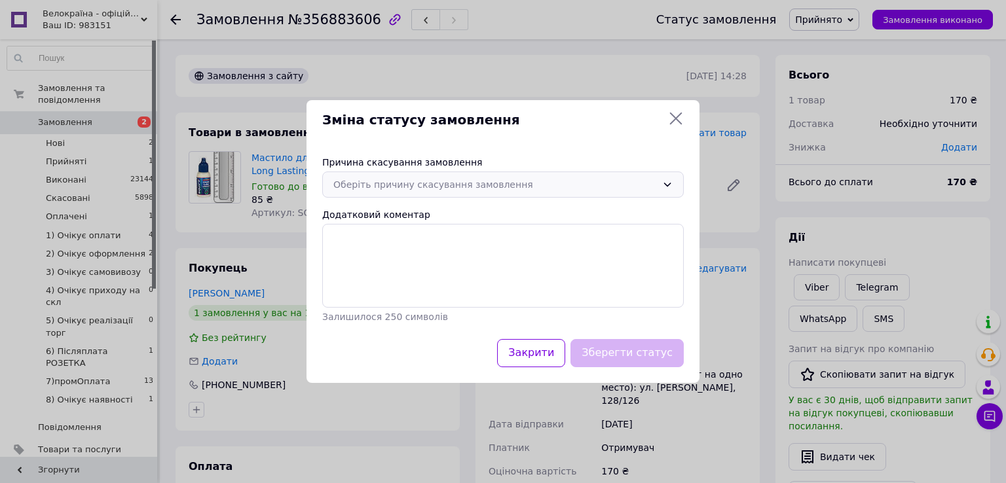
click at [393, 177] on div "Оберіть причину скасування замовлення" at bounding box center [495, 184] width 324 height 14
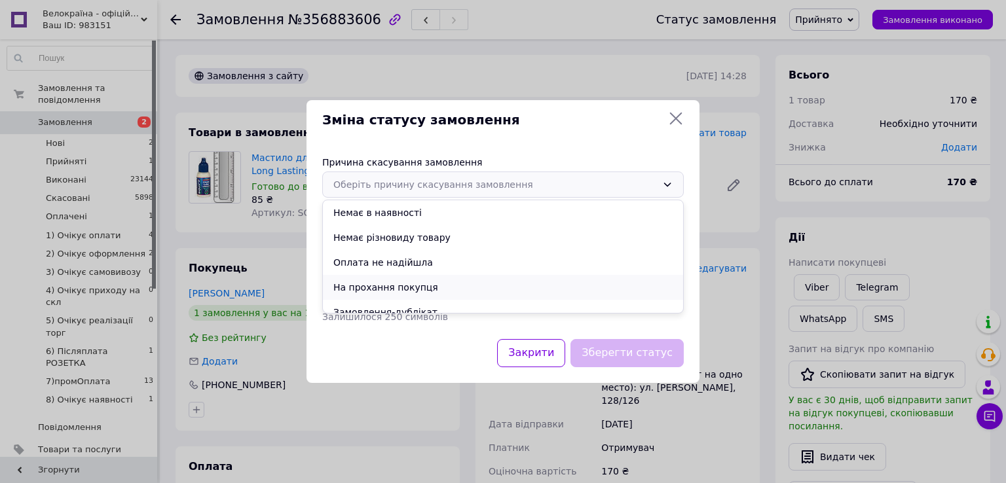
click at [369, 297] on li "На прохання покупця" at bounding box center [503, 287] width 360 height 25
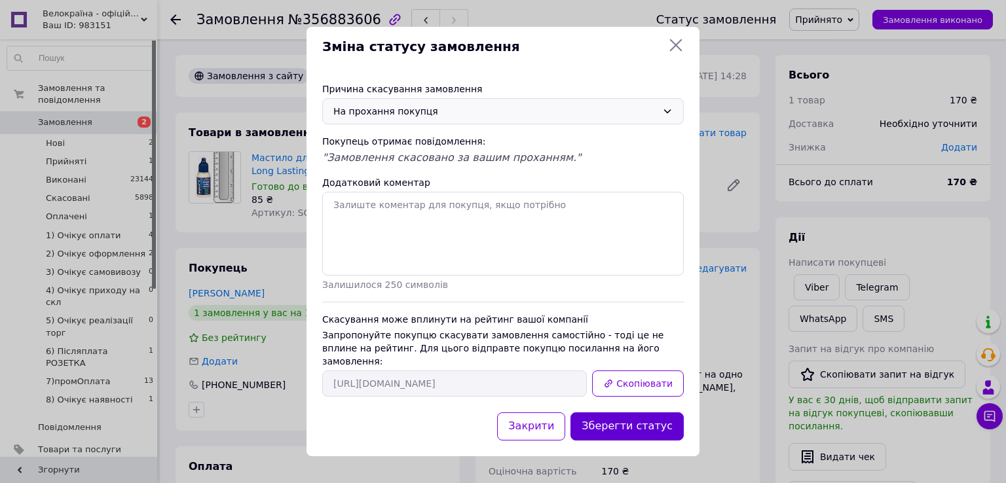
click at [623, 421] on button "Зберегти статус" at bounding box center [626, 427] width 113 height 28
